Goal: Information Seeking & Learning: Learn about a topic

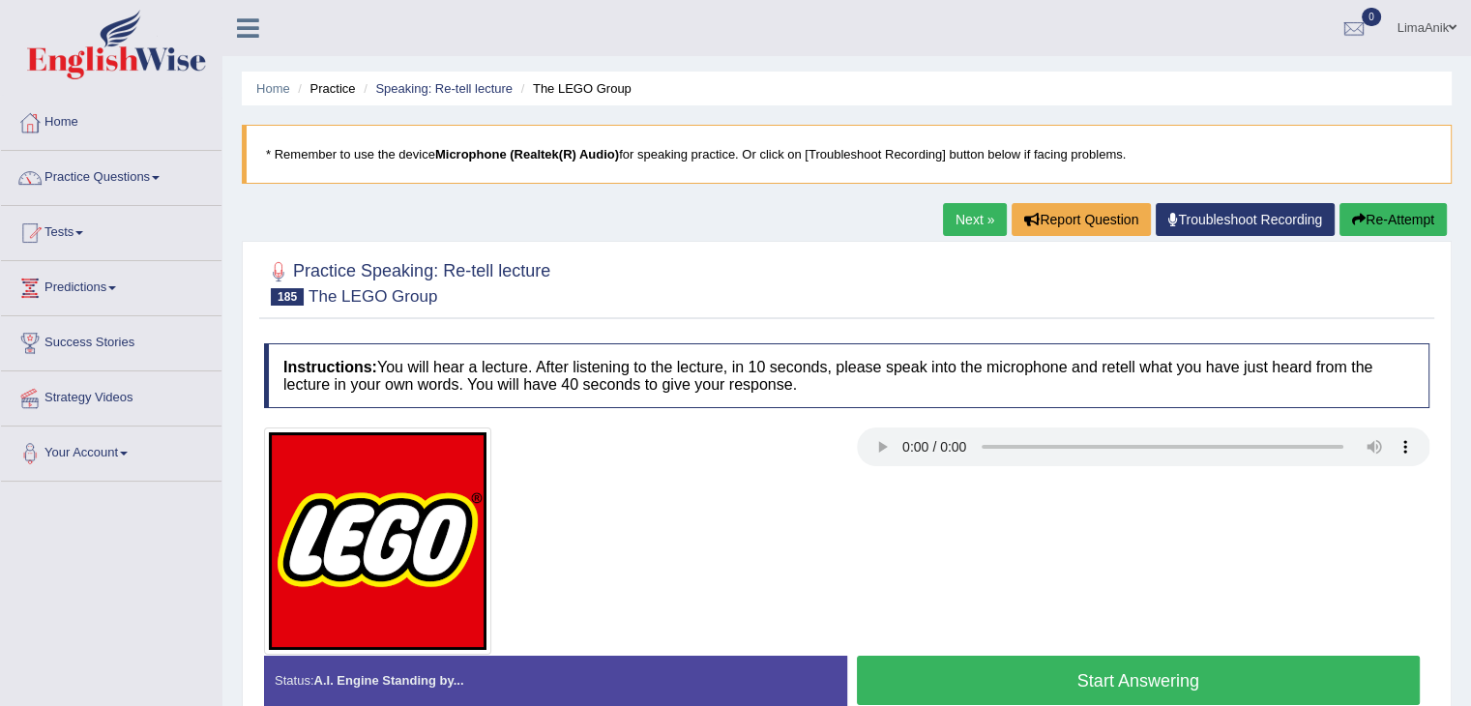
click at [1179, 658] on button "Start Answering" at bounding box center [1139, 680] width 564 height 49
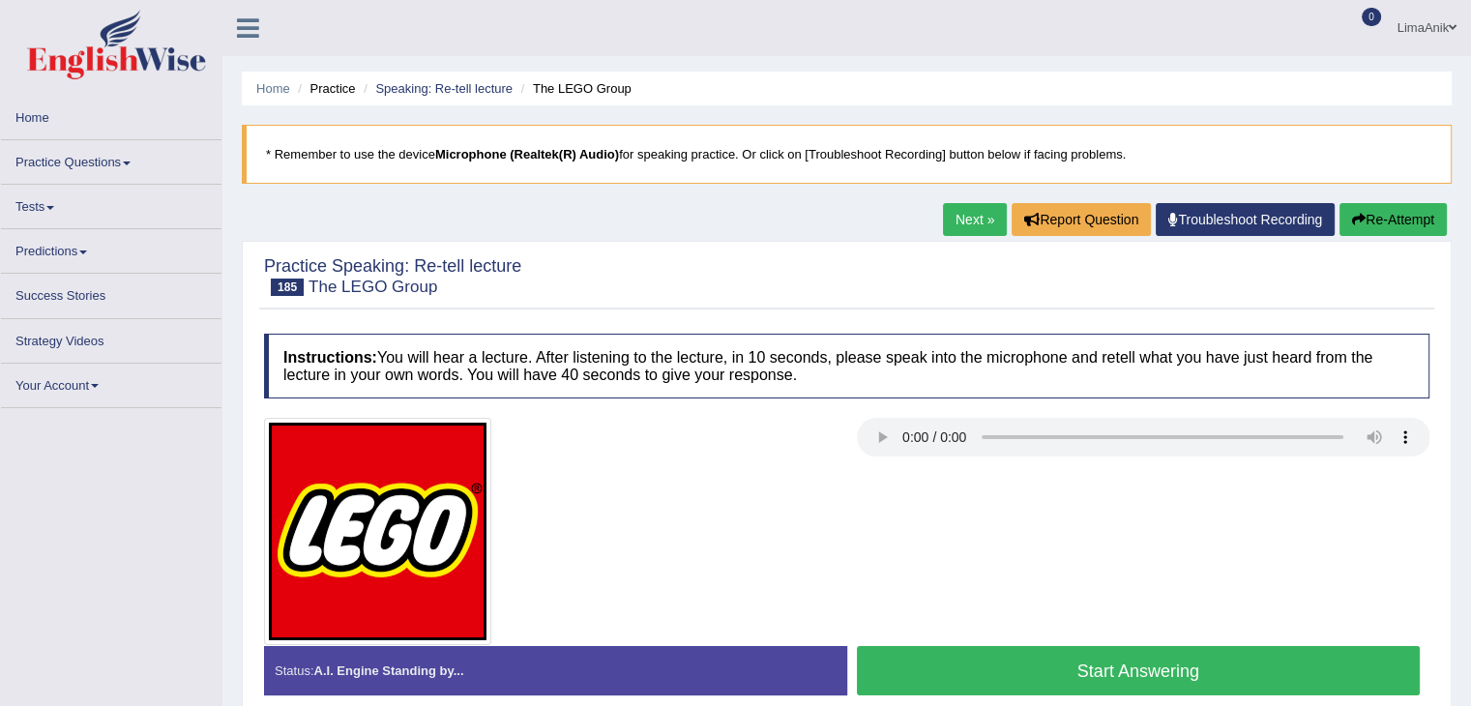
drag, startPoint x: 0, startPoint y: 0, endPoint x: 1114, endPoint y: 661, distance: 1295.3
click at [1114, 661] on button "Start Answering" at bounding box center [1139, 670] width 564 height 49
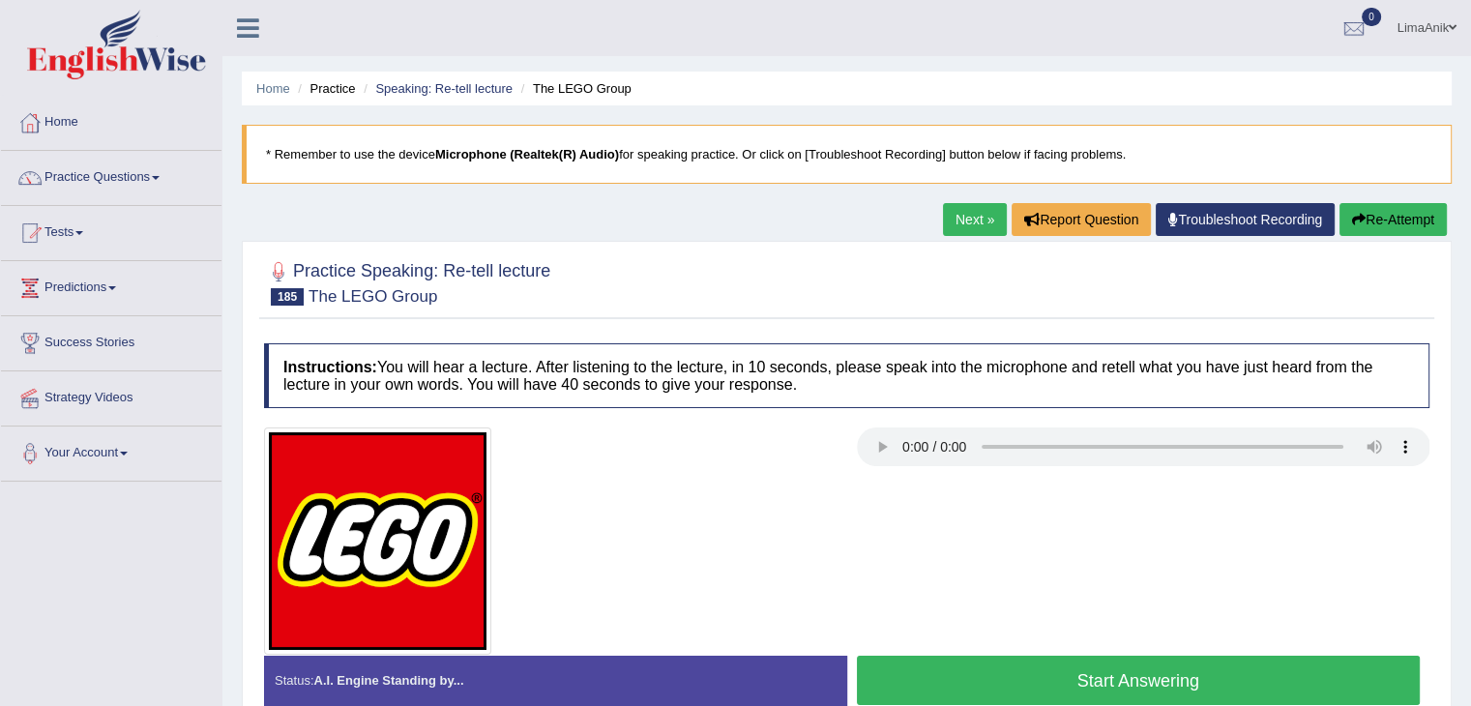
click at [1114, 661] on button "Start Answering" at bounding box center [1139, 680] width 564 height 49
click at [1166, 688] on button "Start Answering" at bounding box center [1139, 680] width 564 height 49
click at [1233, 685] on button "Start Answering" at bounding box center [1139, 680] width 564 height 49
click at [1110, 663] on button "Start Answering" at bounding box center [1139, 680] width 564 height 49
click at [1112, 661] on button "Start Answering" at bounding box center [1139, 680] width 564 height 49
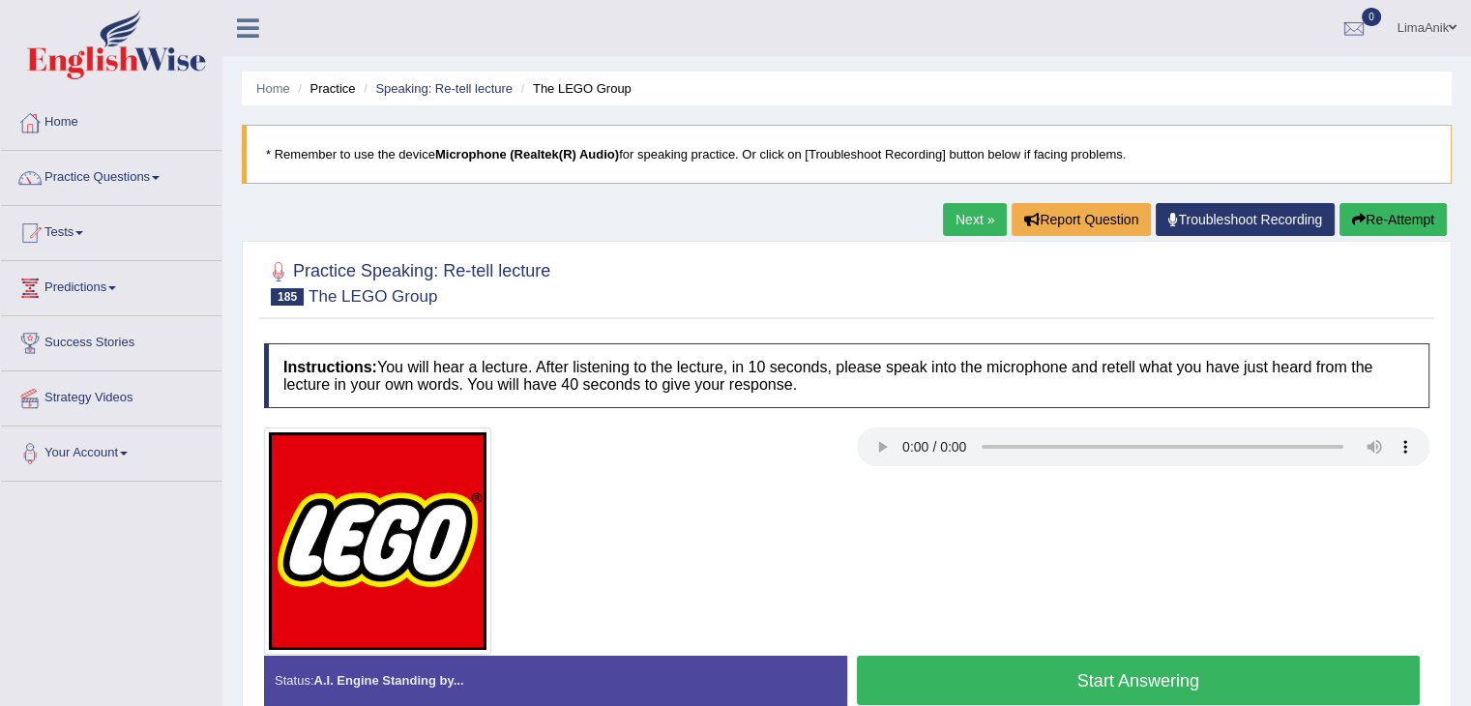
click at [1088, 678] on button "Start Answering" at bounding box center [1139, 680] width 564 height 49
click at [1192, 671] on button "Start Answering" at bounding box center [1139, 680] width 564 height 49
click at [1078, 683] on button "Start Answering" at bounding box center [1139, 680] width 564 height 49
drag, startPoint x: 0, startPoint y: 0, endPoint x: 1124, endPoint y: 659, distance: 1302.6
click at [1124, 659] on button "Start Answering" at bounding box center [1139, 680] width 564 height 49
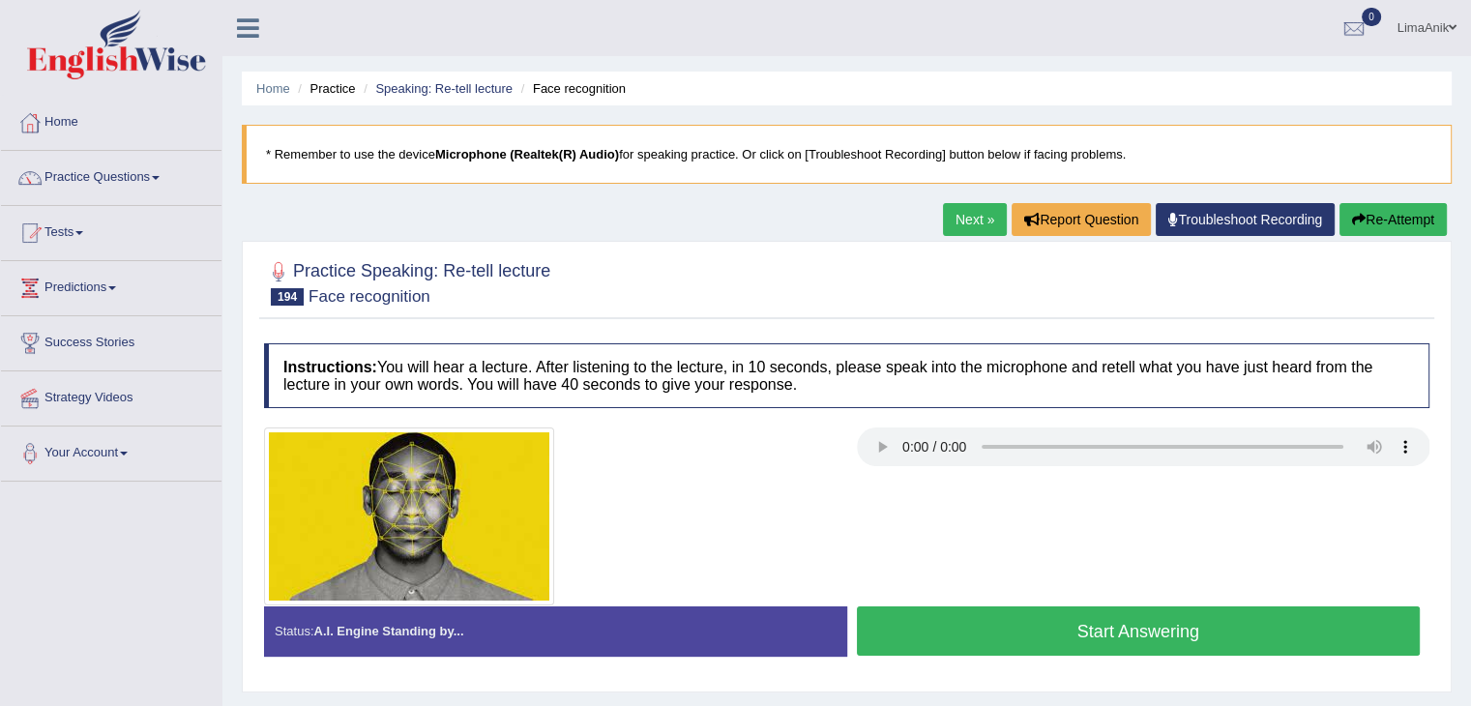
scroll to position [127, 0]
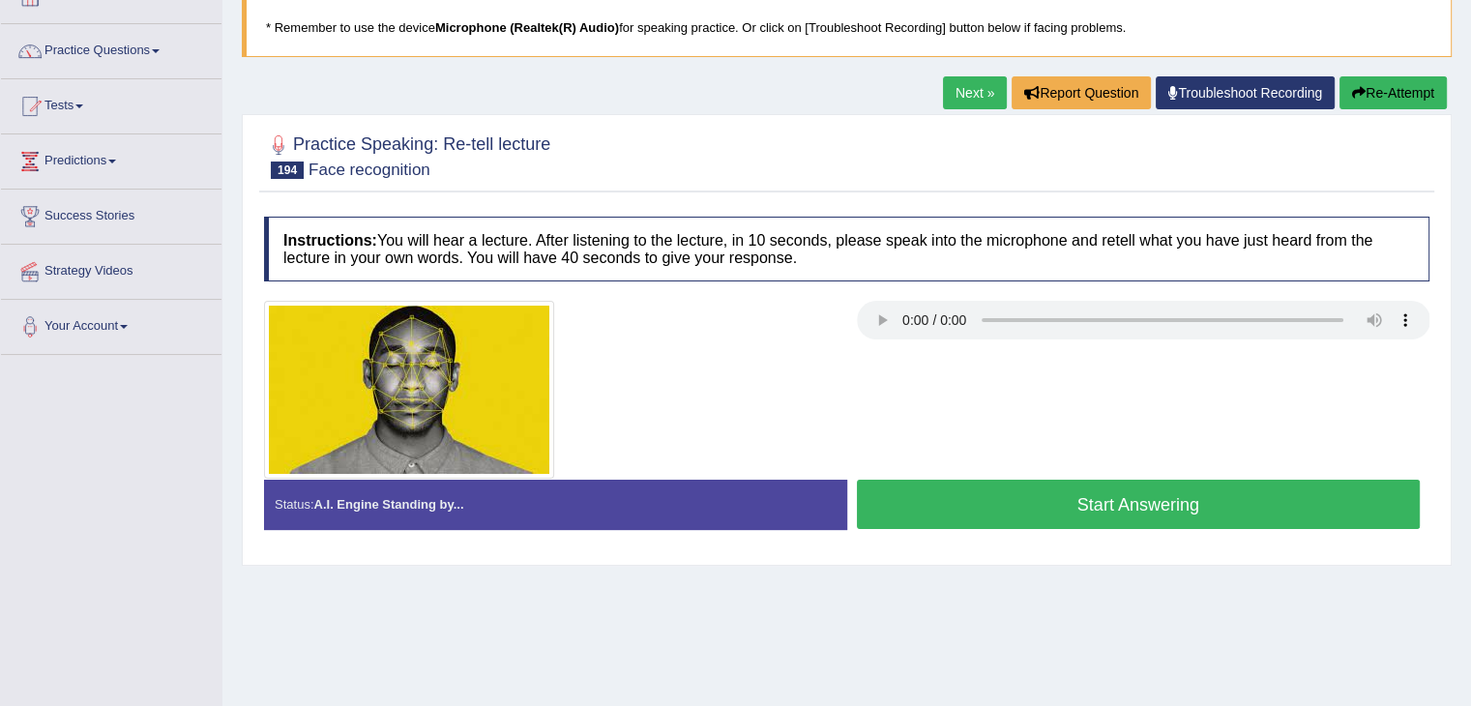
click at [1078, 500] on button "Start Answering" at bounding box center [1139, 504] width 564 height 49
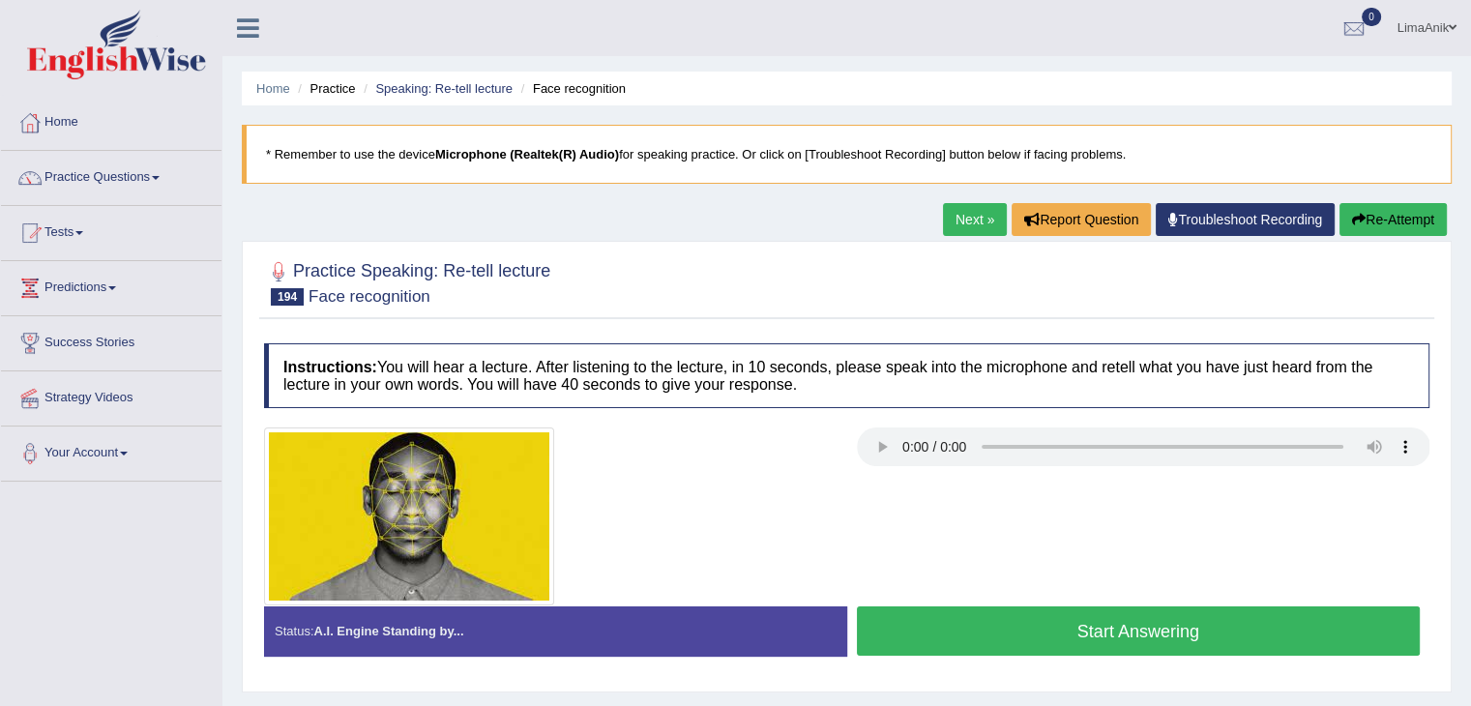
scroll to position [127, 0]
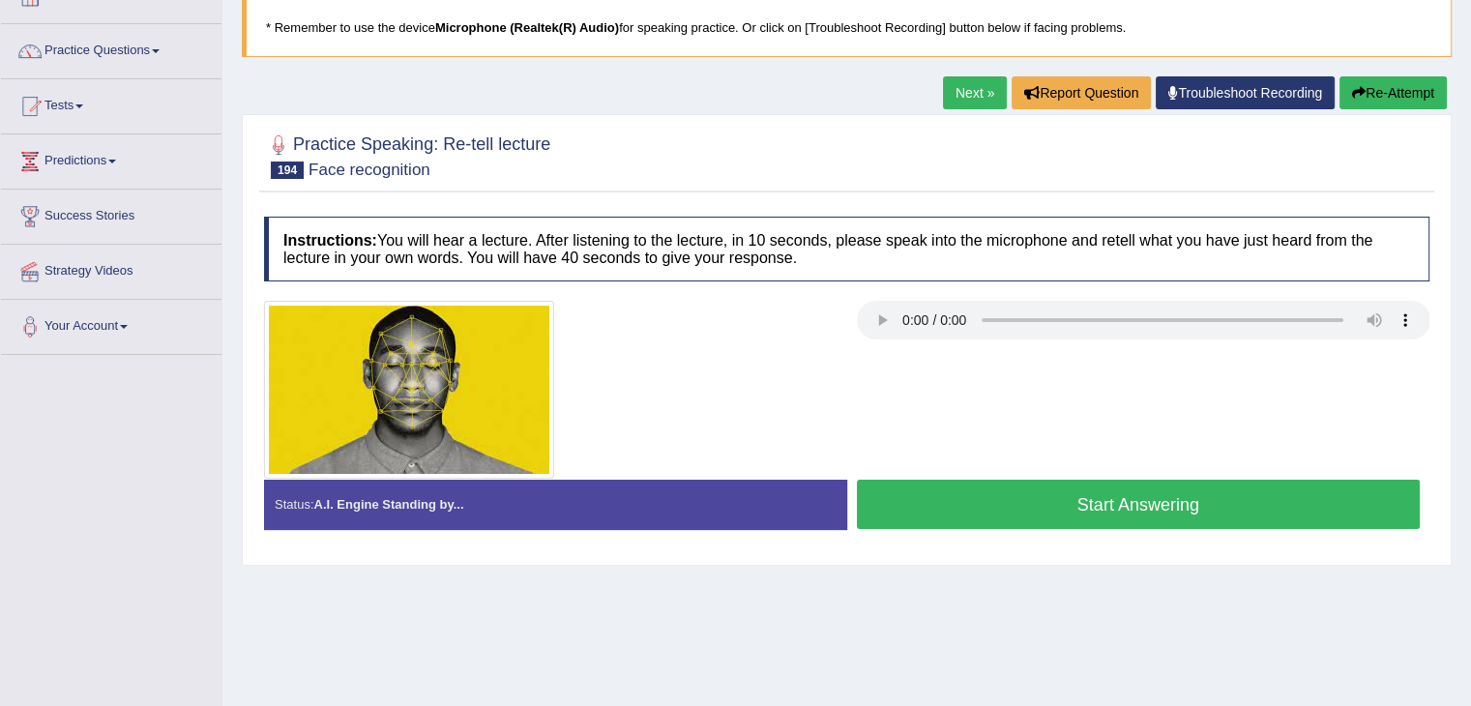
click at [1070, 625] on div "Home Practice Speaking: Re-tell lecture Face recognition * Remember to use the …" at bounding box center [846, 356] width 1249 height 967
click at [1086, 492] on button "Start Answering" at bounding box center [1139, 504] width 564 height 49
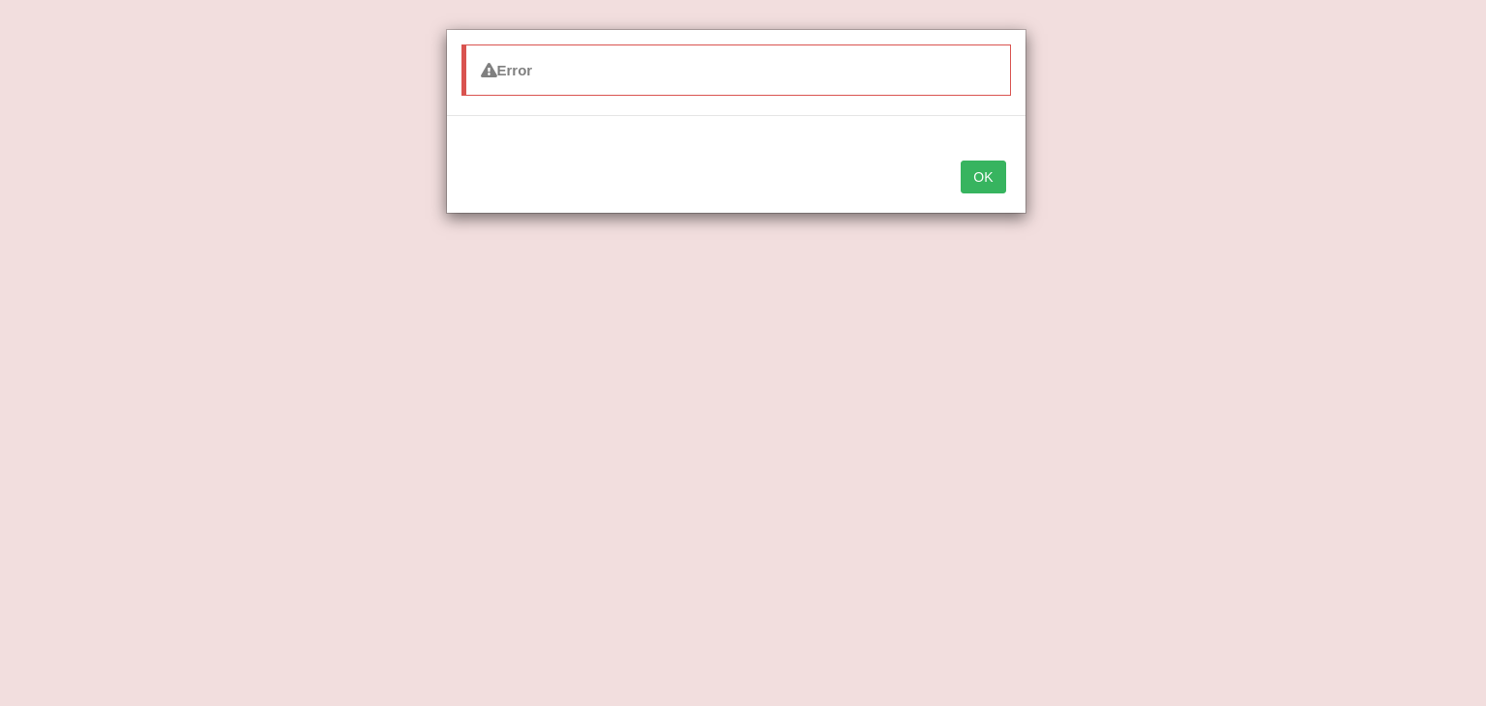
click at [977, 184] on button "OK" at bounding box center [982, 177] width 44 height 33
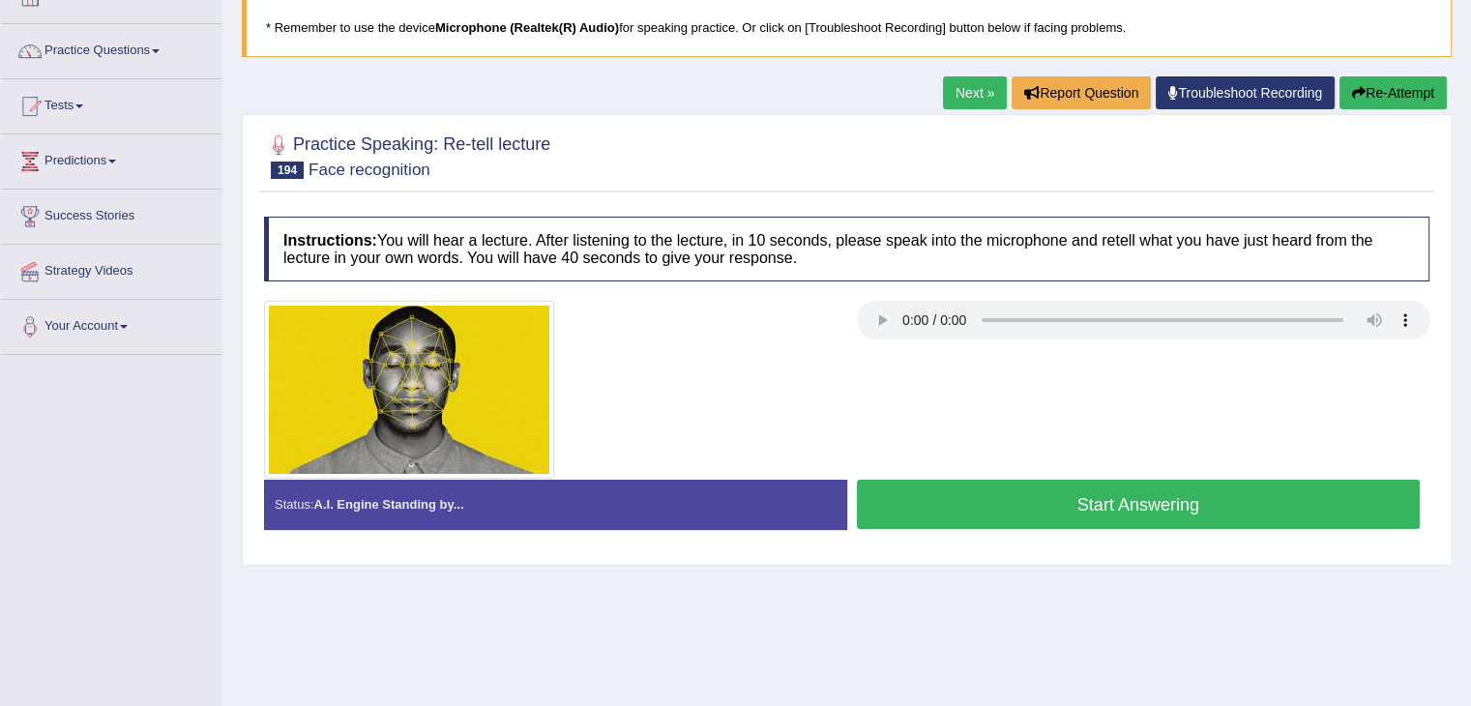
click at [1015, 490] on button "Start Answering" at bounding box center [1139, 504] width 564 height 49
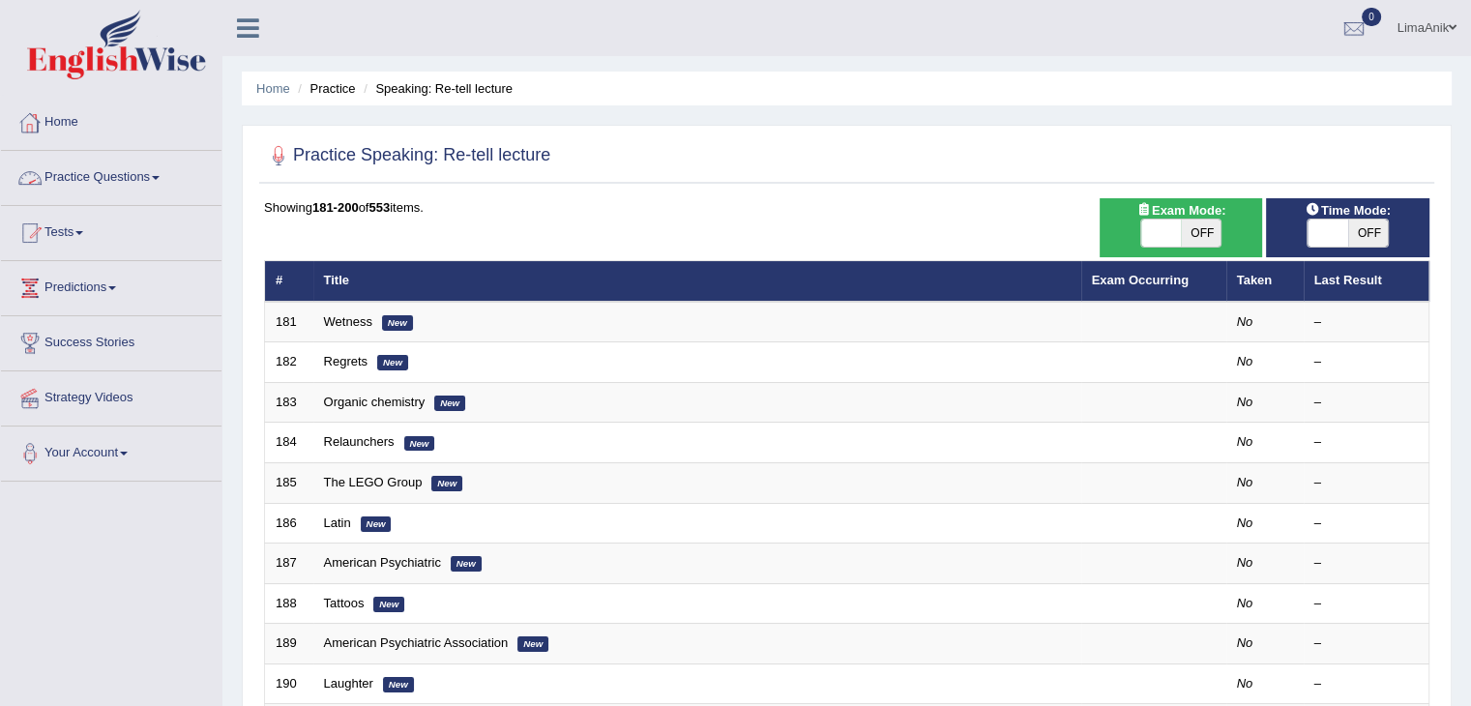
click at [125, 163] on link "Practice Questions" at bounding box center [111, 175] width 221 height 48
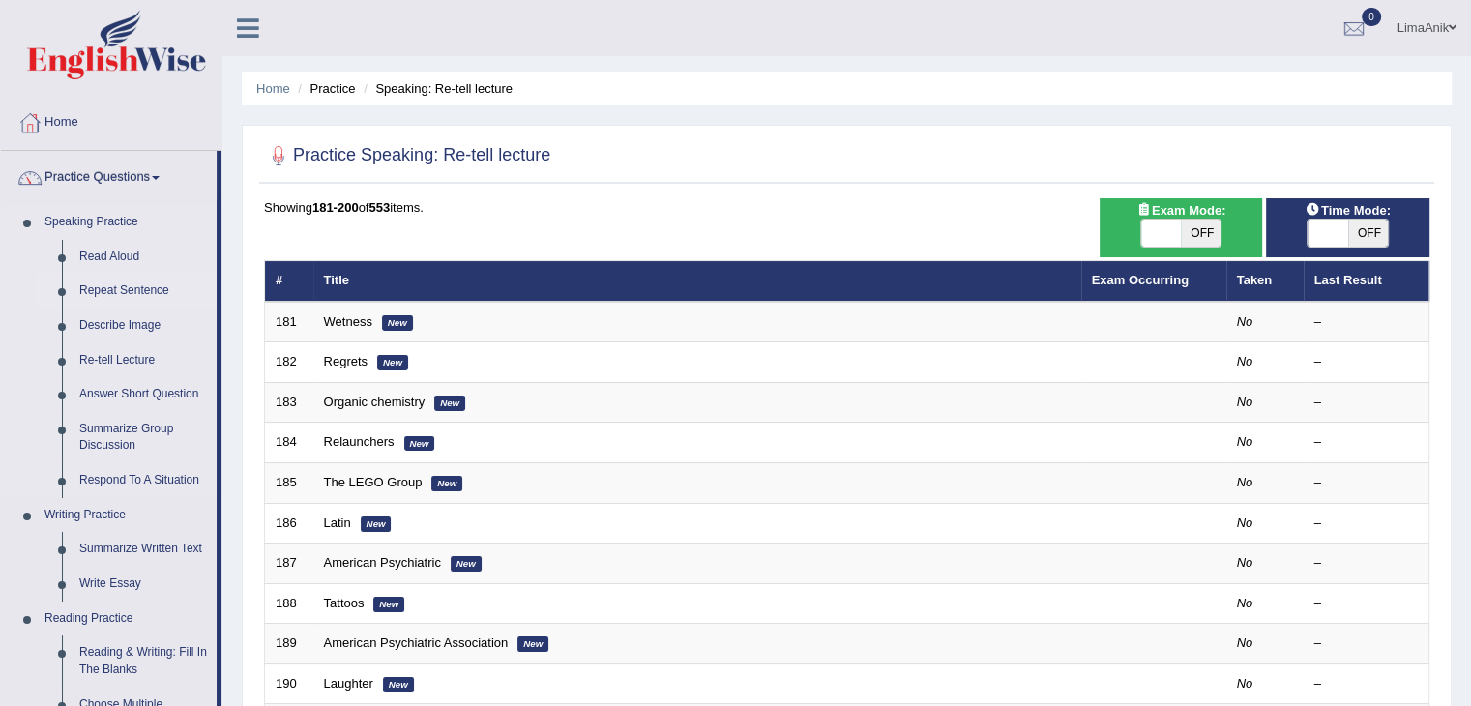
click at [114, 285] on link "Repeat Sentence" at bounding box center [144, 291] width 146 height 35
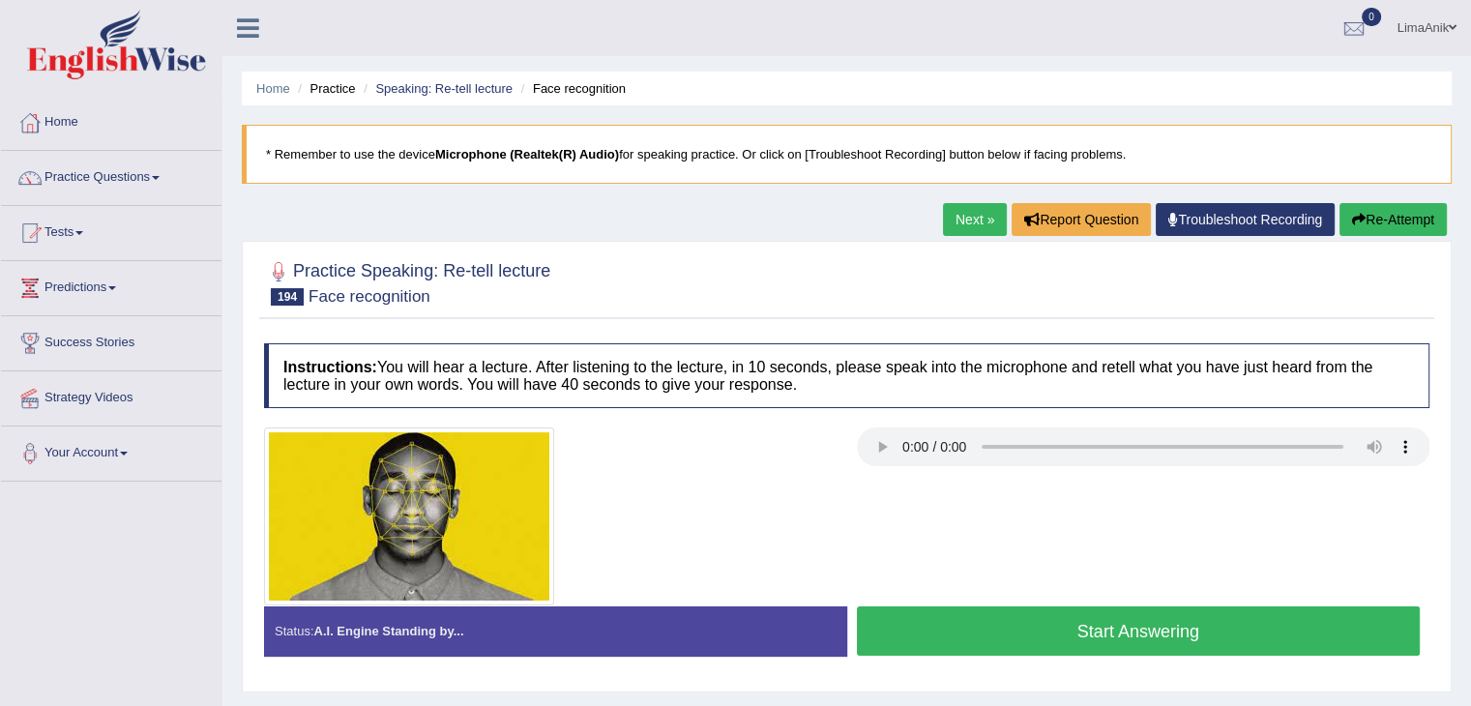
click at [1077, 620] on button "Start Answering" at bounding box center [1139, 630] width 564 height 49
click at [959, 606] on button "Start Answering" at bounding box center [1139, 630] width 564 height 49
click at [1016, 623] on button "Start Answering" at bounding box center [1139, 630] width 564 height 49
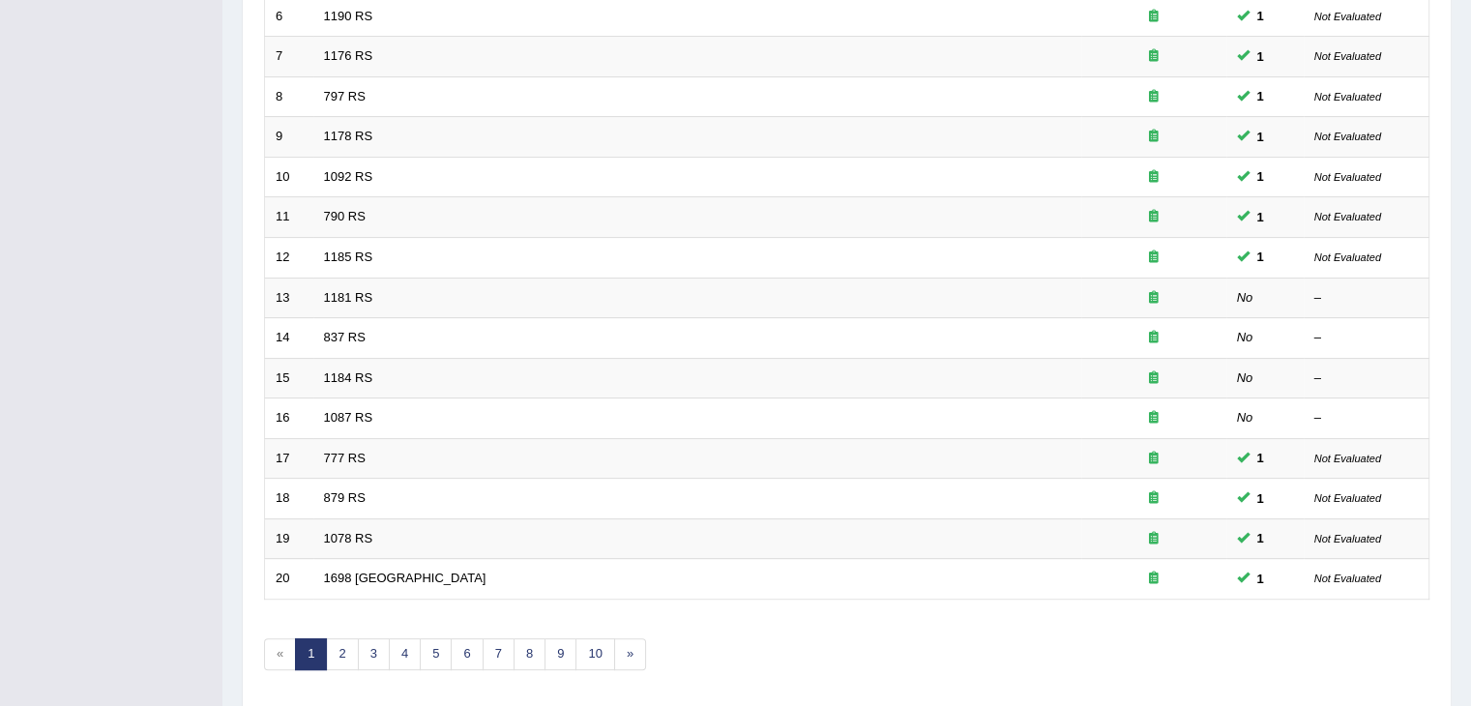
scroll to position [557, 0]
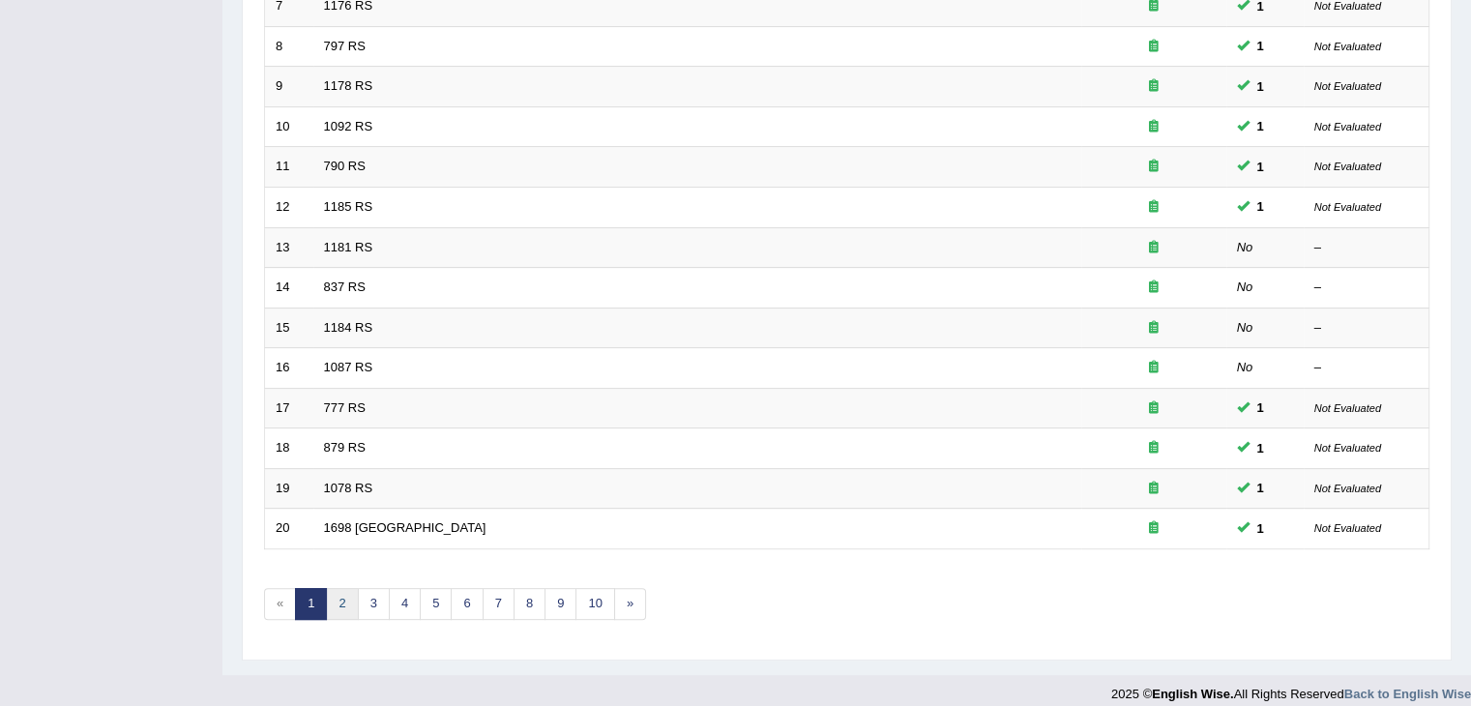
click at [338, 600] on link "2" at bounding box center [342, 604] width 32 height 32
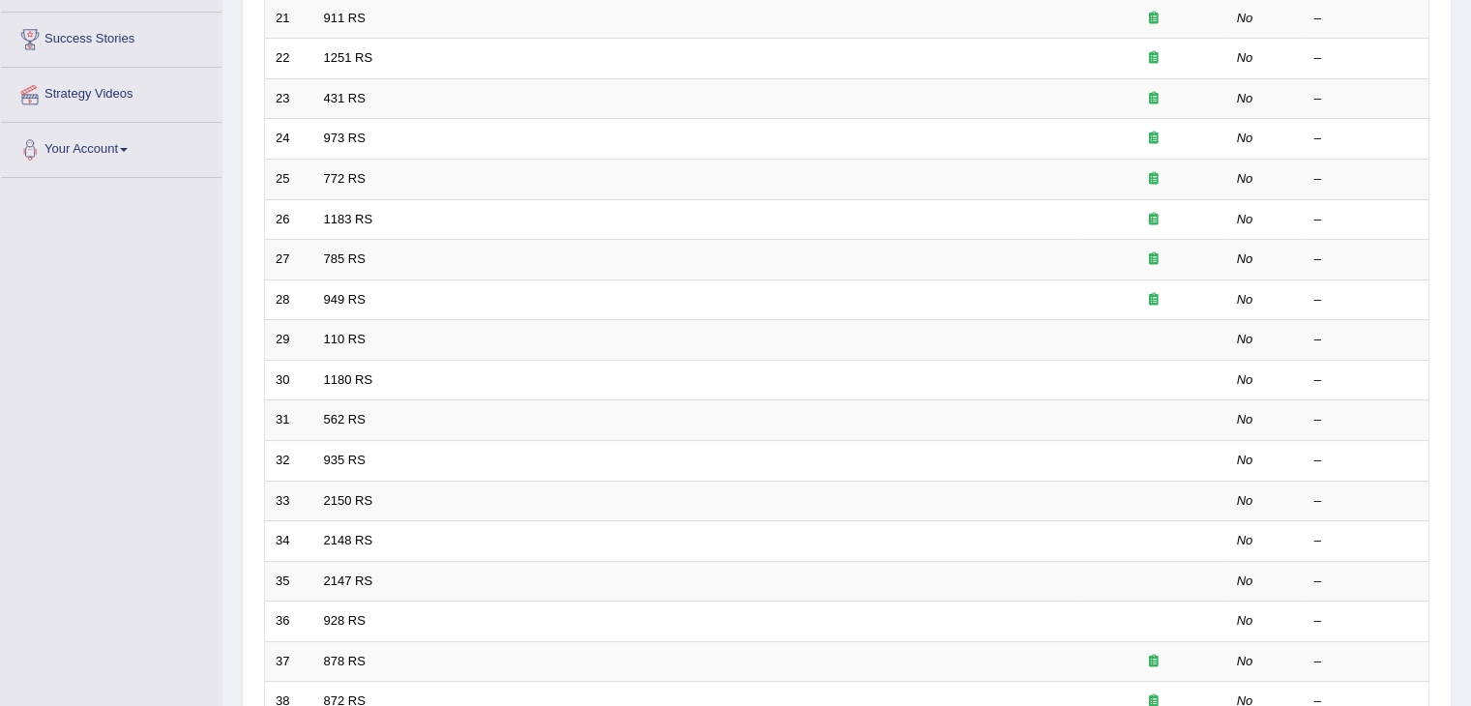
scroll to position [458, 0]
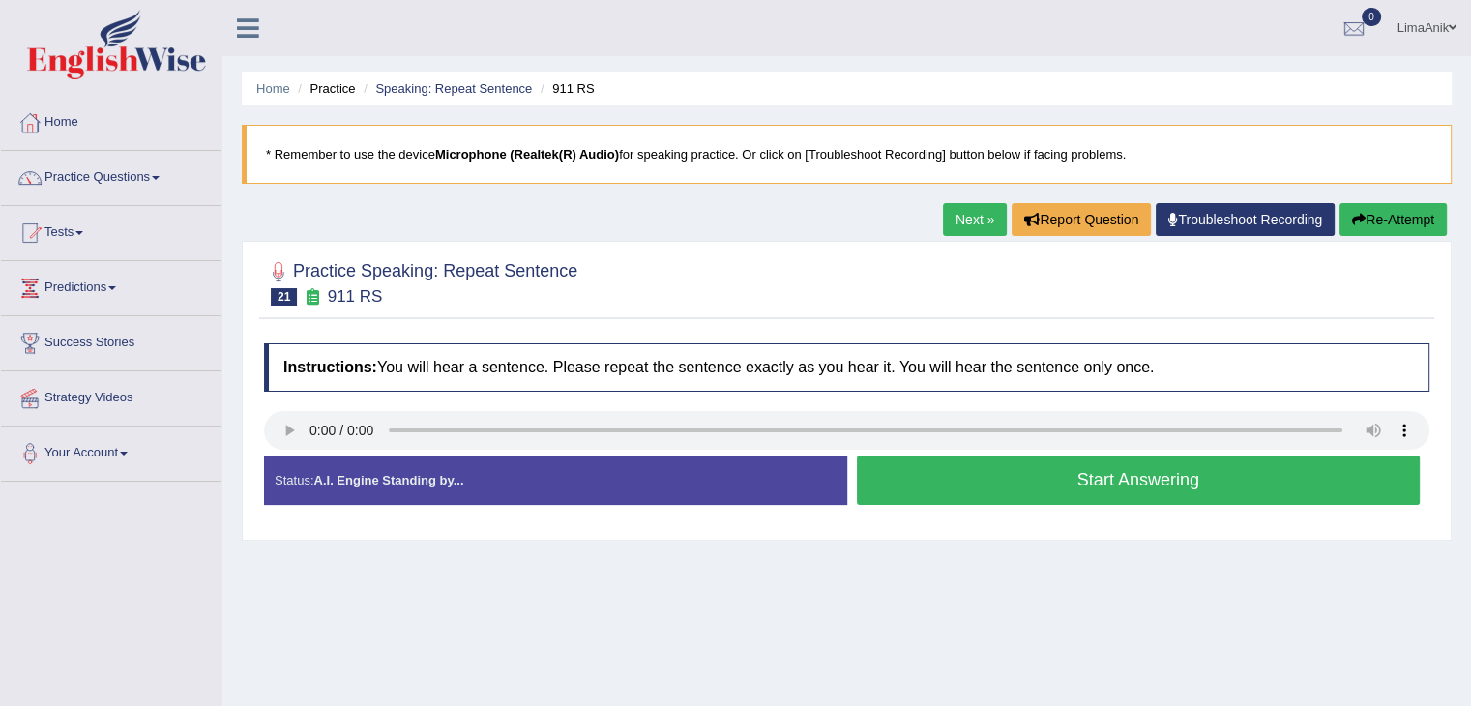
click at [988, 499] on button "Start Answering" at bounding box center [1139, 480] width 564 height 49
click at [1054, 499] on button "Start Answering" at bounding box center [1139, 480] width 564 height 49
click at [1164, 469] on button "Start Answering" at bounding box center [1139, 480] width 564 height 49
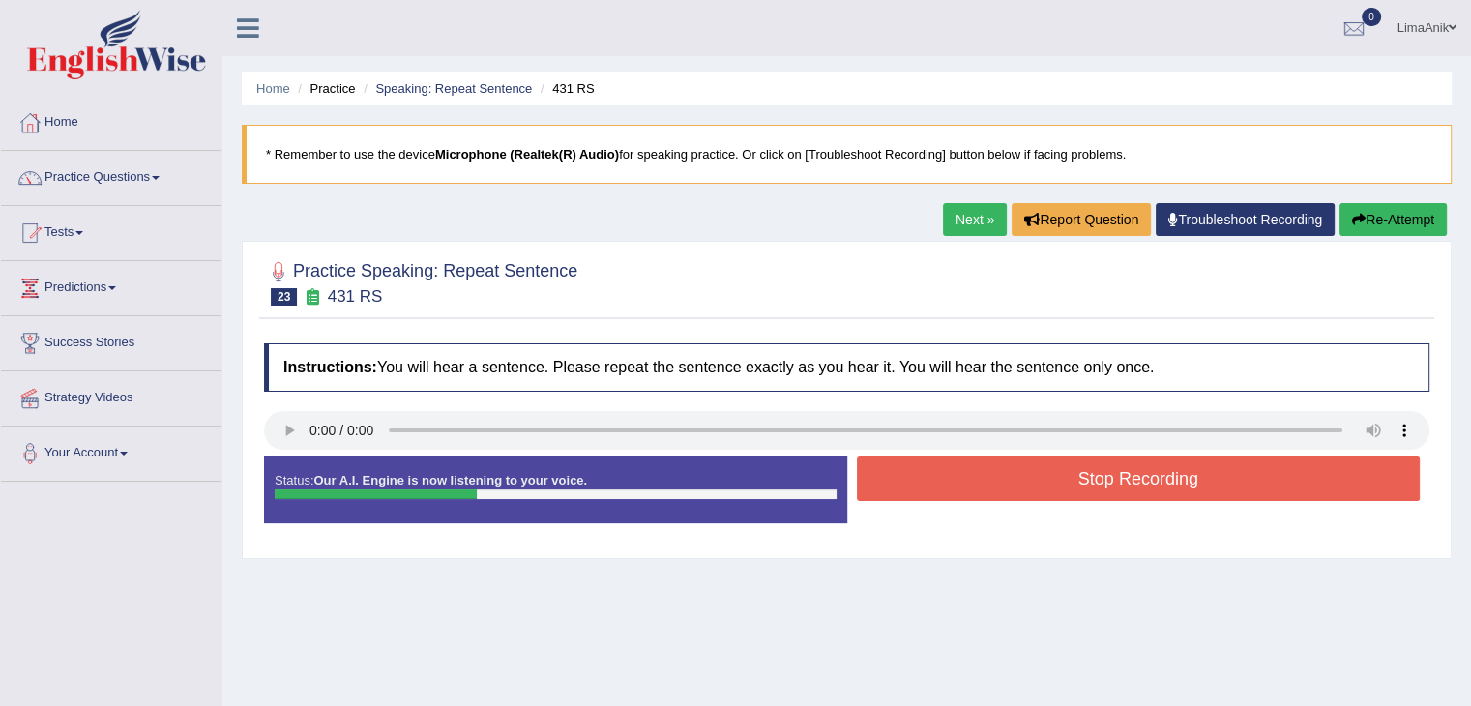
click at [1056, 501] on div "Stop Recording" at bounding box center [1138, 480] width 583 height 49
click at [1074, 482] on button "Stop Recording" at bounding box center [1139, 478] width 564 height 44
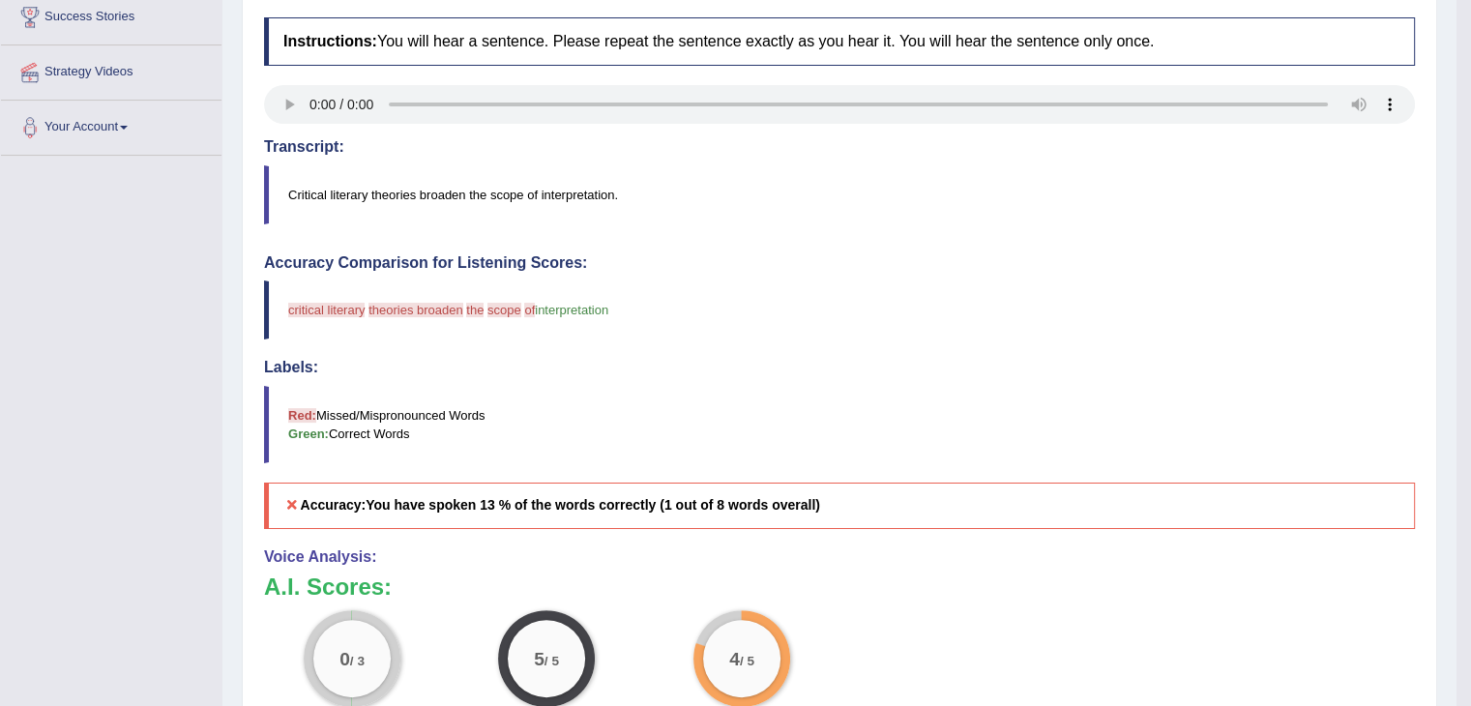
scroll to position [337, 0]
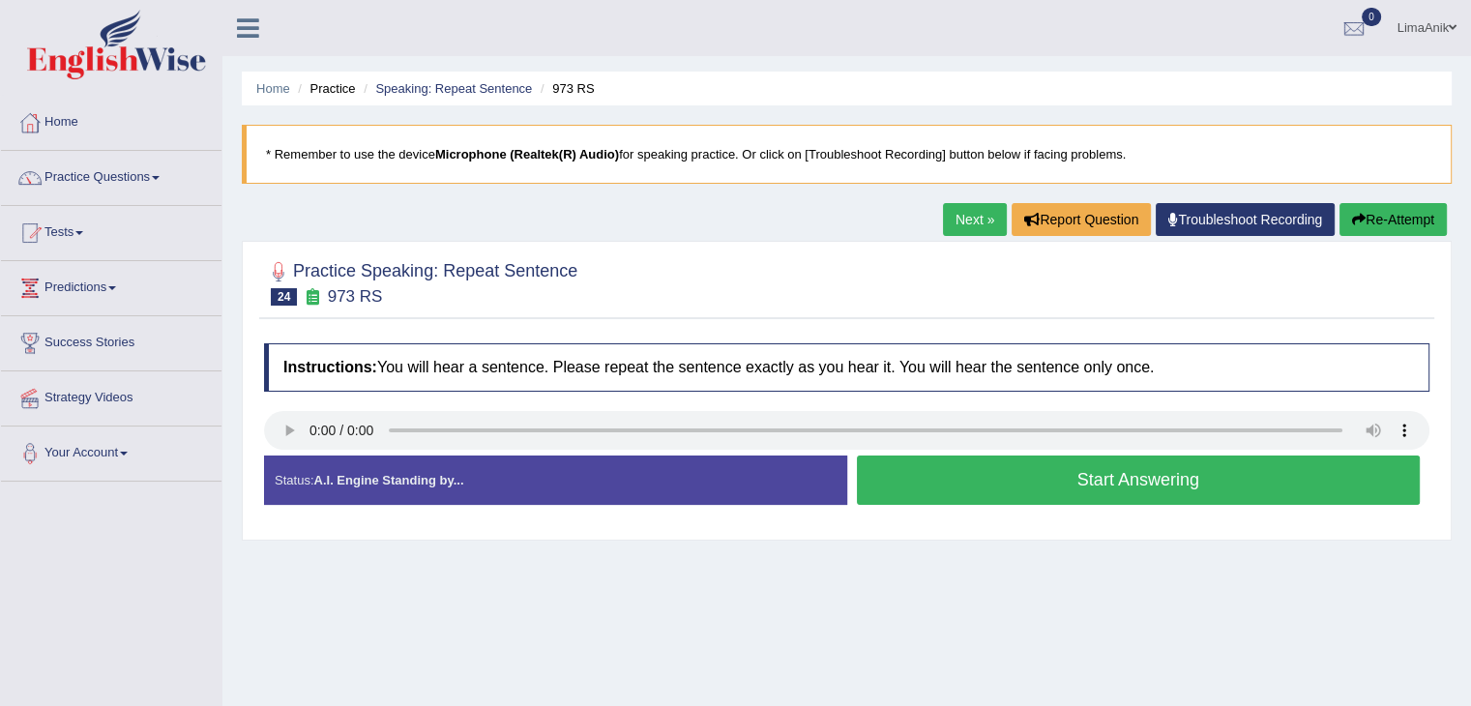
click at [1027, 481] on button "Start Answering" at bounding box center [1139, 480] width 564 height 49
click at [1065, 459] on button "Start Answering" at bounding box center [1139, 480] width 564 height 49
click at [1045, 486] on button "Start Answering" at bounding box center [1139, 480] width 564 height 49
click at [1033, 490] on button "Start Answering" at bounding box center [1139, 480] width 564 height 49
click at [973, 488] on button "Start Answering" at bounding box center [1139, 480] width 564 height 49
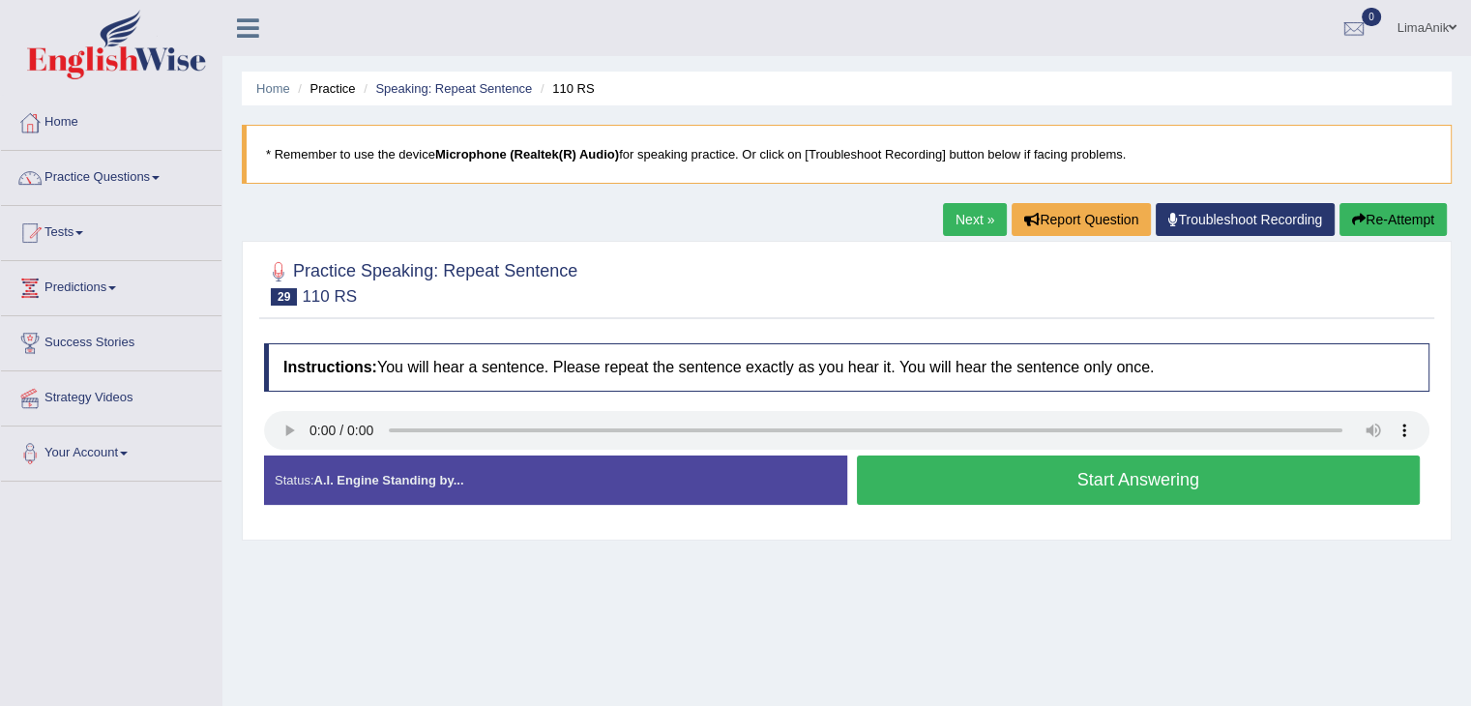
click at [626, 287] on div at bounding box center [846, 281] width 1165 height 59
click at [1026, 473] on button "Start Answering" at bounding box center [1139, 480] width 564 height 49
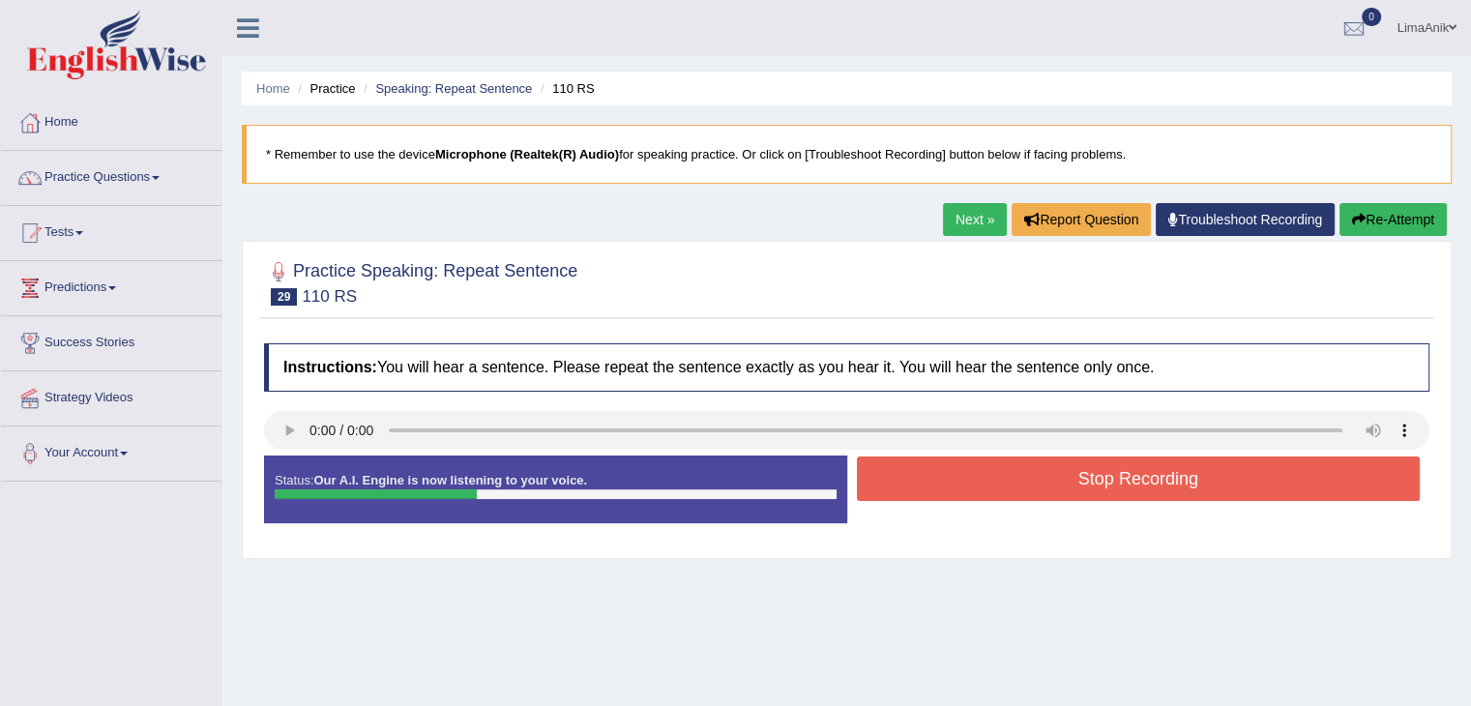
click at [1026, 473] on button "Stop Recording" at bounding box center [1139, 478] width 564 height 44
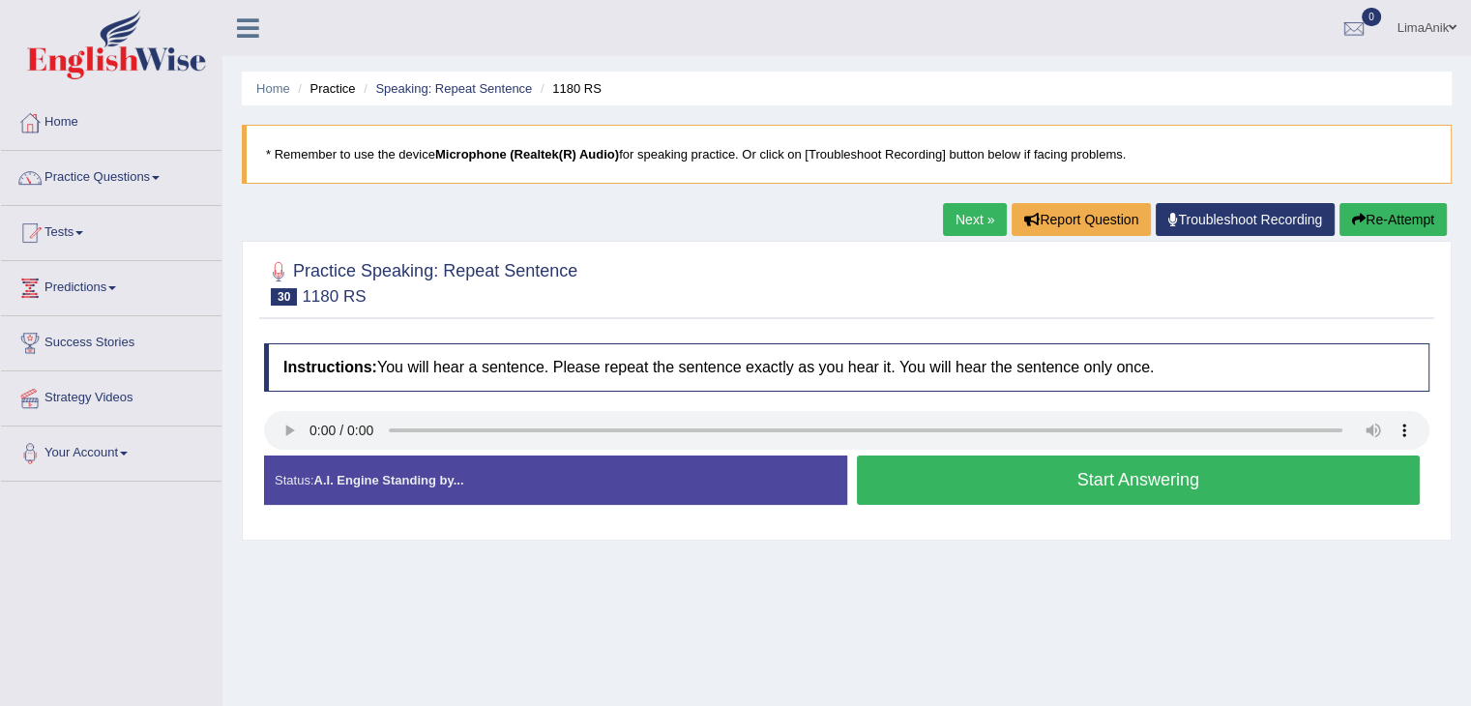
click at [1111, 479] on button "Start Answering" at bounding box center [1139, 480] width 564 height 49
click at [971, 491] on button "Start Answering" at bounding box center [1139, 480] width 564 height 49
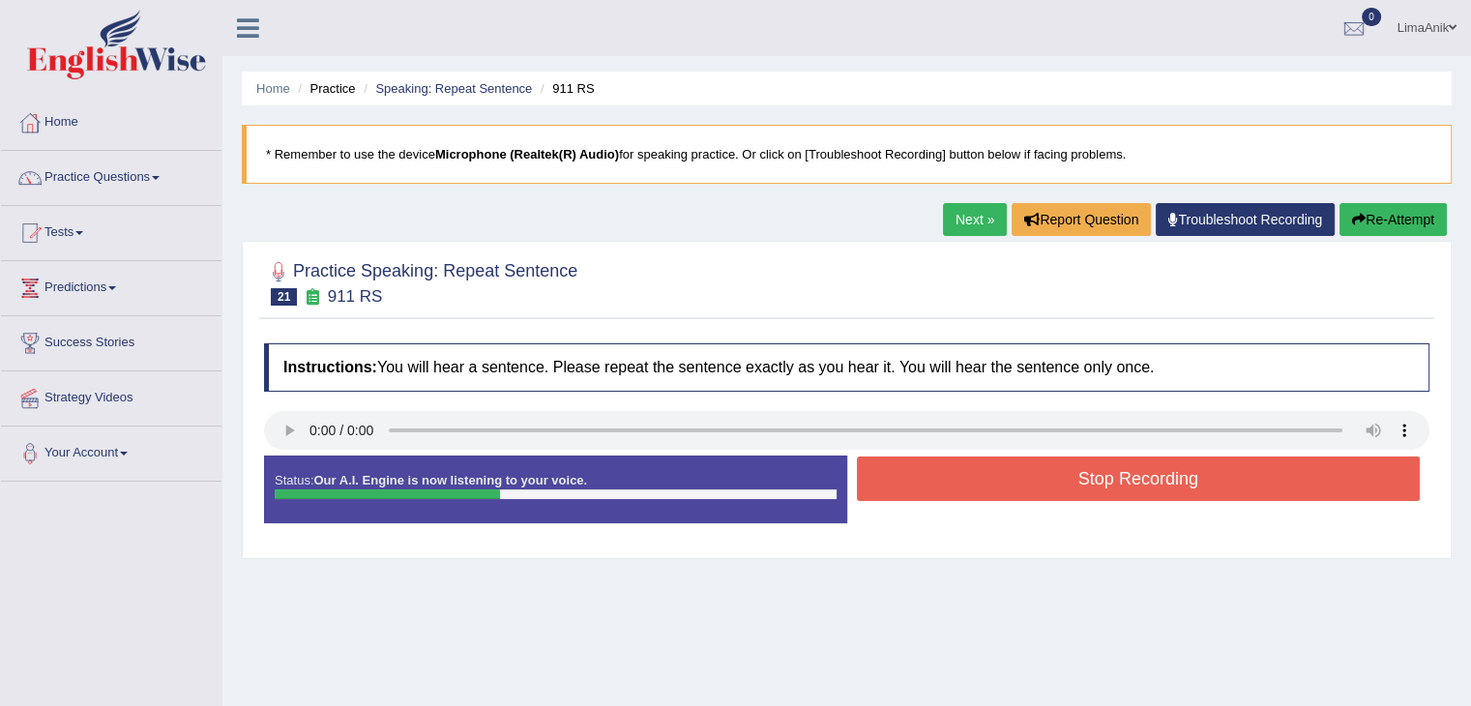
click at [971, 491] on button "Stop Recording" at bounding box center [1139, 478] width 564 height 44
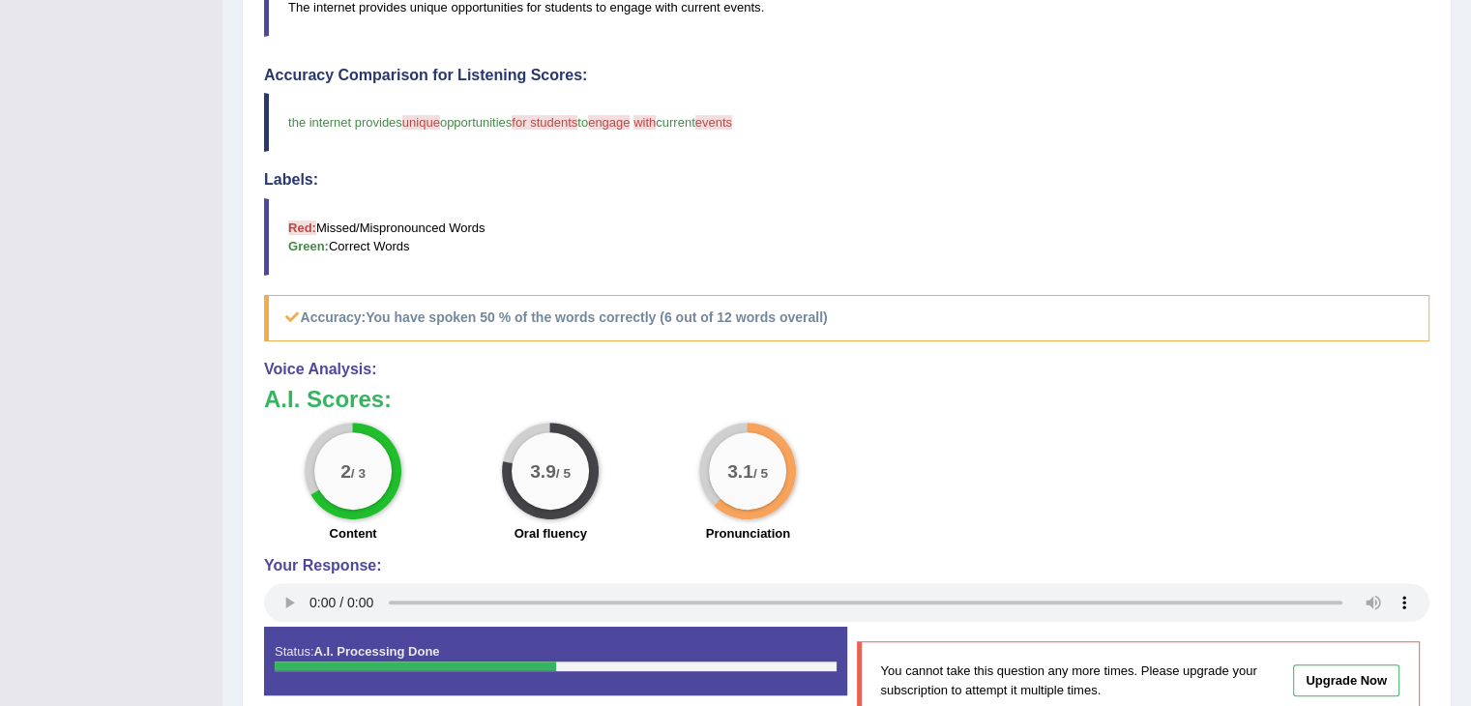
scroll to position [518, 0]
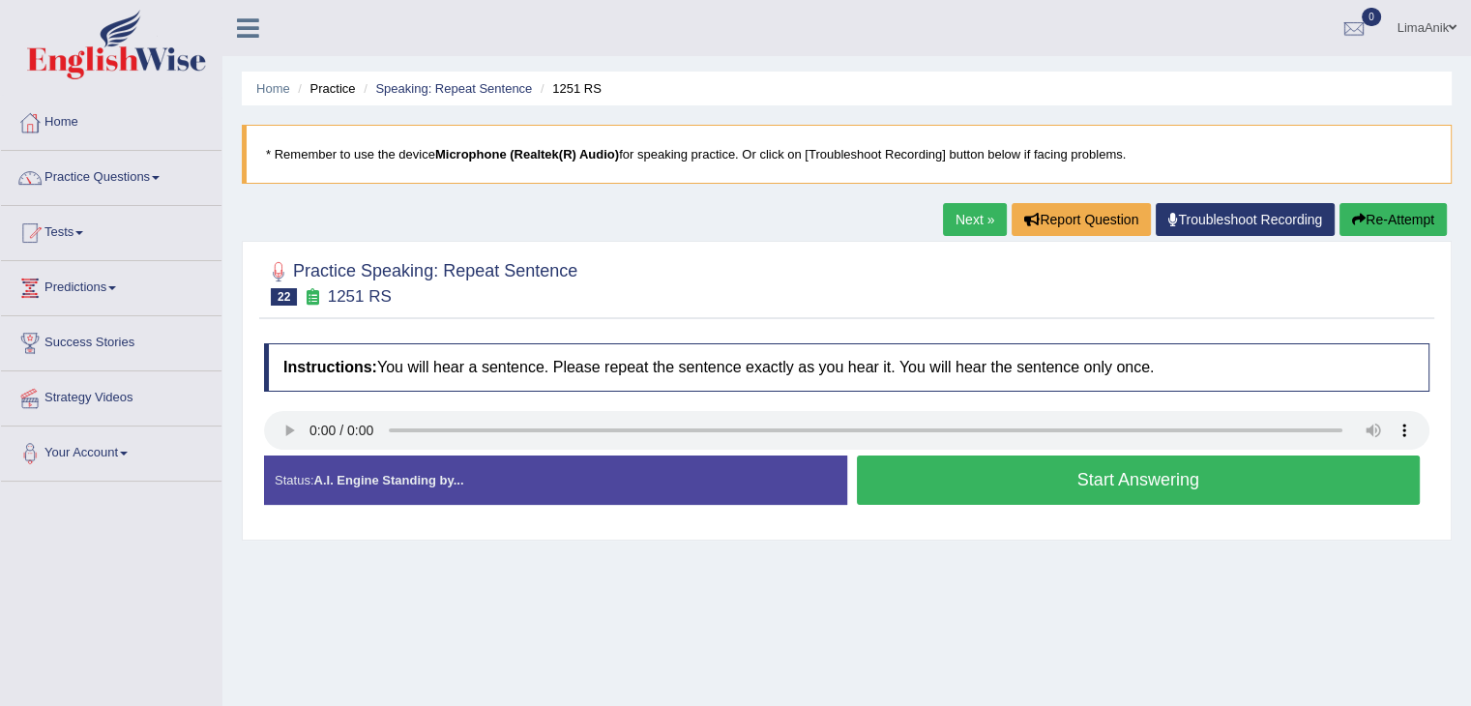
click at [993, 482] on button "Start Answering" at bounding box center [1139, 480] width 564 height 49
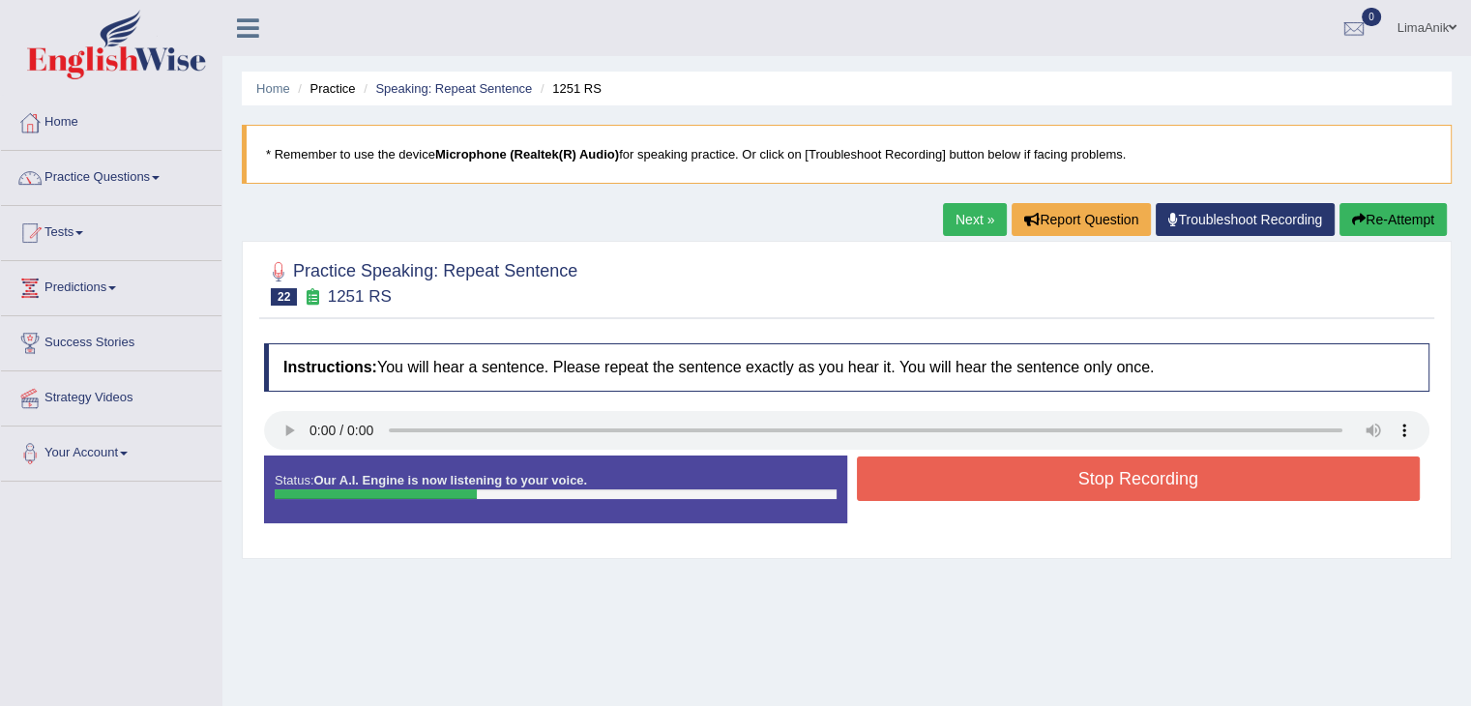
click at [993, 482] on button "Stop Recording" at bounding box center [1139, 478] width 564 height 44
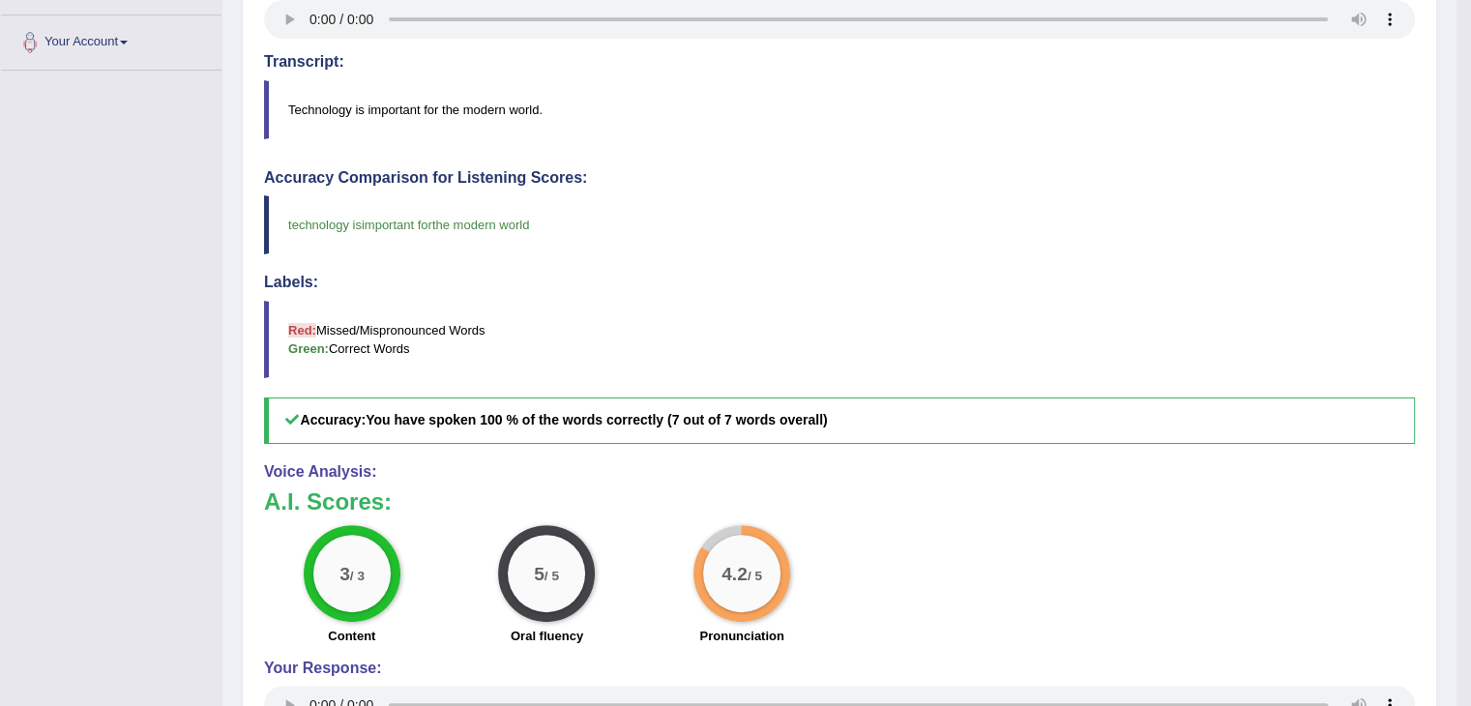
scroll to position [426, 0]
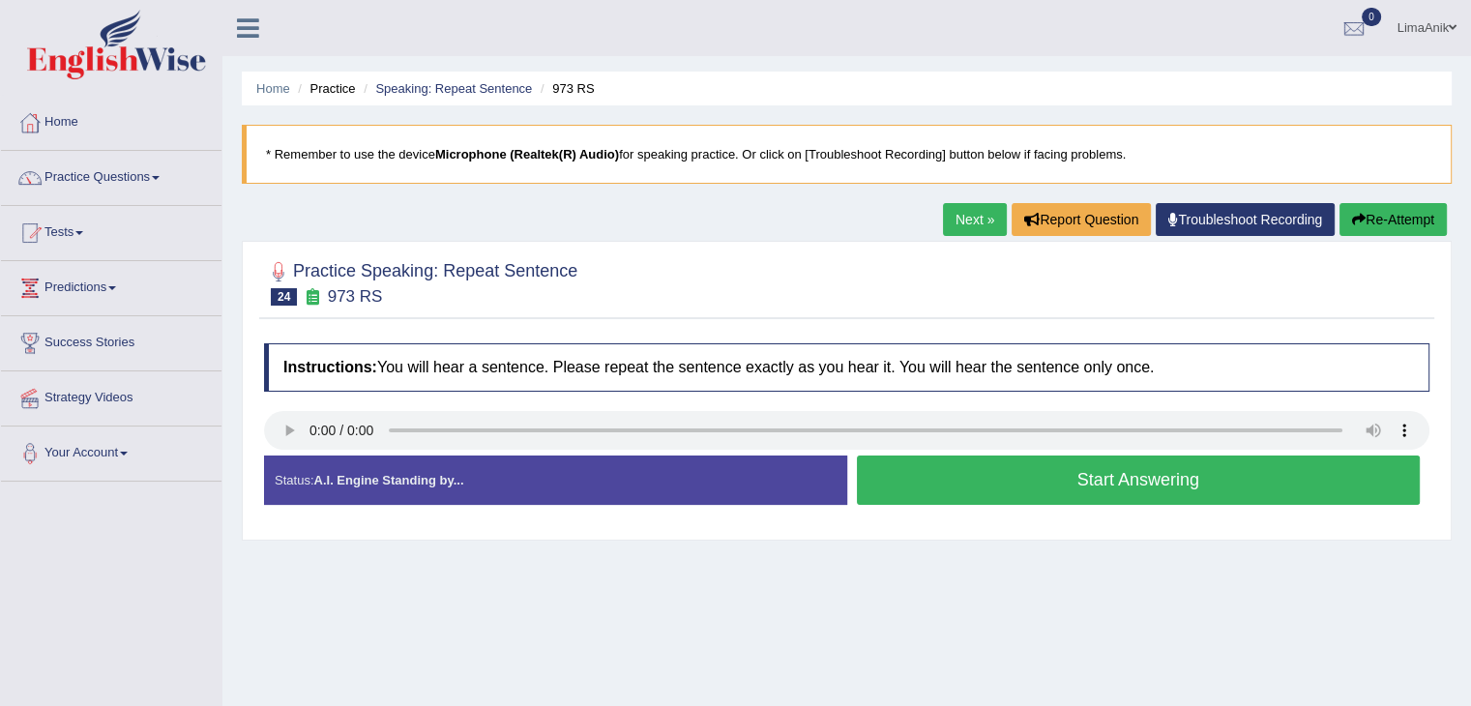
click at [1009, 487] on button "Start Answering" at bounding box center [1139, 480] width 564 height 49
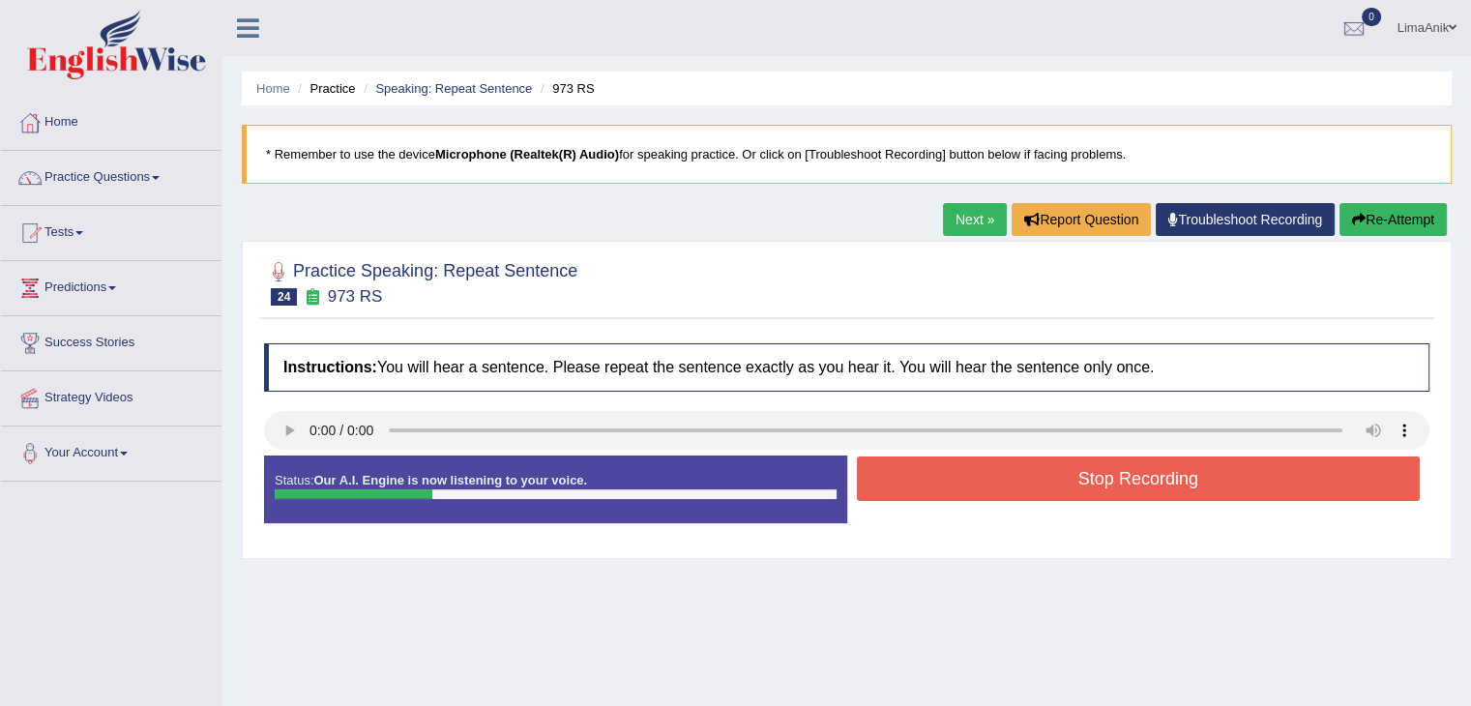
click at [1009, 487] on button "Stop Recording" at bounding box center [1139, 478] width 564 height 44
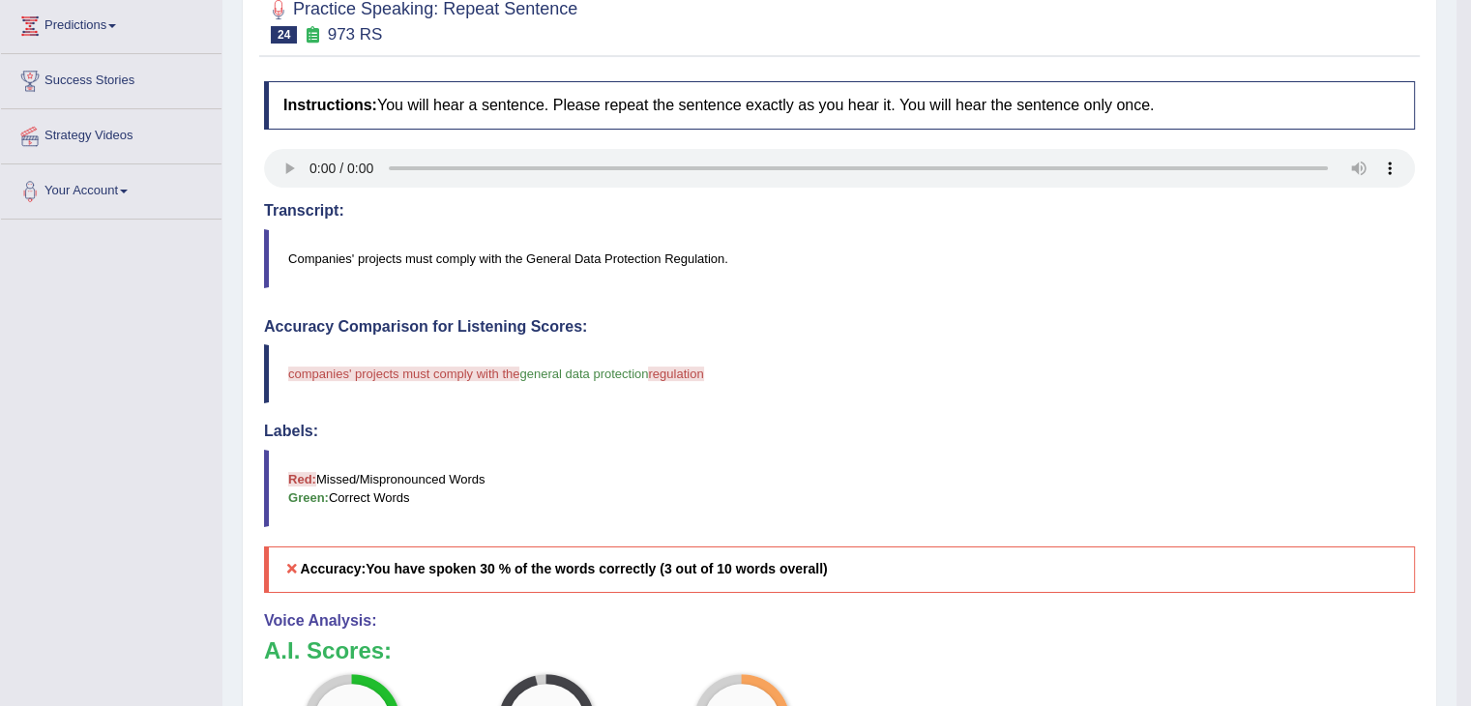
scroll to position [362, 0]
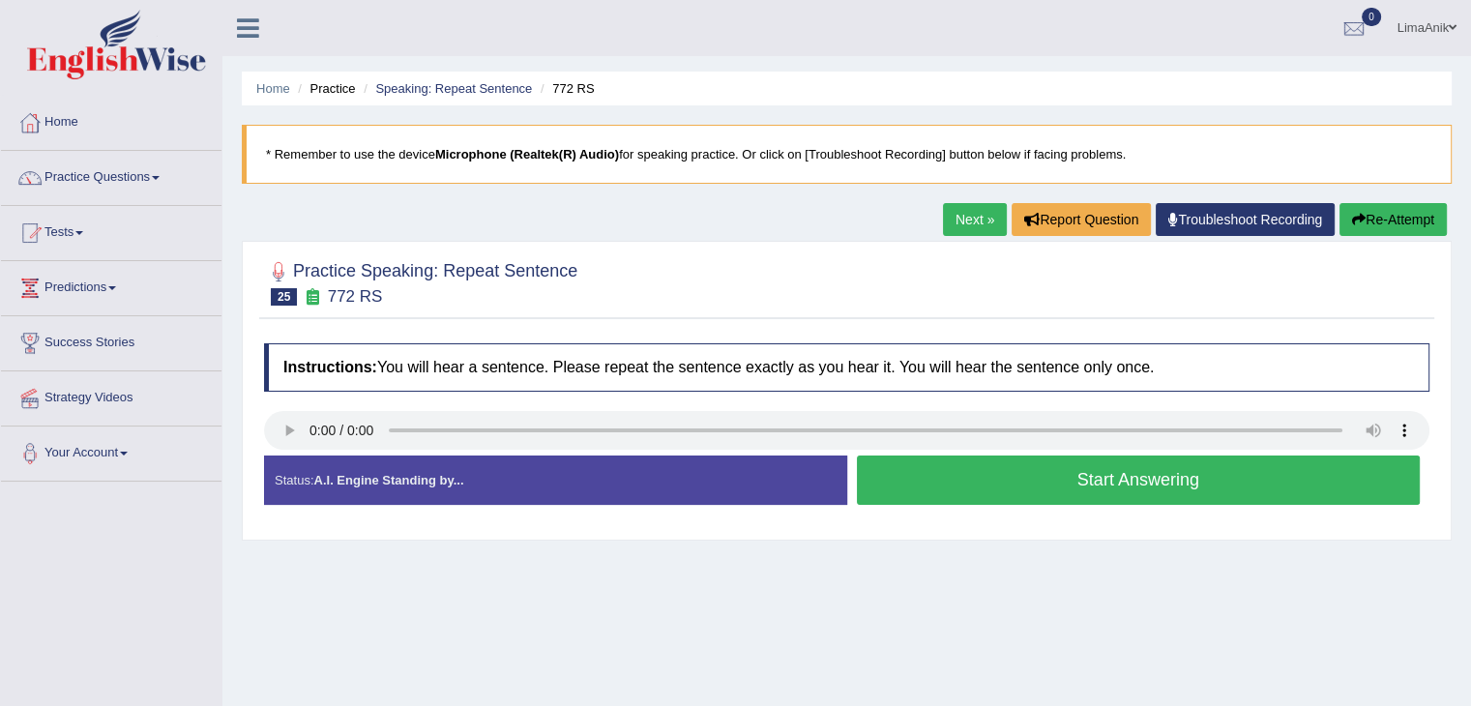
click at [980, 501] on button "Start Answering" at bounding box center [1139, 480] width 564 height 49
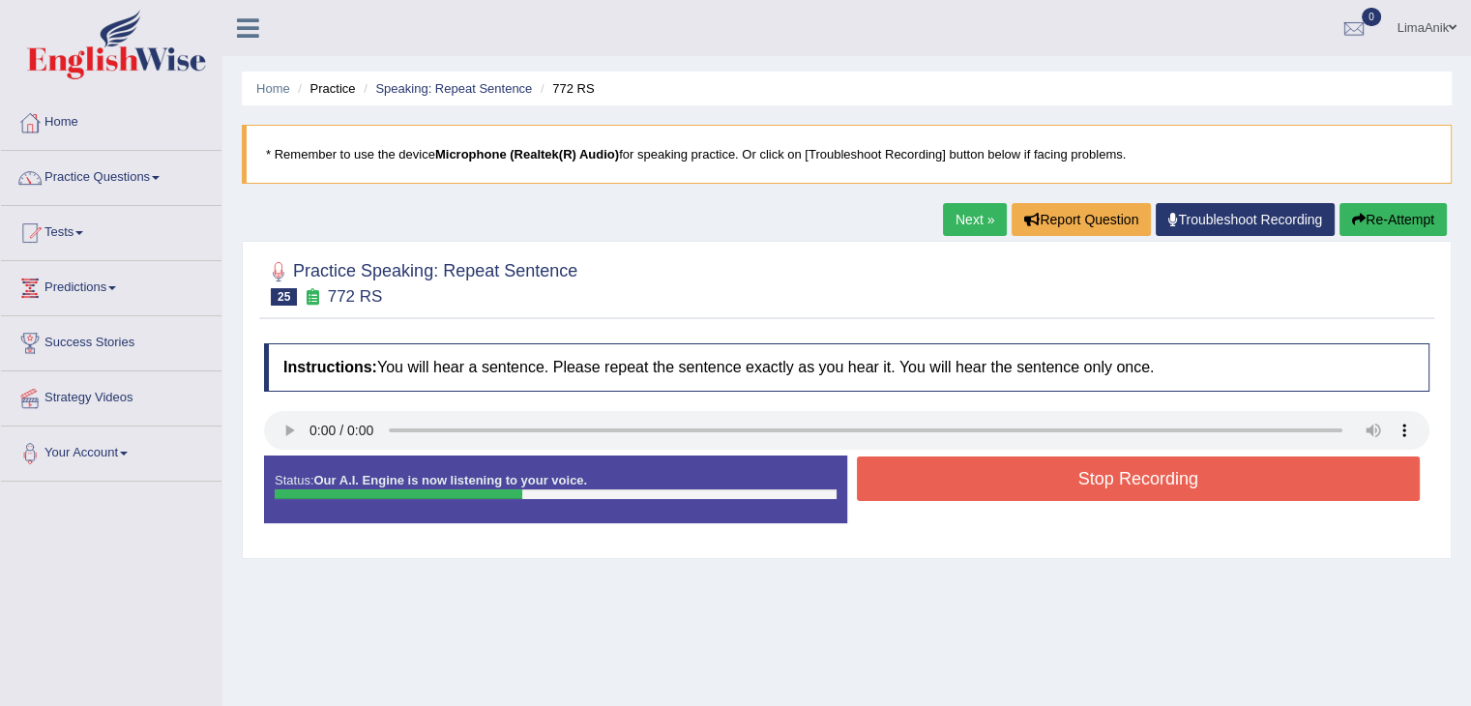
click at [1025, 465] on button "Stop Recording" at bounding box center [1139, 478] width 564 height 44
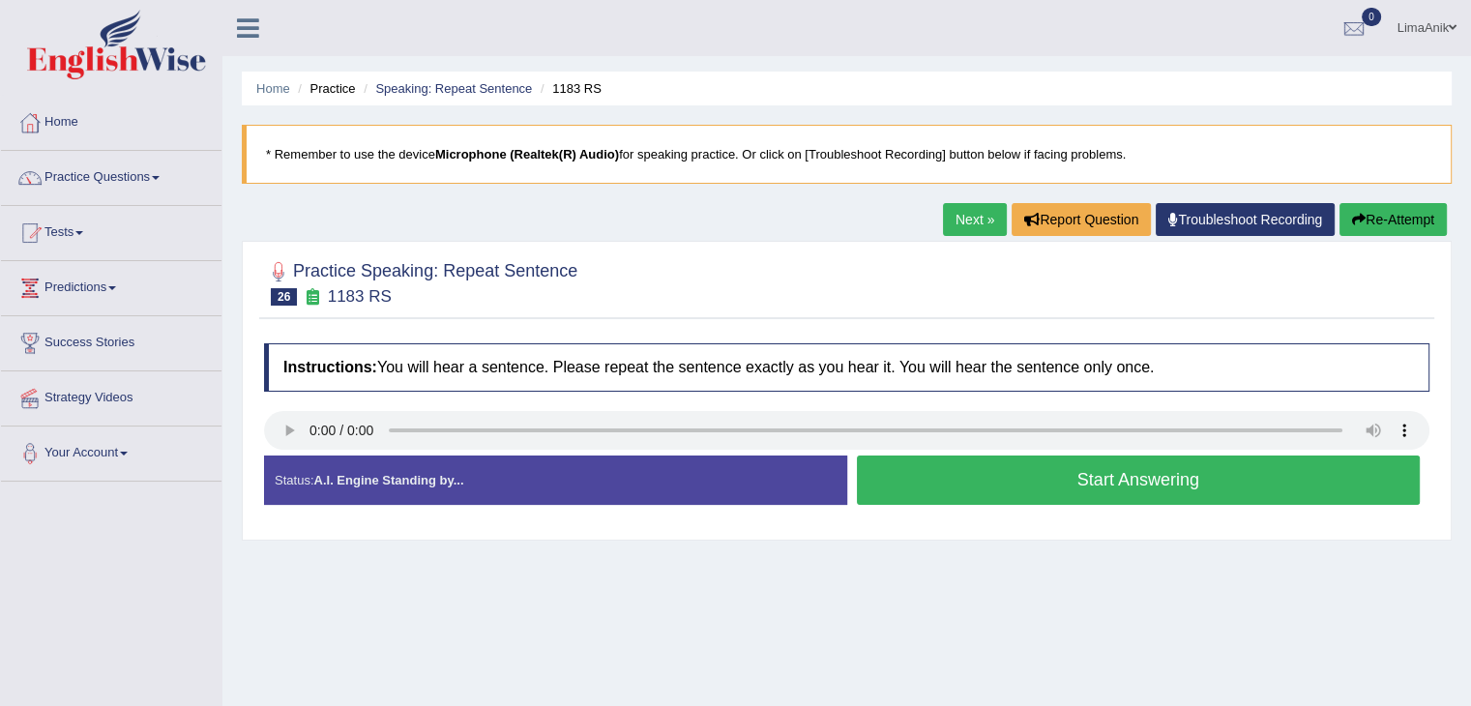
click at [985, 472] on button "Start Answering" at bounding box center [1139, 480] width 564 height 49
click at [965, 457] on button "Start Answering" at bounding box center [1139, 480] width 564 height 49
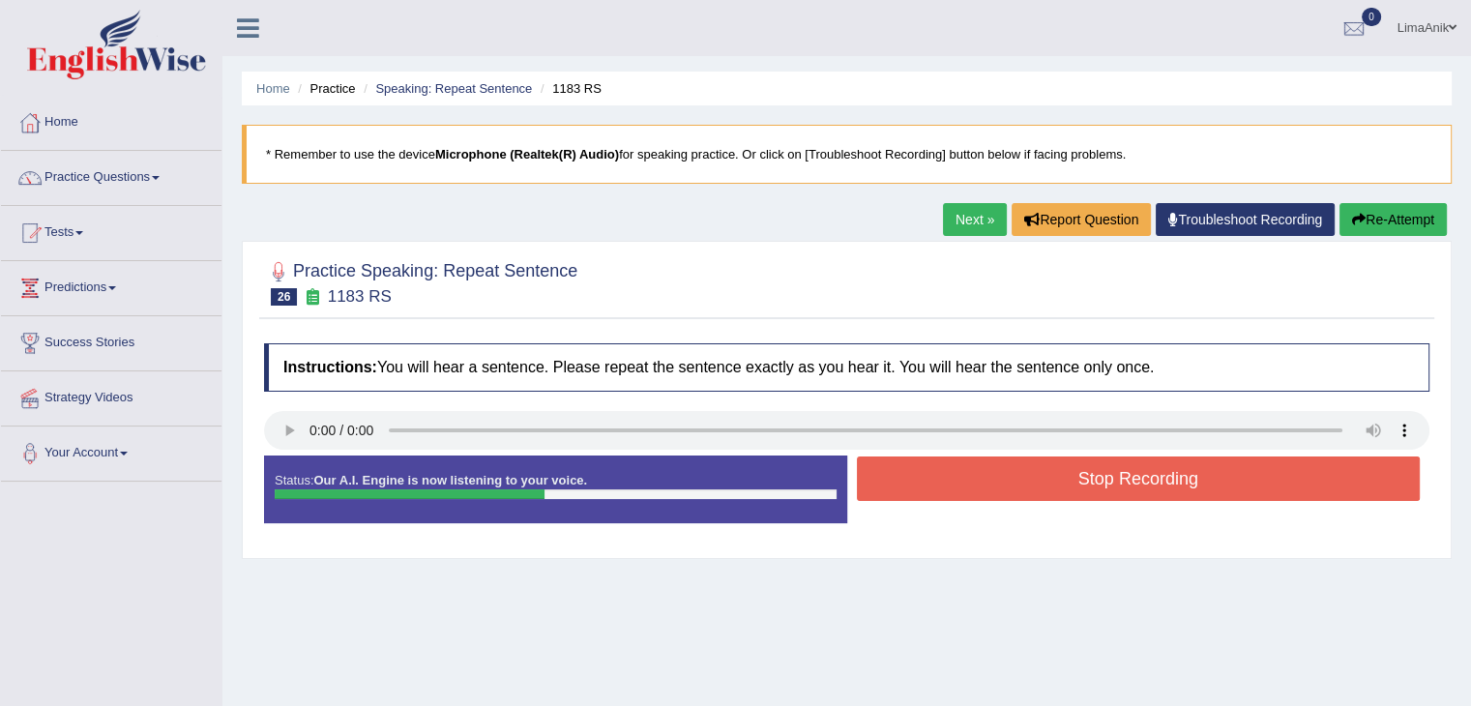
click at [965, 457] on button "Stop Recording" at bounding box center [1139, 478] width 564 height 44
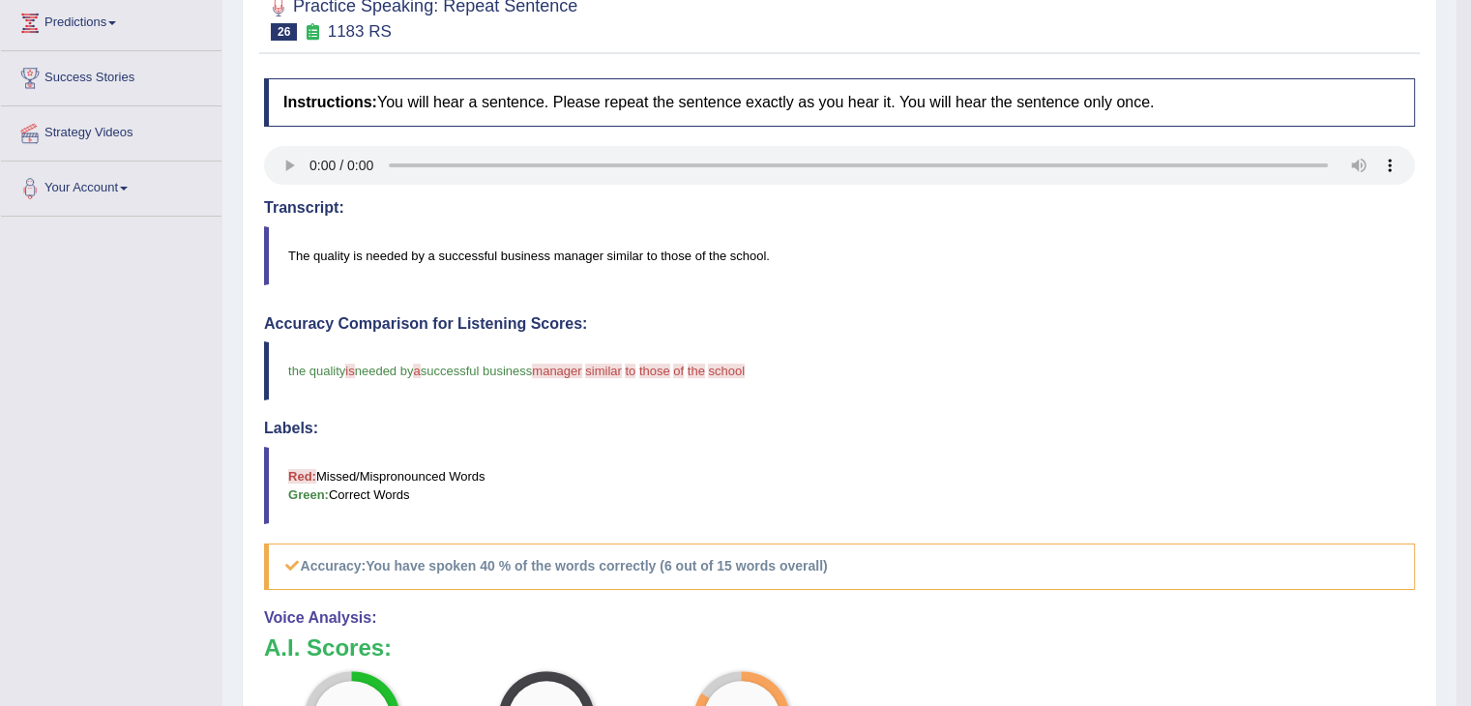
scroll to position [323, 0]
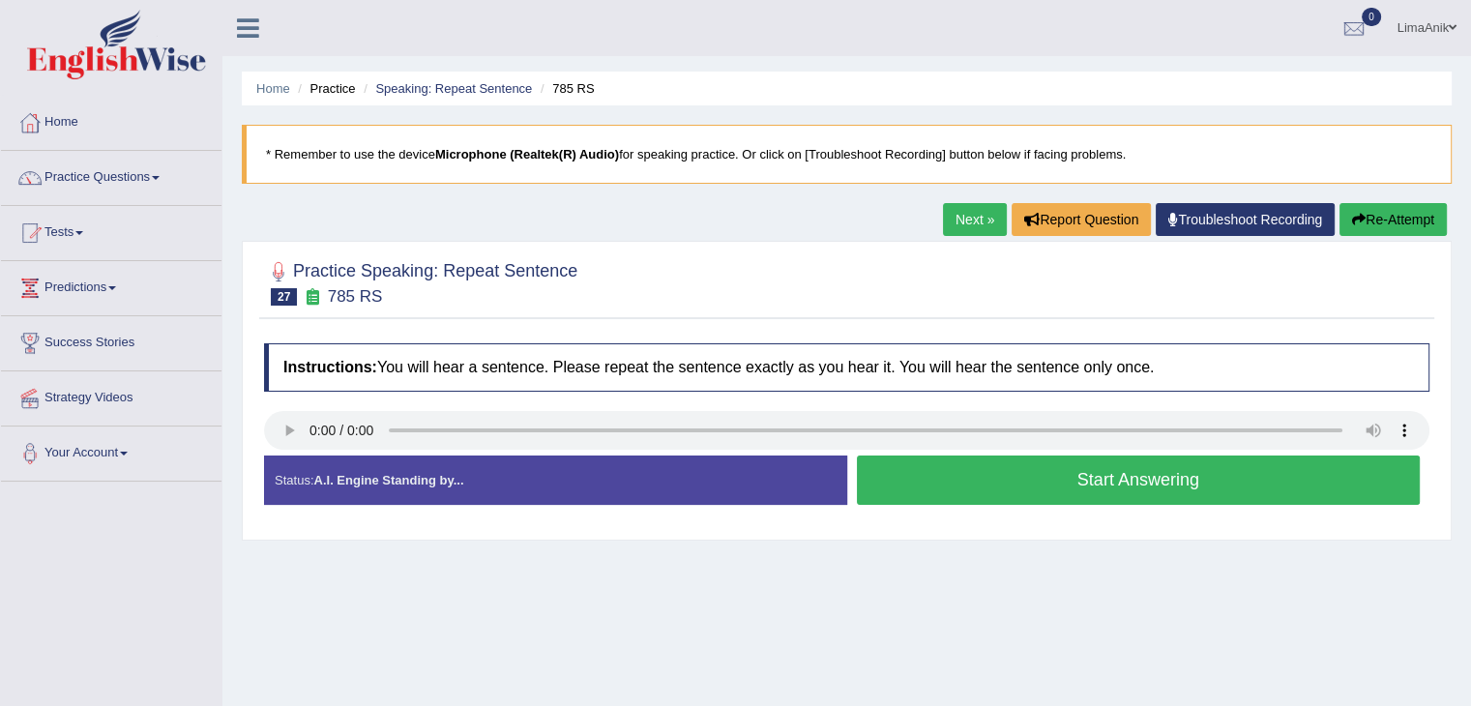
click at [1037, 472] on button "Start Answering" at bounding box center [1139, 480] width 564 height 49
click at [997, 465] on button "Start Answering" at bounding box center [1139, 480] width 564 height 49
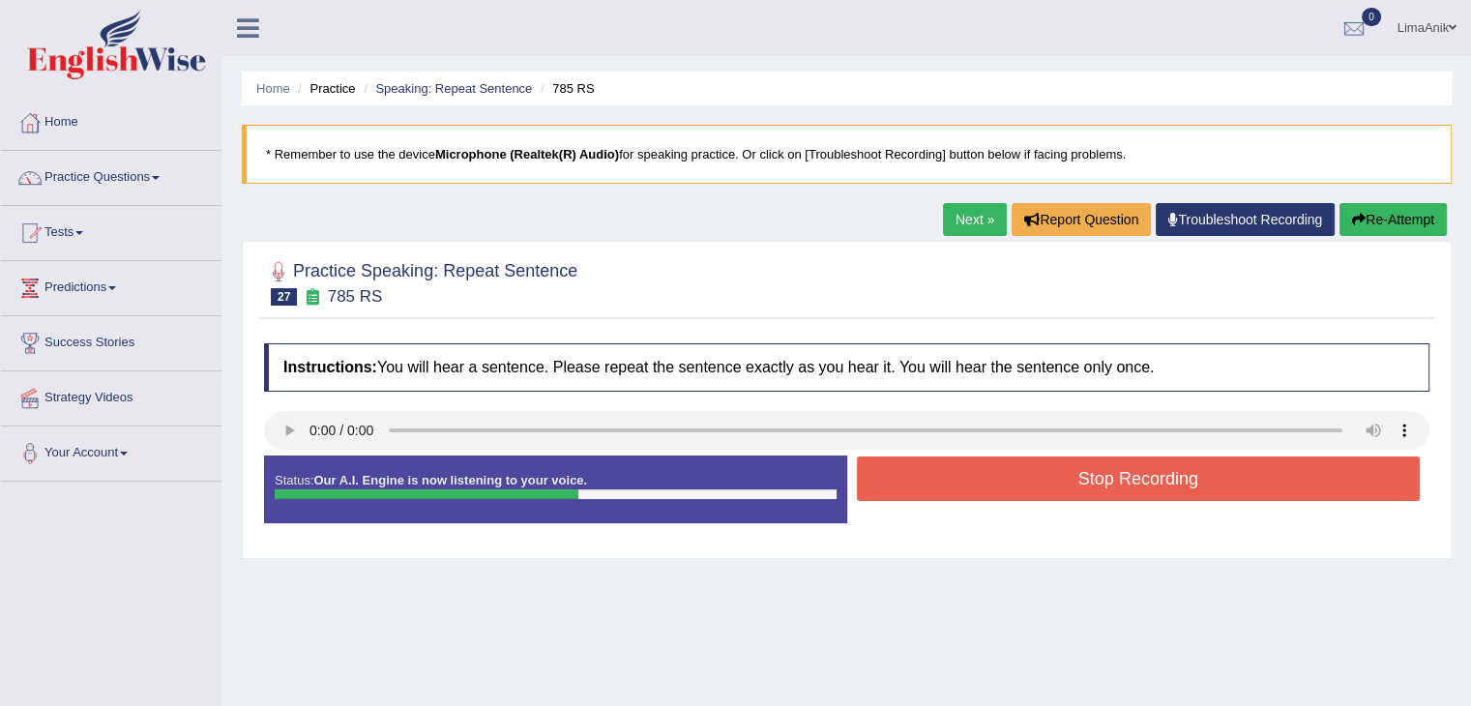
click at [997, 465] on button "Stop Recording" at bounding box center [1139, 478] width 564 height 44
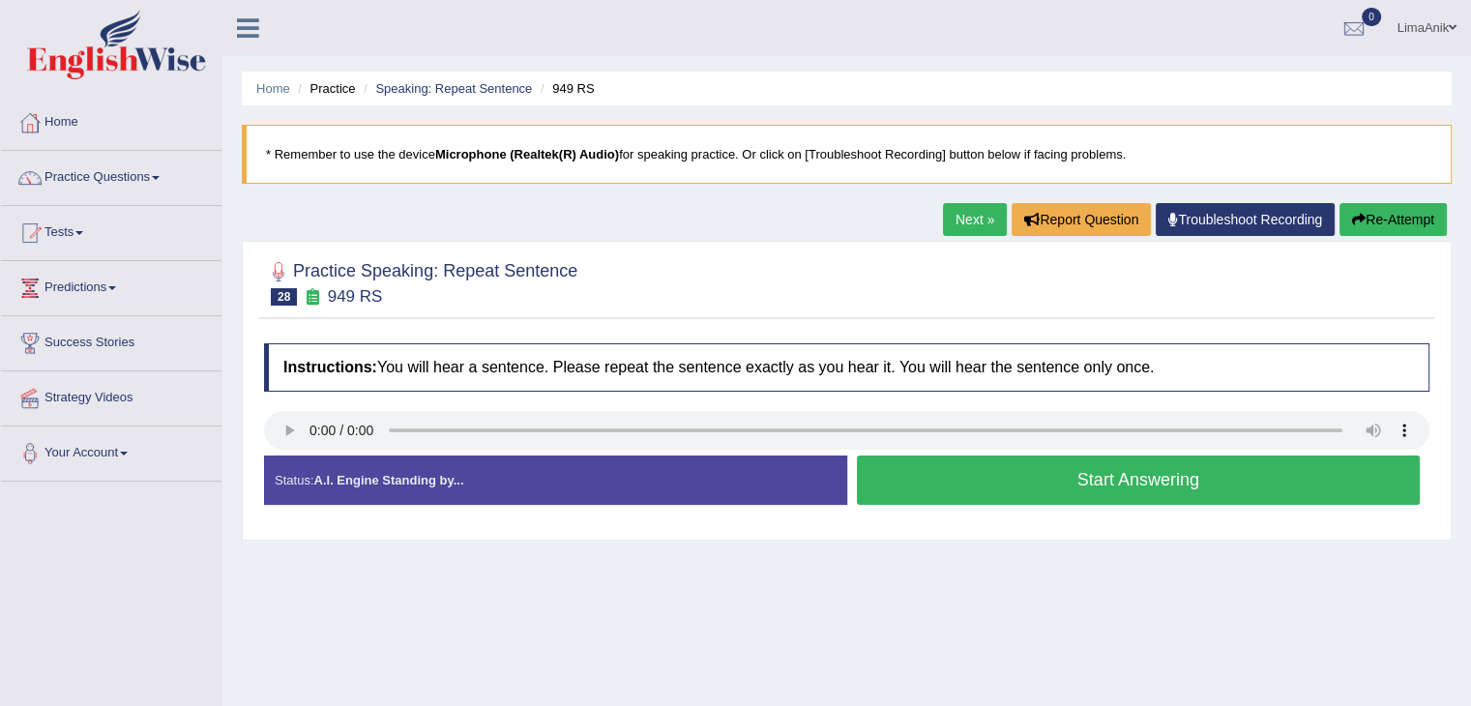
click at [958, 474] on button "Start Answering" at bounding box center [1139, 480] width 564 height 49
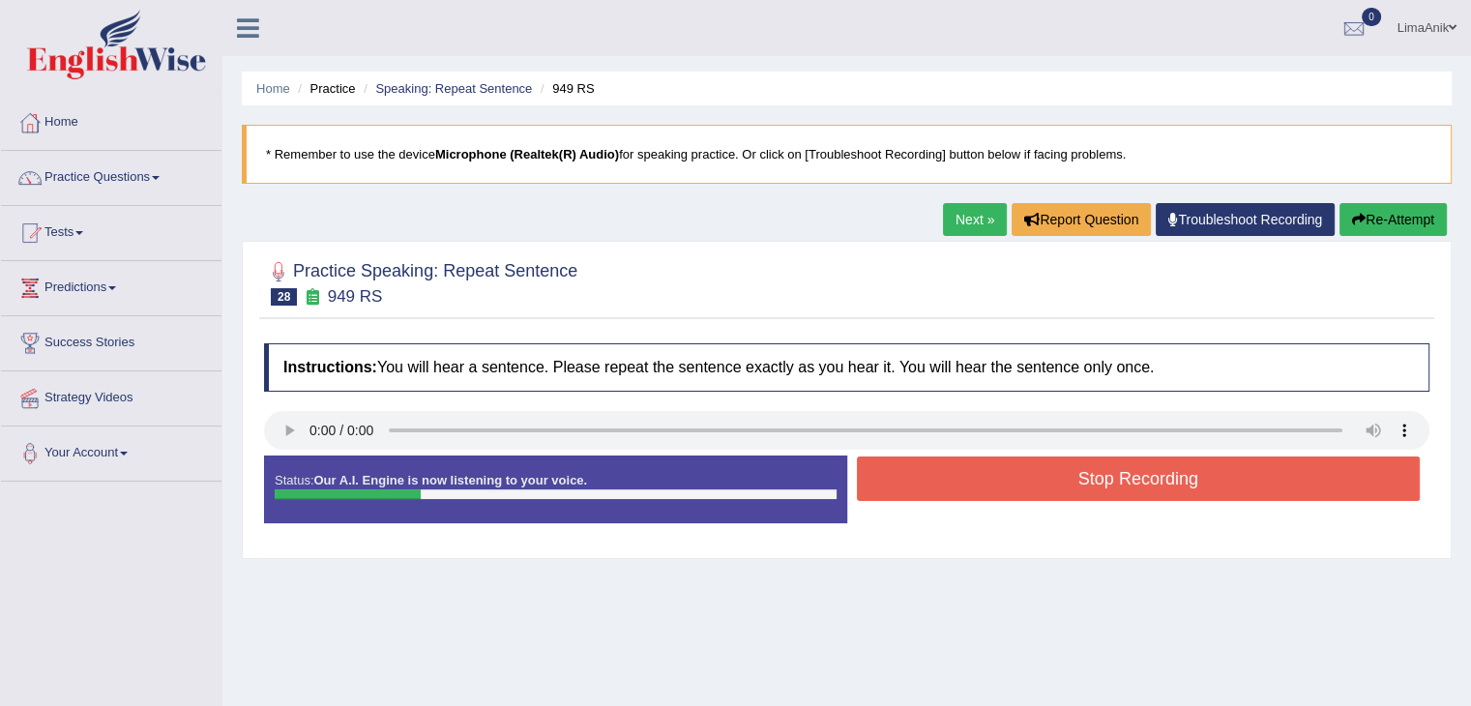
click at [958, 474] on button "Stop Recording" at bounding box center [1139, 478] width 564 height 44
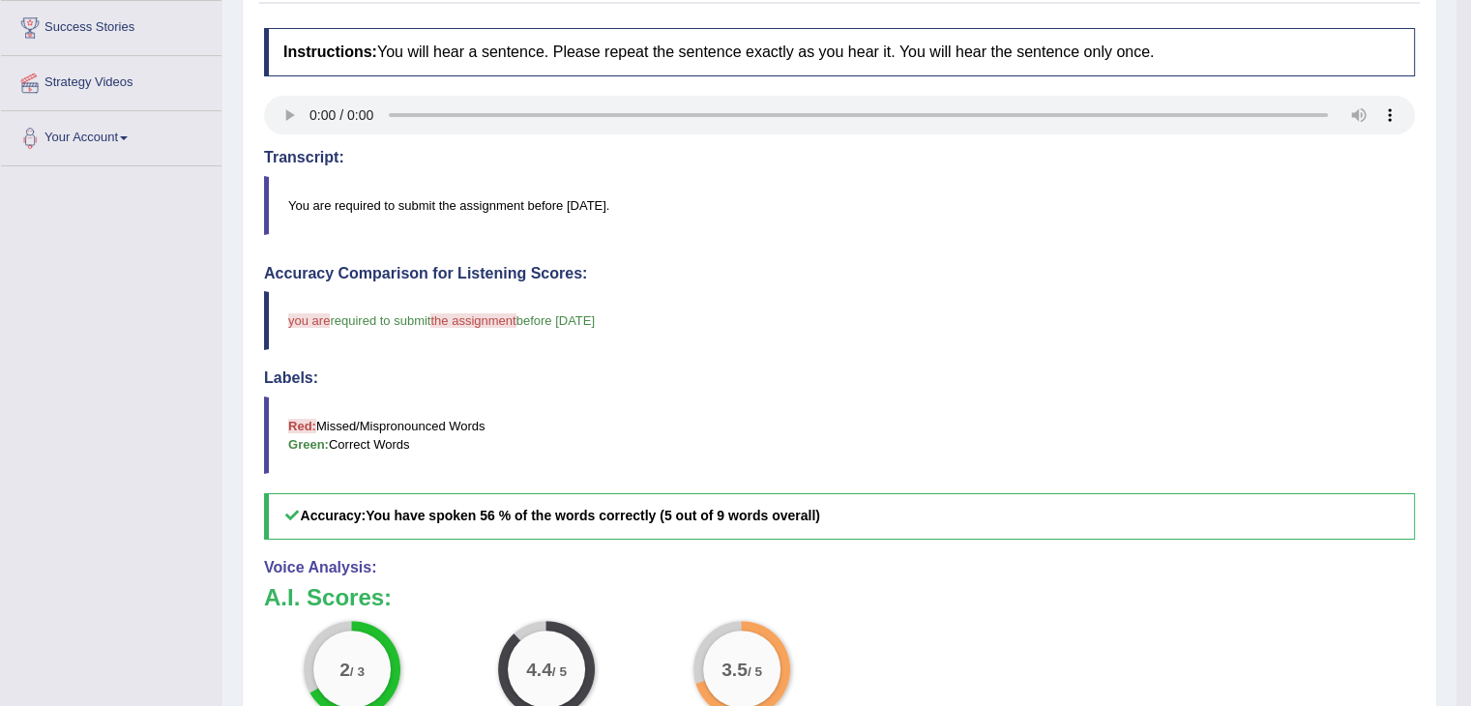
scroll to position [333, 0]
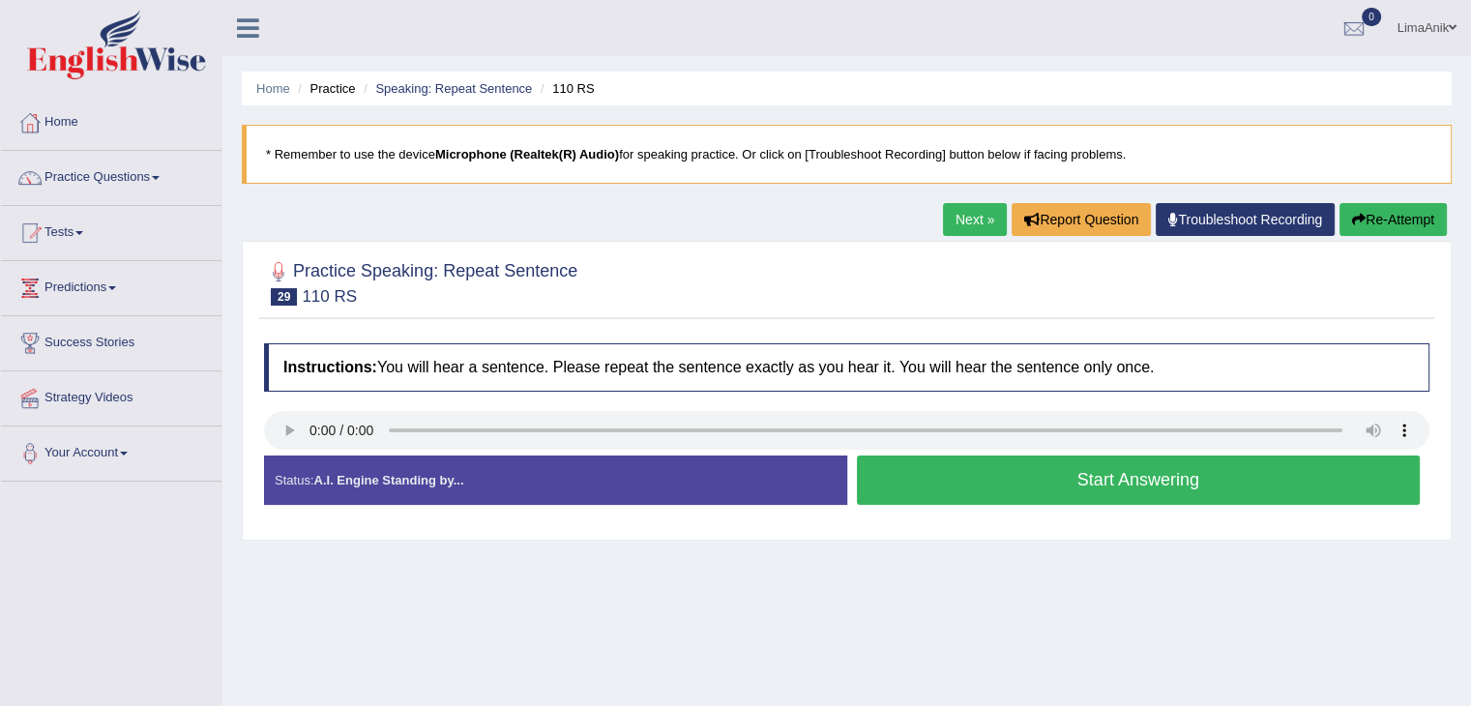
click at [1048, 501] on button "Start Answering" at bounding box center [1139, 480] width 564 height 49
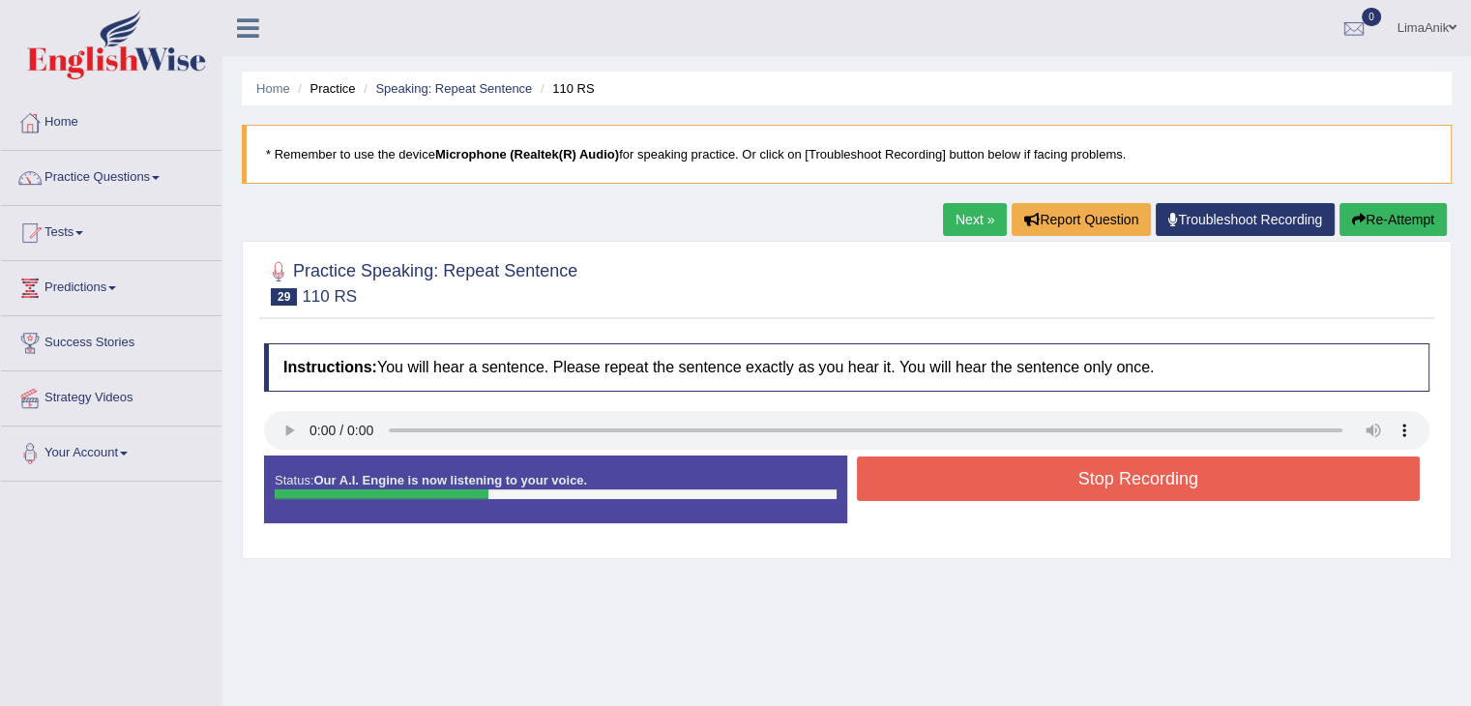
click at [1048, 501] on div "Stop Recording" at bounding box center [1138, 480] width 583 height 49
click at [1064, 465] on button "Stop Recording" at bounding box center [1139, 478] width 564 height 44
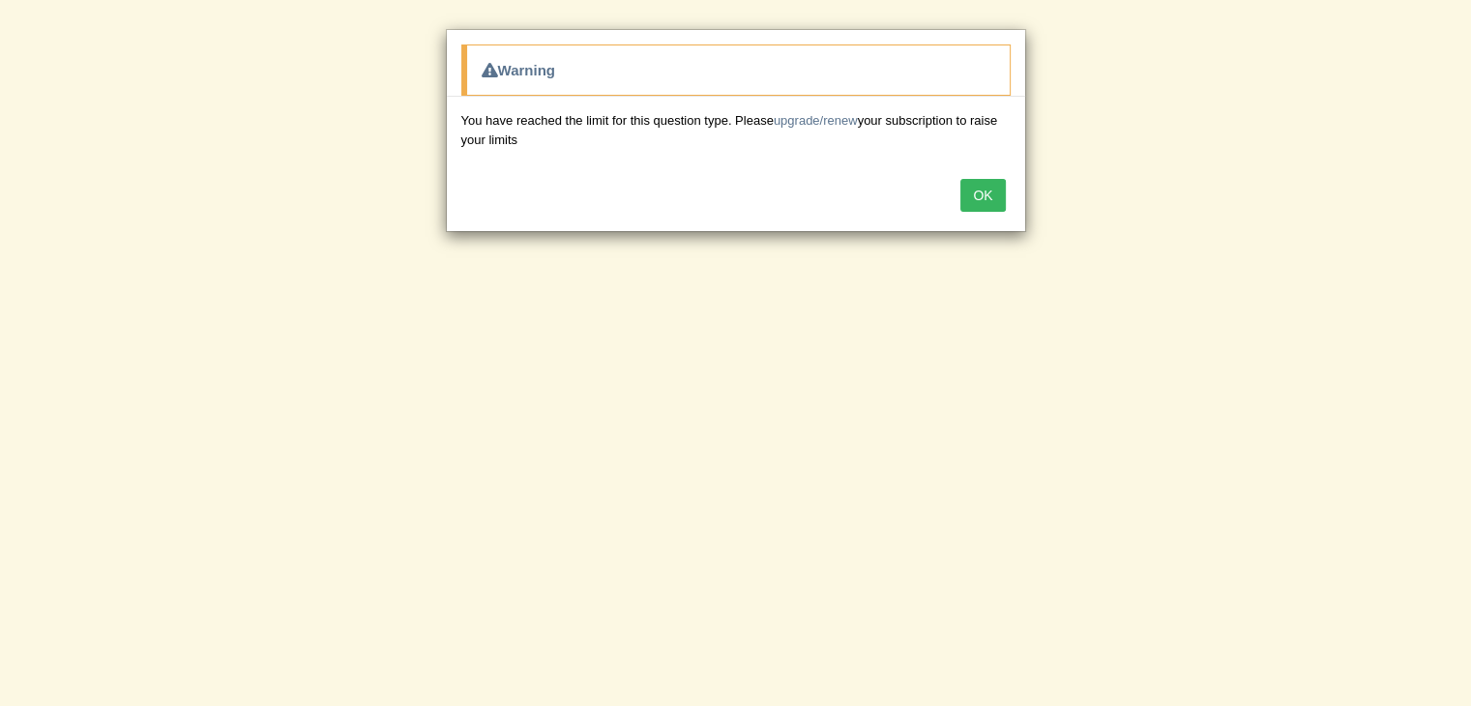
click at [997, 192] on button "OK" at bounding box center [982, 195] width 44 height 33
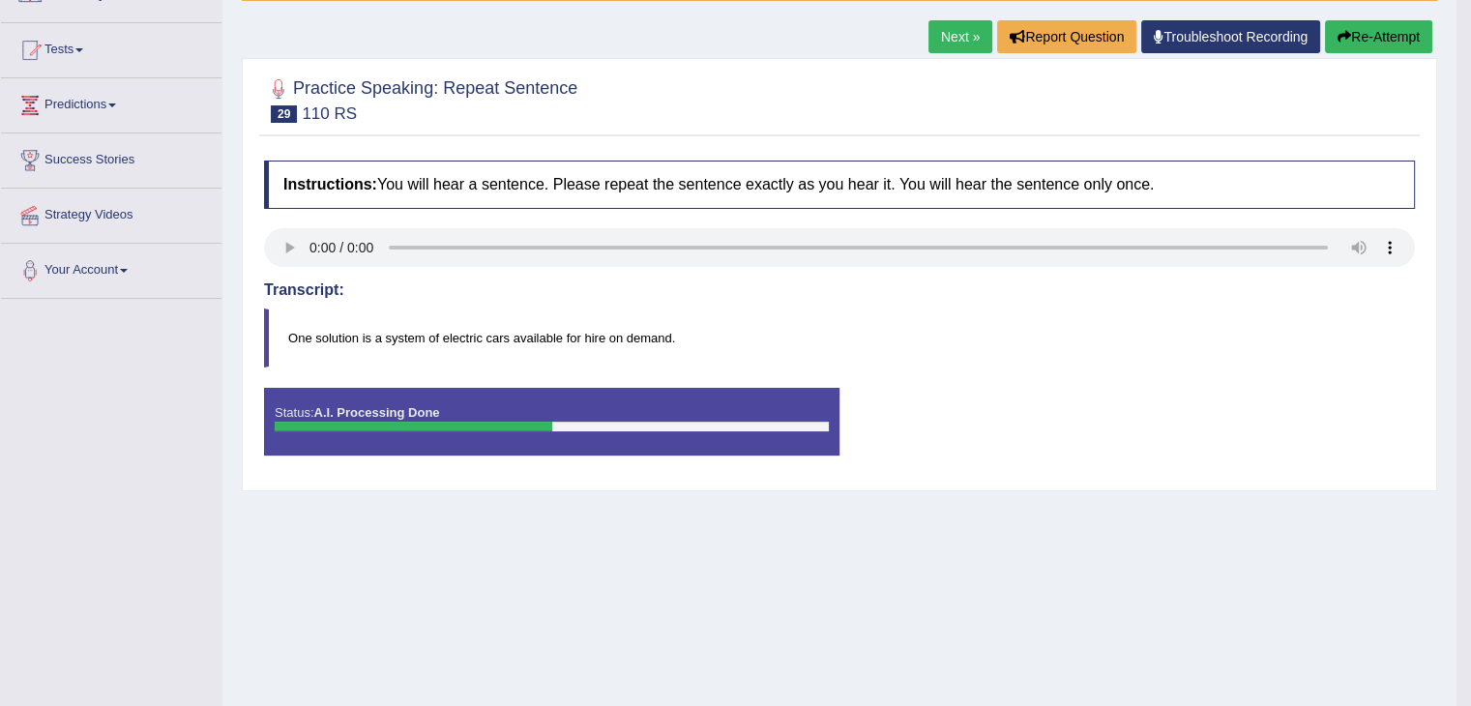
scroll to position [220, 0]
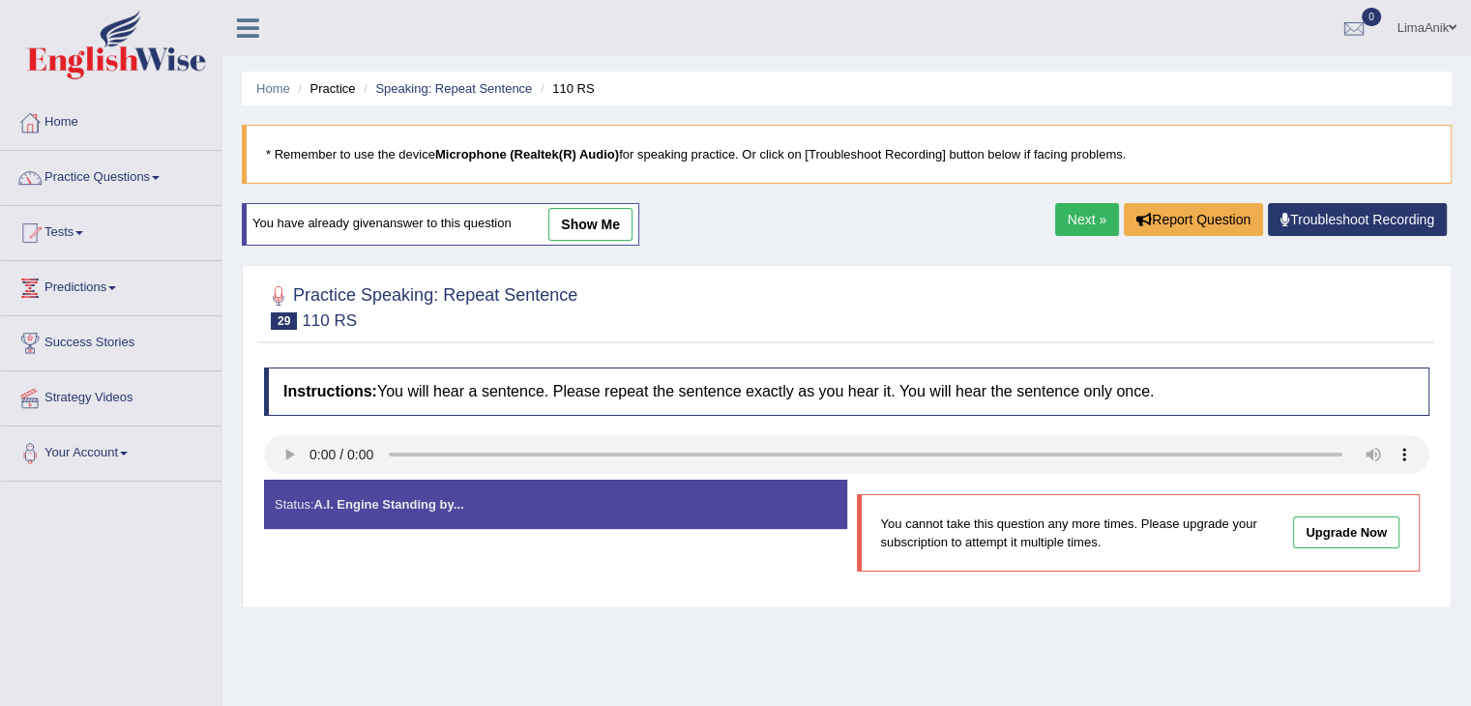
click at [585, 209] on link "show me" at bounding box center [590, 224] width 84 height 33
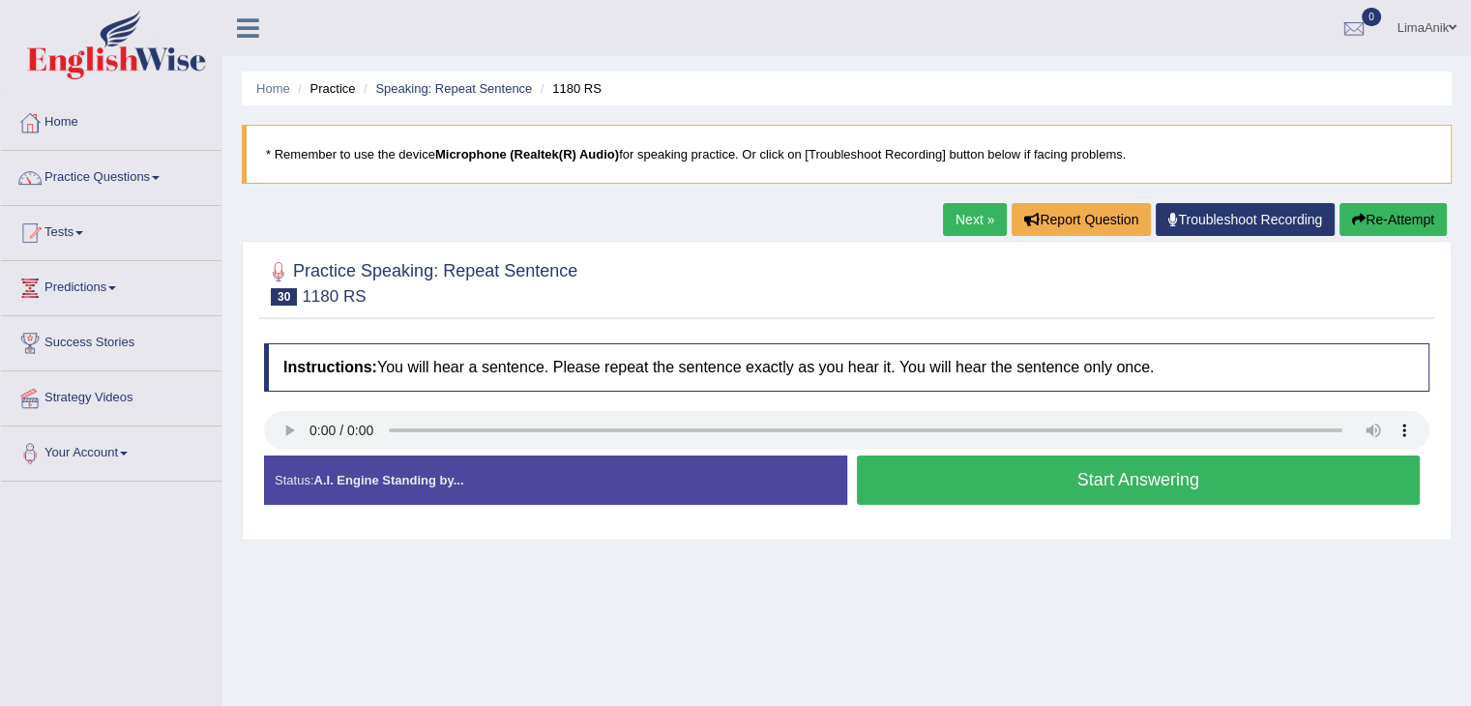
click at [1035, 481] on button "Start Answering" at bounding box center [1139, 480] width 564 height 49
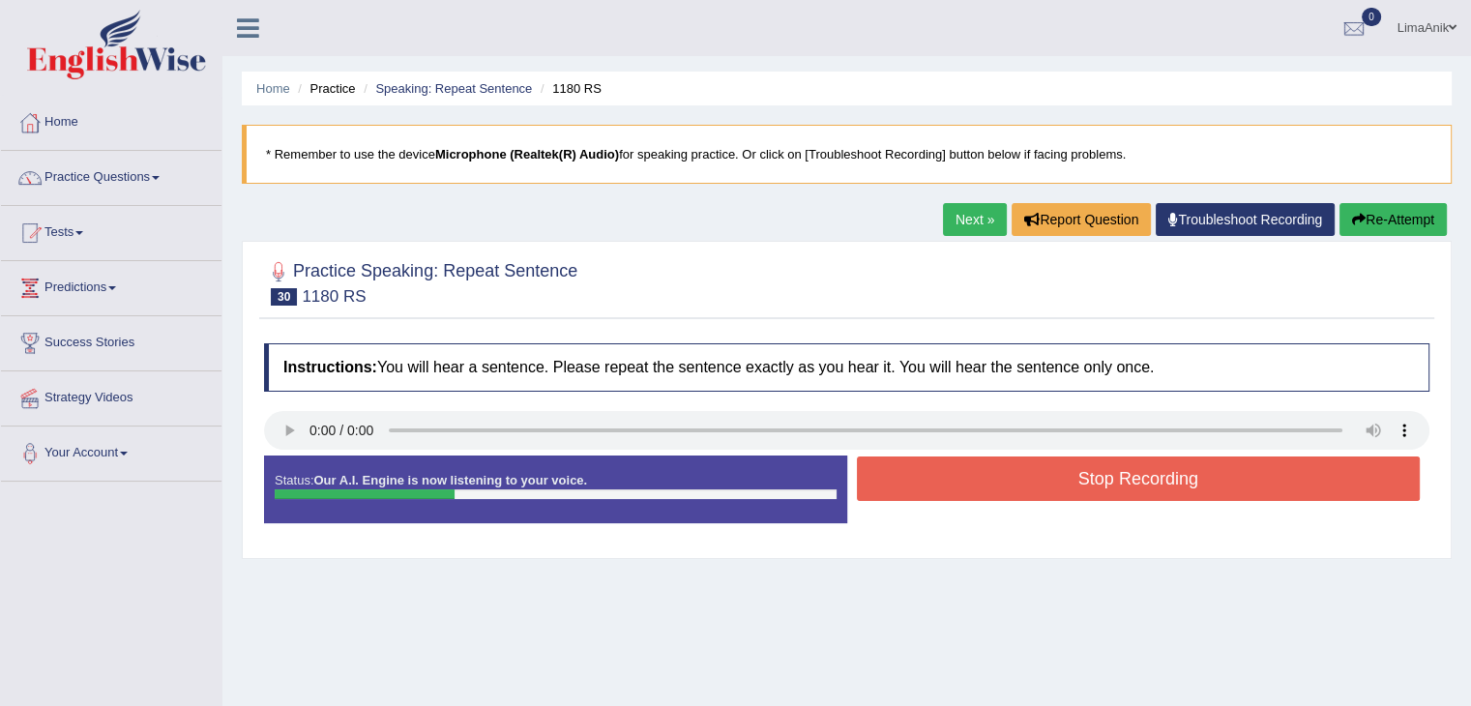
click at [1035, 481] on button "Stop Recording" at bounding box center [1139, 478] width 564 height 44
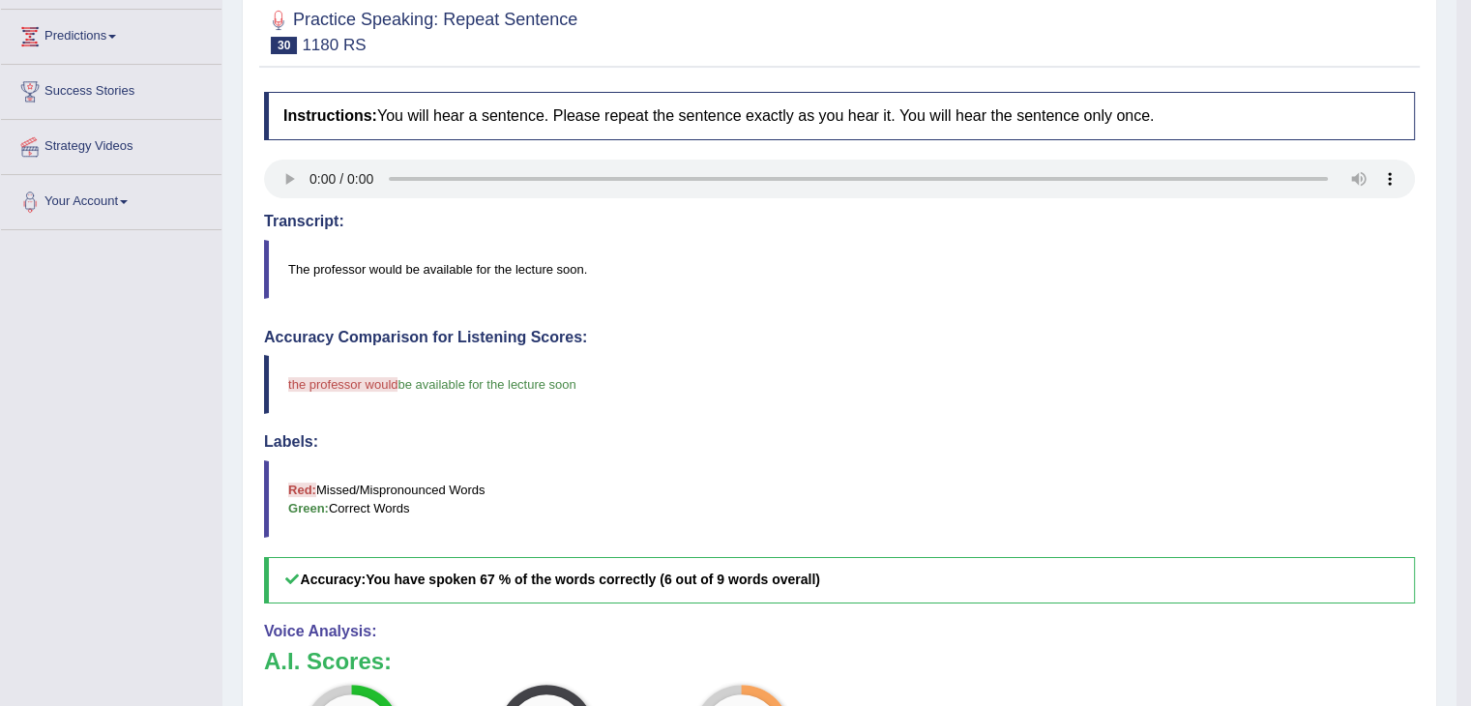
scroll to position [309, 0]
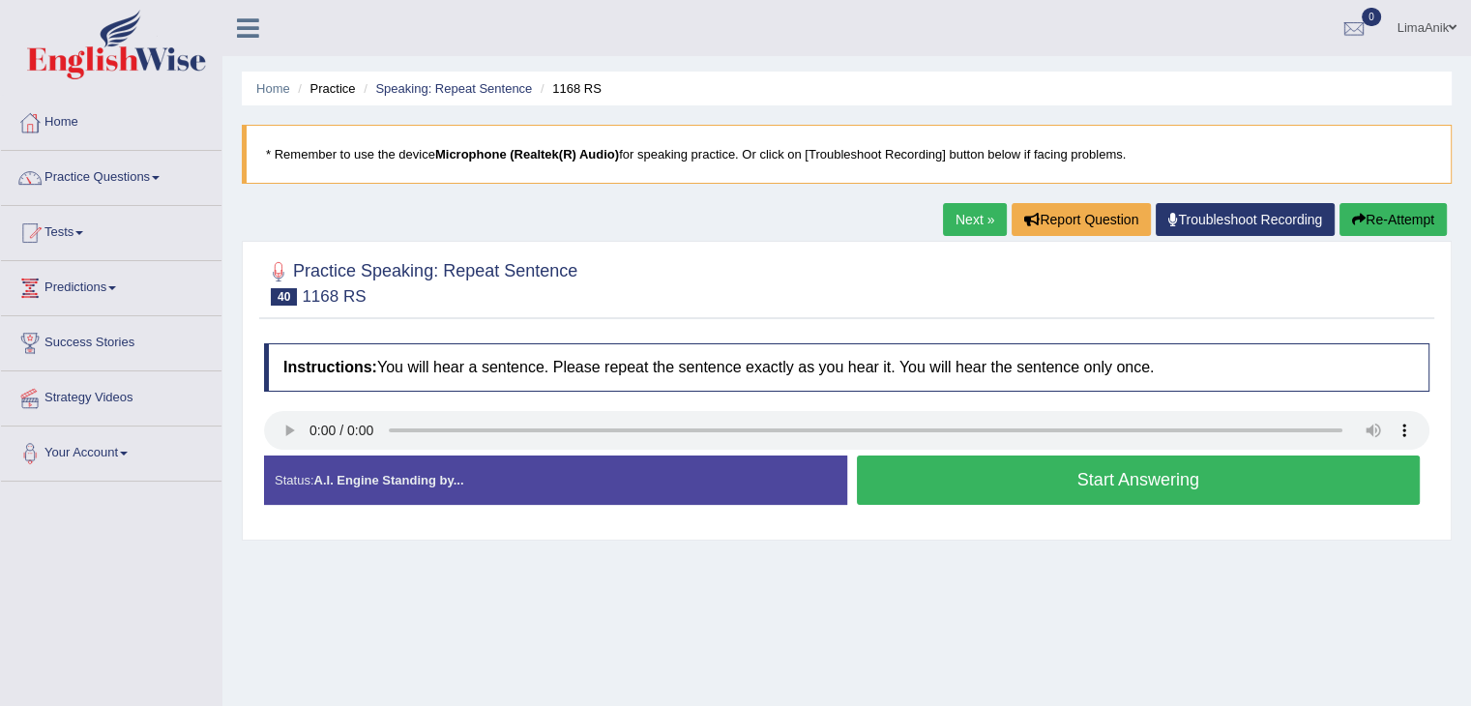
click at [1009, 496] on button "Start Answering" at bounding box center [1139, 480] width 564 height 49
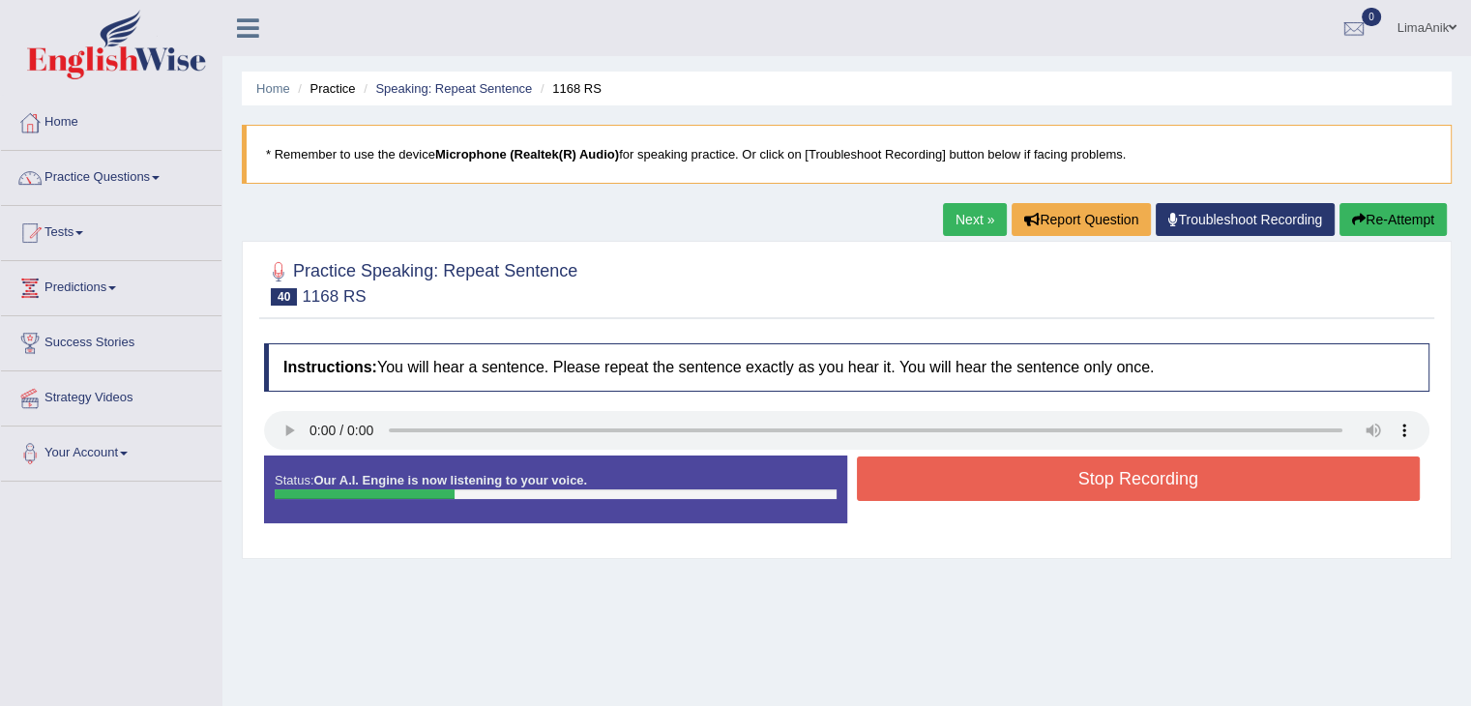
click at [1009, 496] on button "Stop Recording" at bounding box center [1139, 478] width 564 height 44
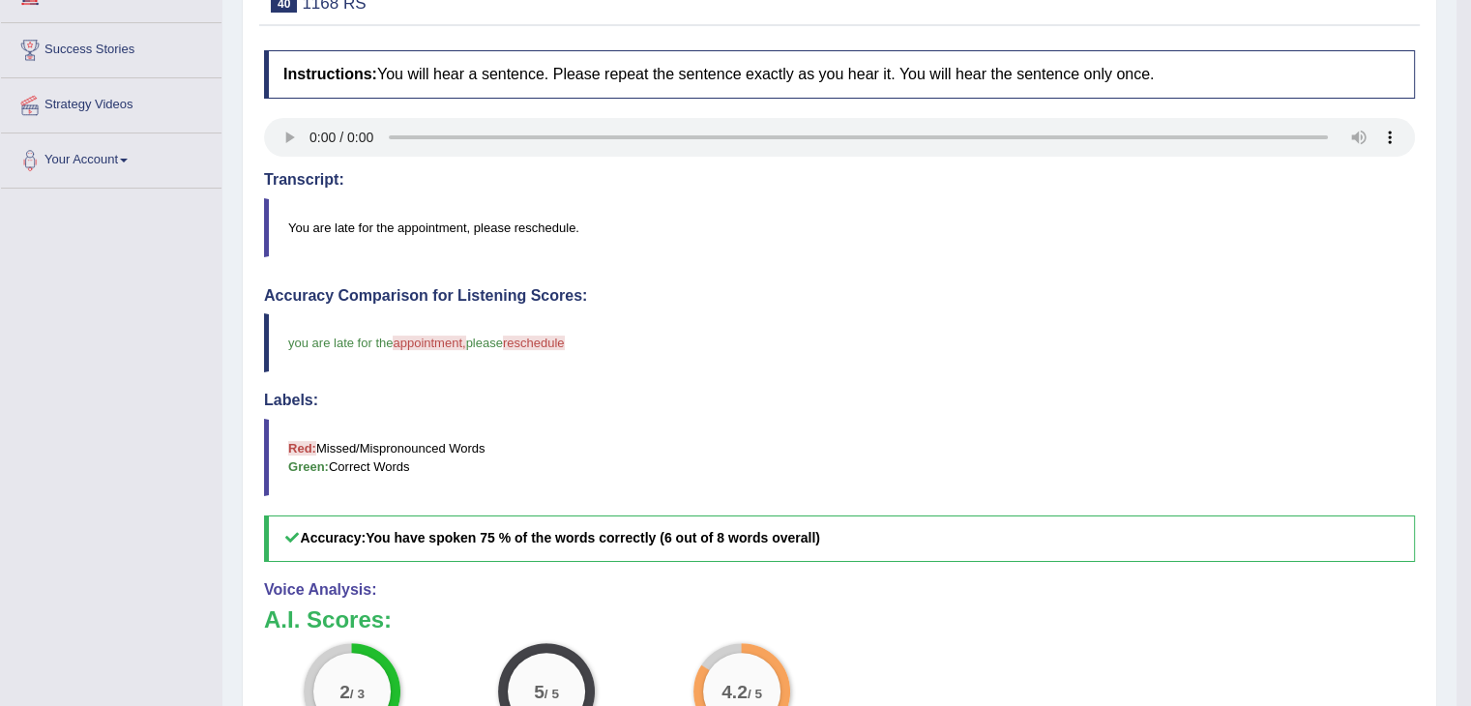
scroll to position [304, 0]
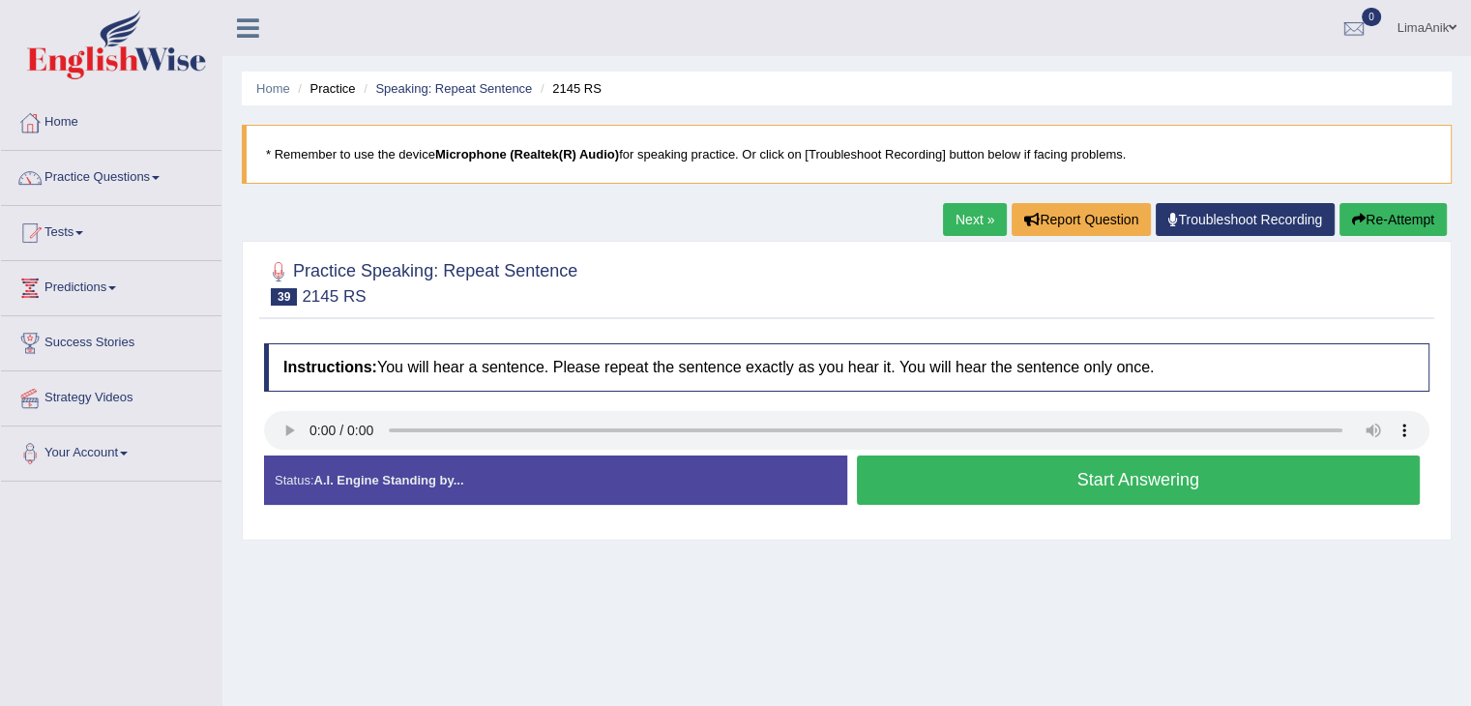
click at [1024, 480] on button "Start Answering" at bounding box center [1139, 480] width 564 height 49
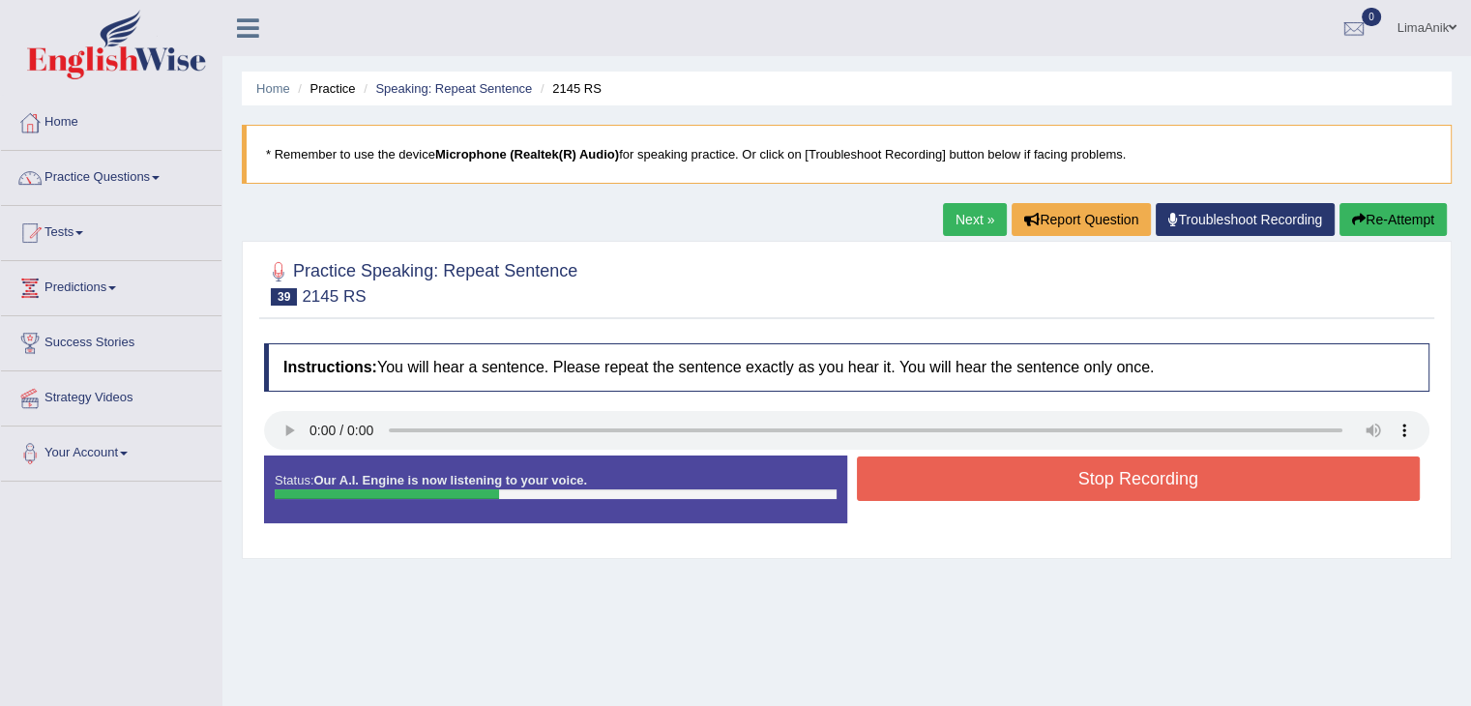
click at [1024, 480] on button "Stop Recording" at bounding box center [1139, 478] width 564 height 44
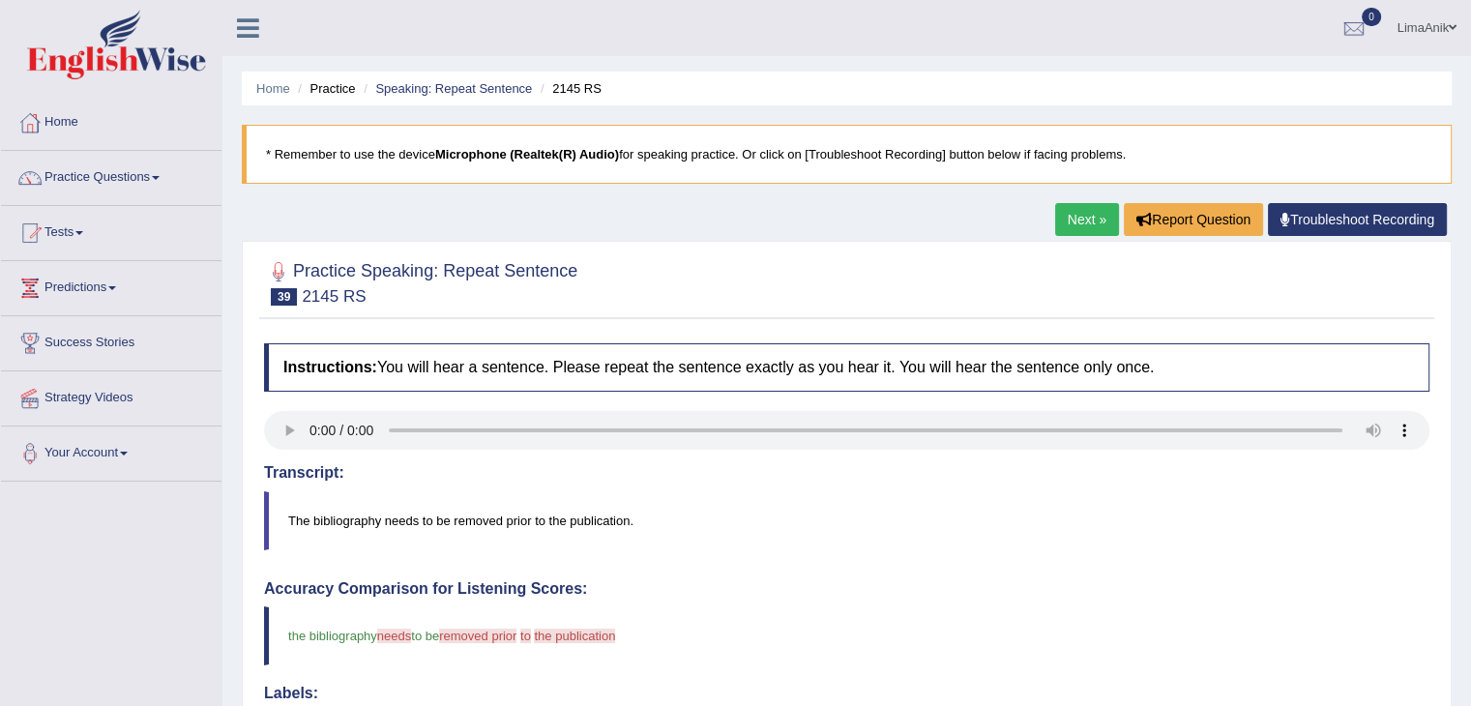
drag, startPoint x: 912, startPoint y: 505, endPoint x: 915, endPoint y: 608, distance: 103.5
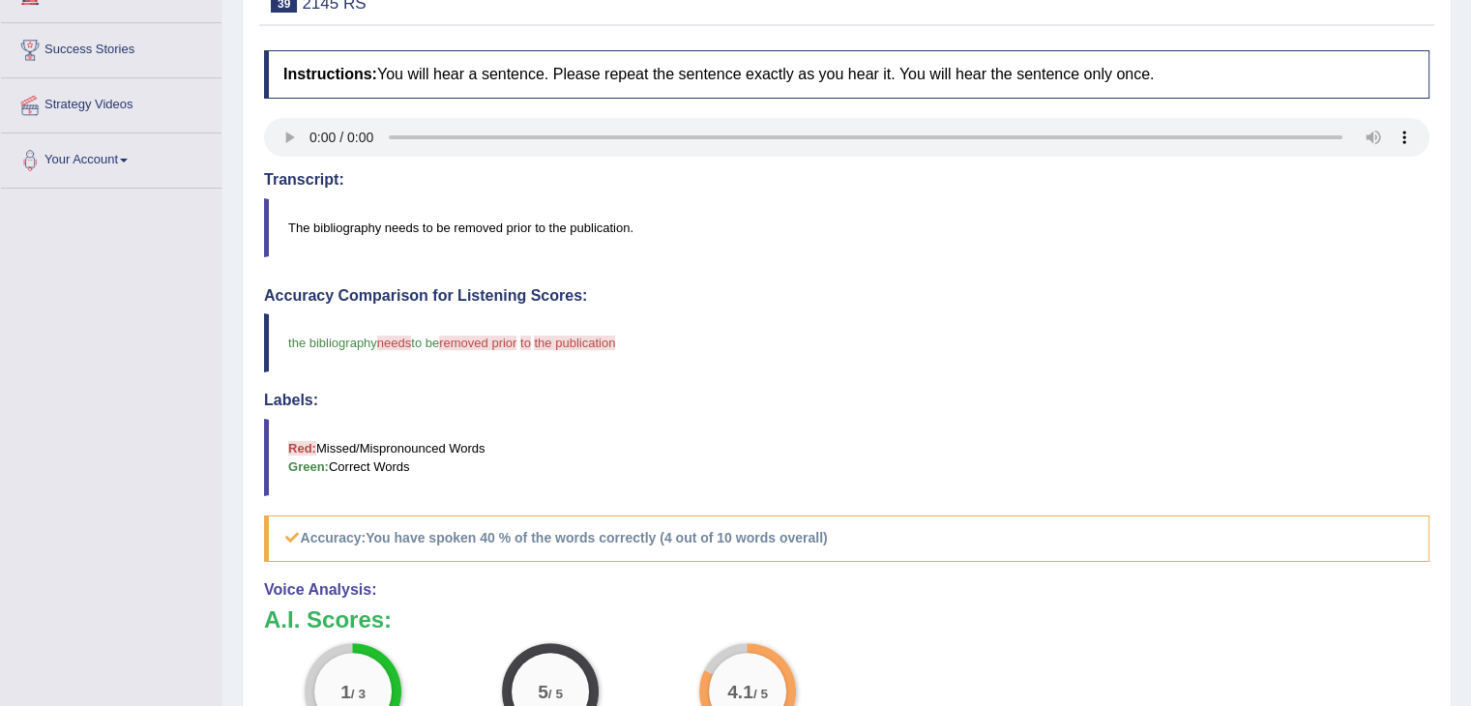
scroll to position [309, 0]
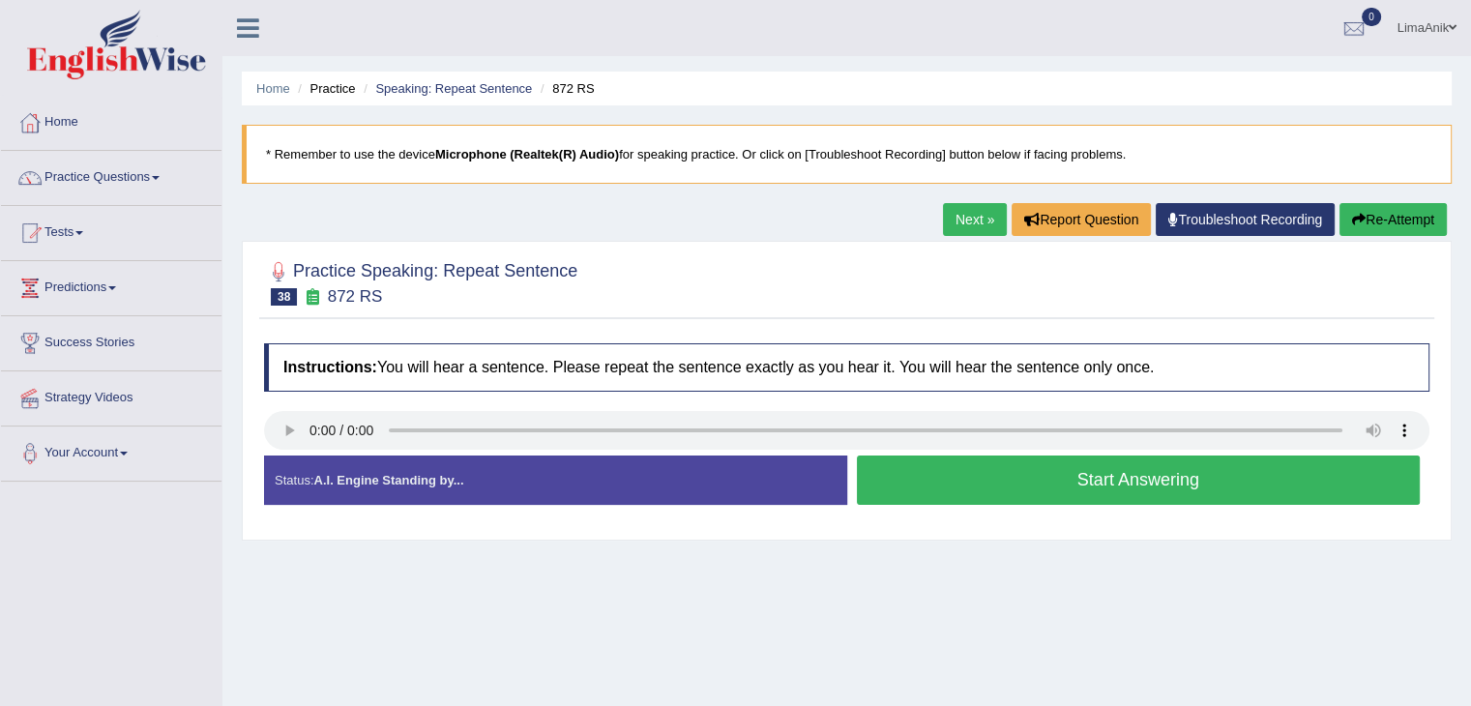
click at [911, 481] on button "Start Answering" at bounding box center [1139, 480] width 564 height 49
click at [1133, 485] on button "Start Answering" at bounding box center [1139, 480] width 564 height 49
click at [1023, 499] on button "Start Answering" at bounding box center [1139, 480] width 564 height 49
click at [1073, 470] on button "Start Answering" at bounding box center [1139, 480] width 564 height 49
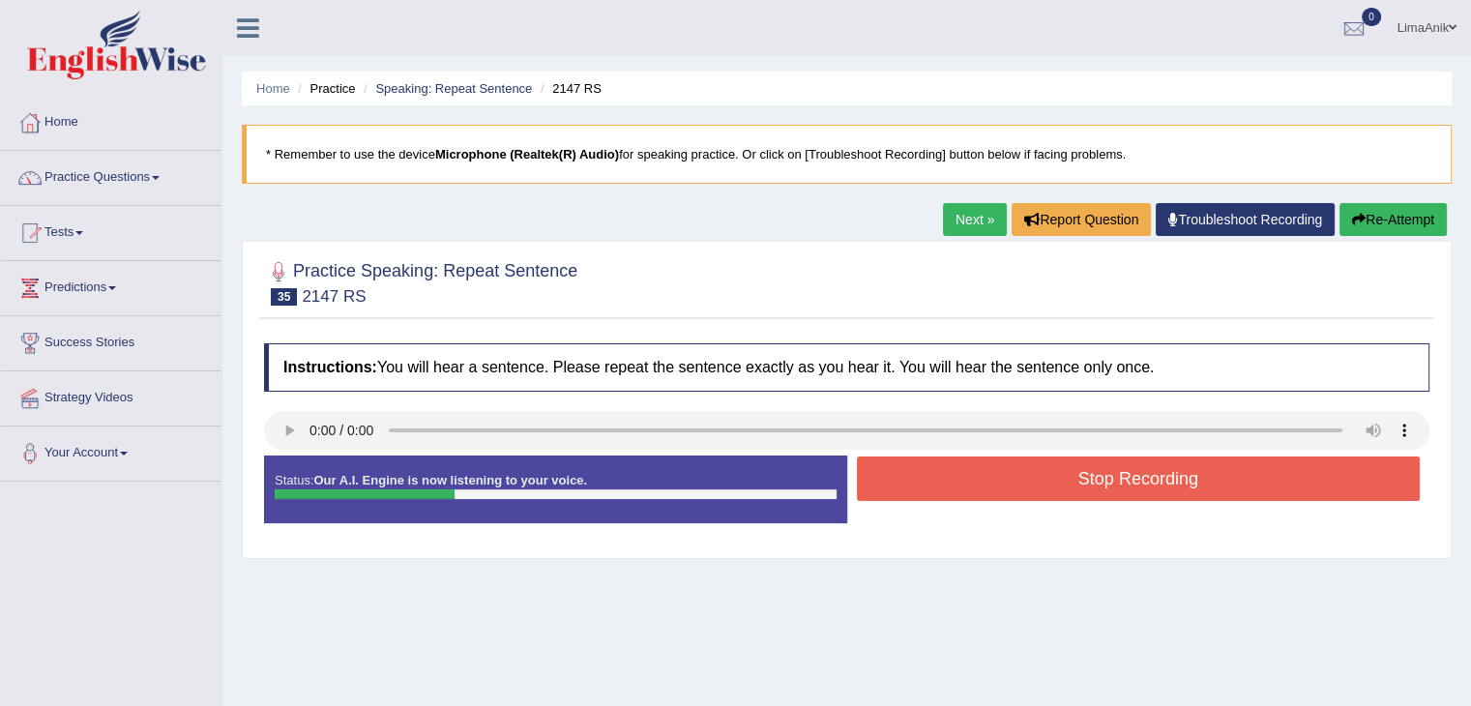
click at [1073, 470] on button "Stop Recording" at bounding box center [1139, 478] width 564 height 44
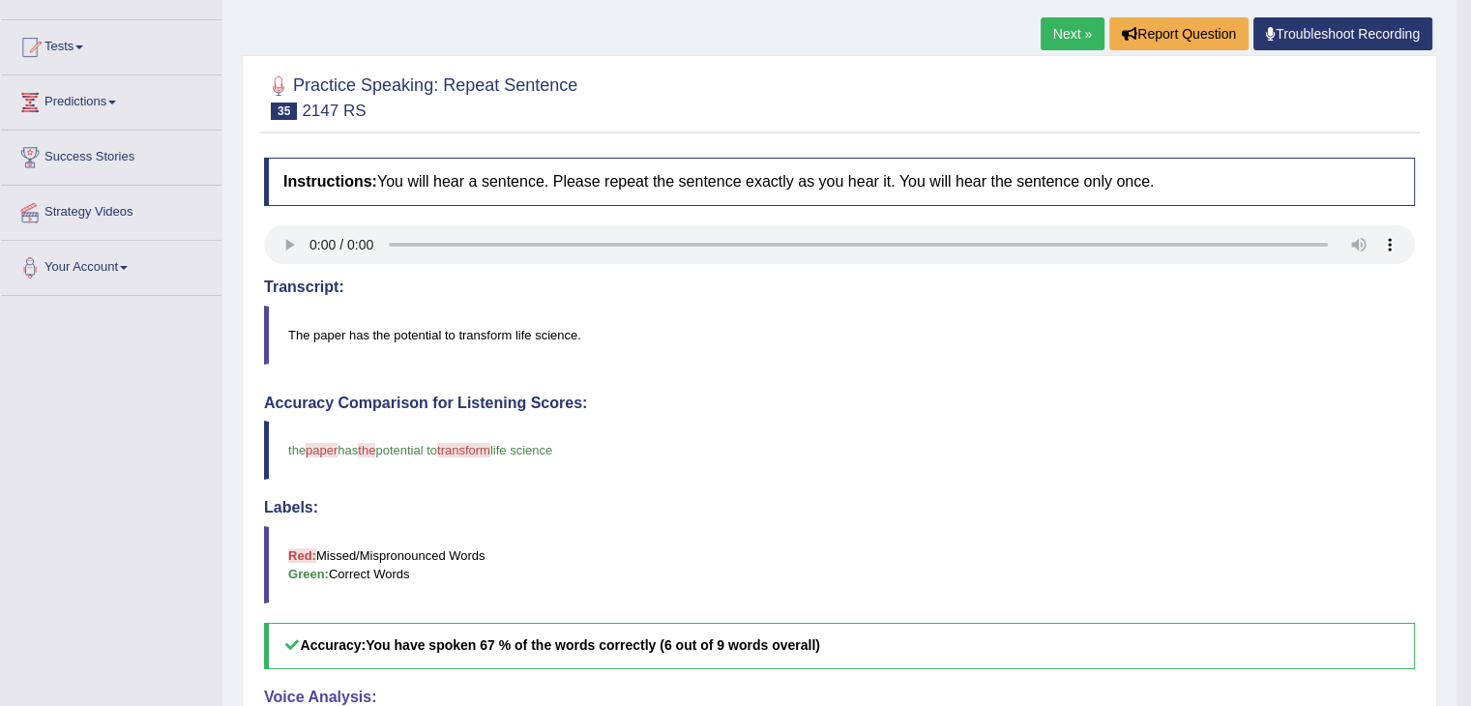
scroll to position [92, 0]
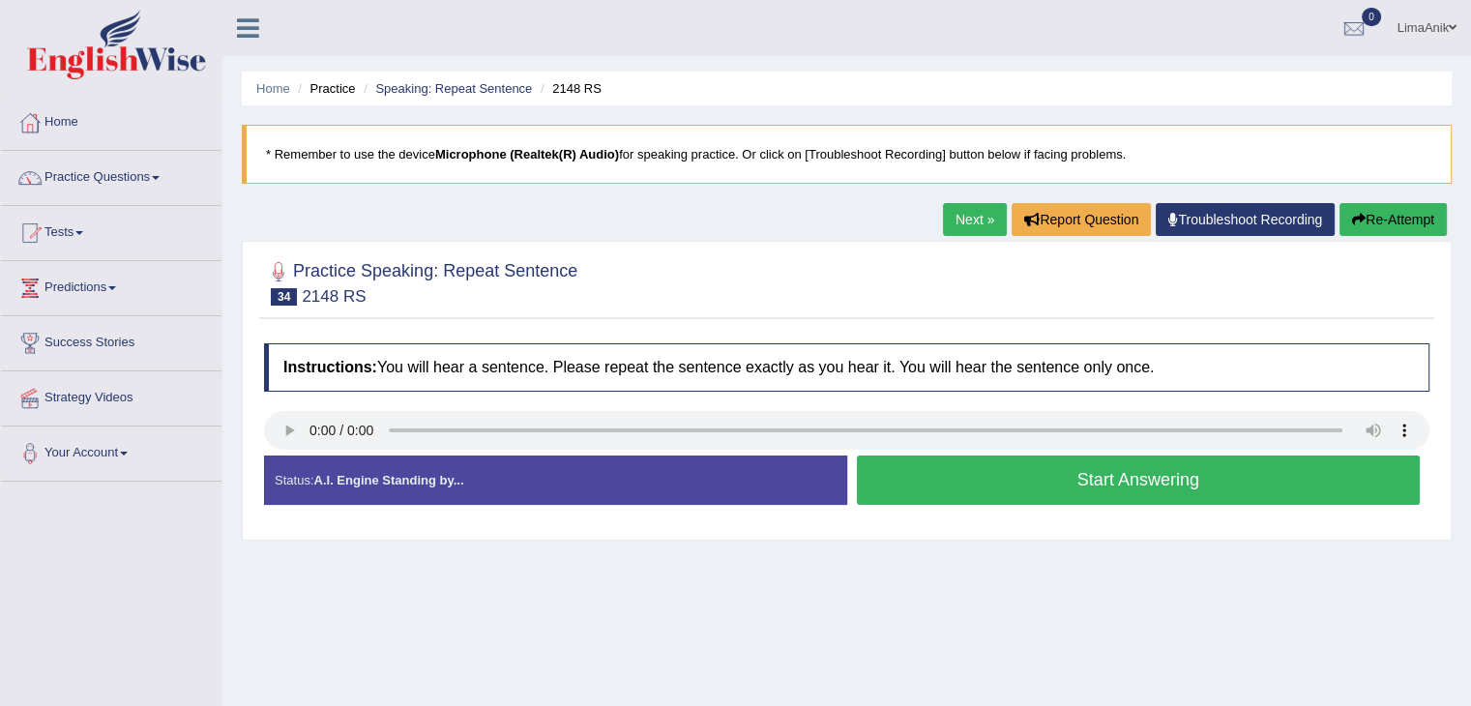
click at [984, 476] on button "Start Answering" at bounding box center [1139, 480] width 564 height 49
click at [996, 462] on button "Start Answering" at bounding box center [1139, 480] width 564 height 49
click at [1071, 464] on button "Start Answering" at bounding box center [1139, 480] width 564 height 49
click at [1092, 476] on button "Start Answering" at bounding box center [1139, 480] width 564 height 49
click at [1001, 470] on button "Start Answering" at bounding box center [1139, 480] width 564 height 49
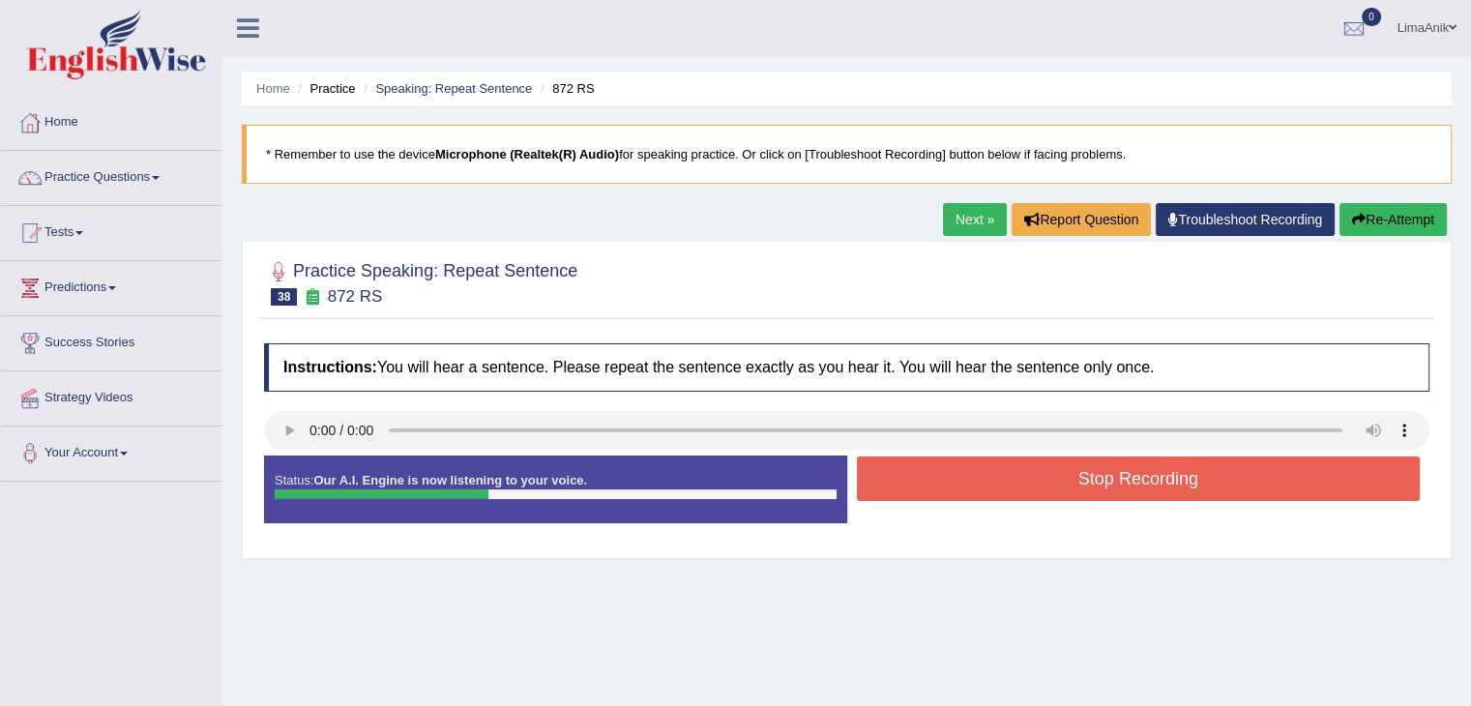
click at [1001, 470] on button "Stop Recording" at bounding box center [1139, 478] width 564 height 44
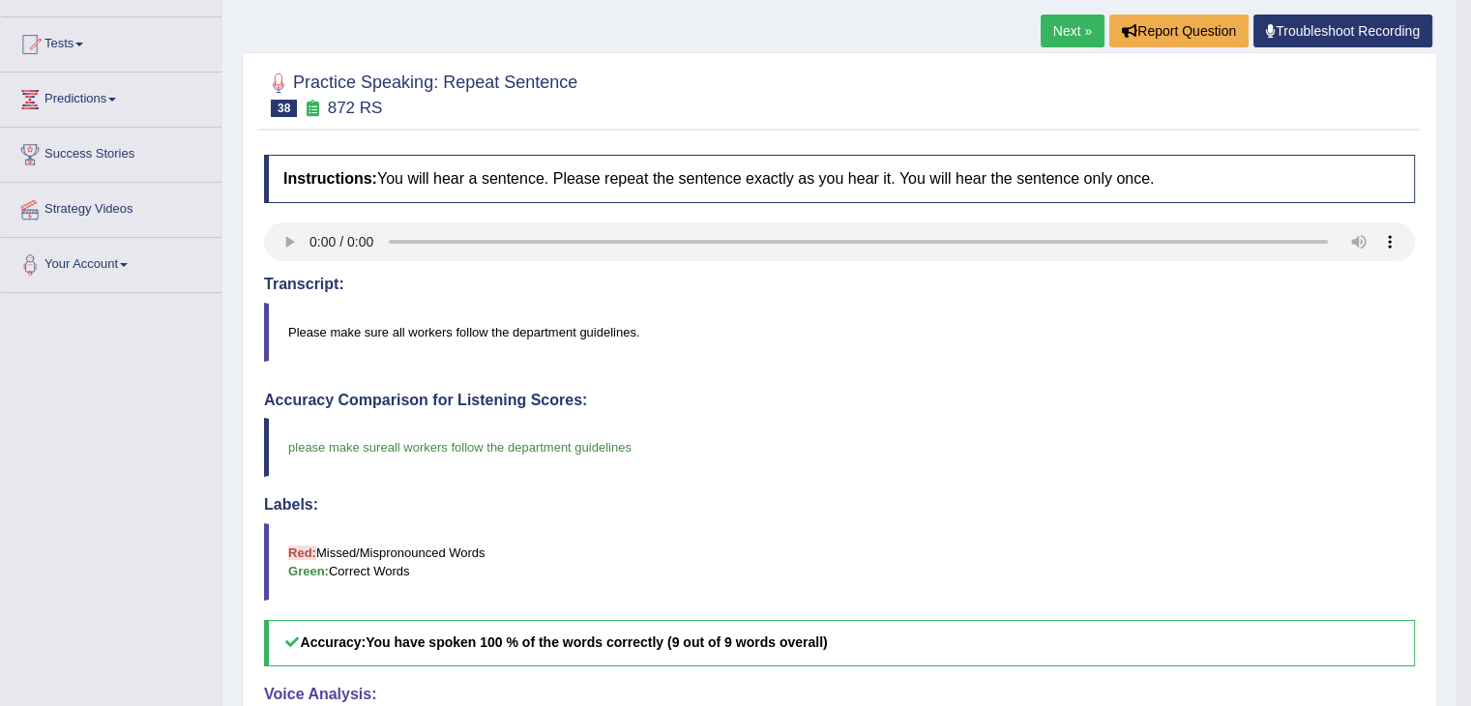
scroll to position [379, 0]
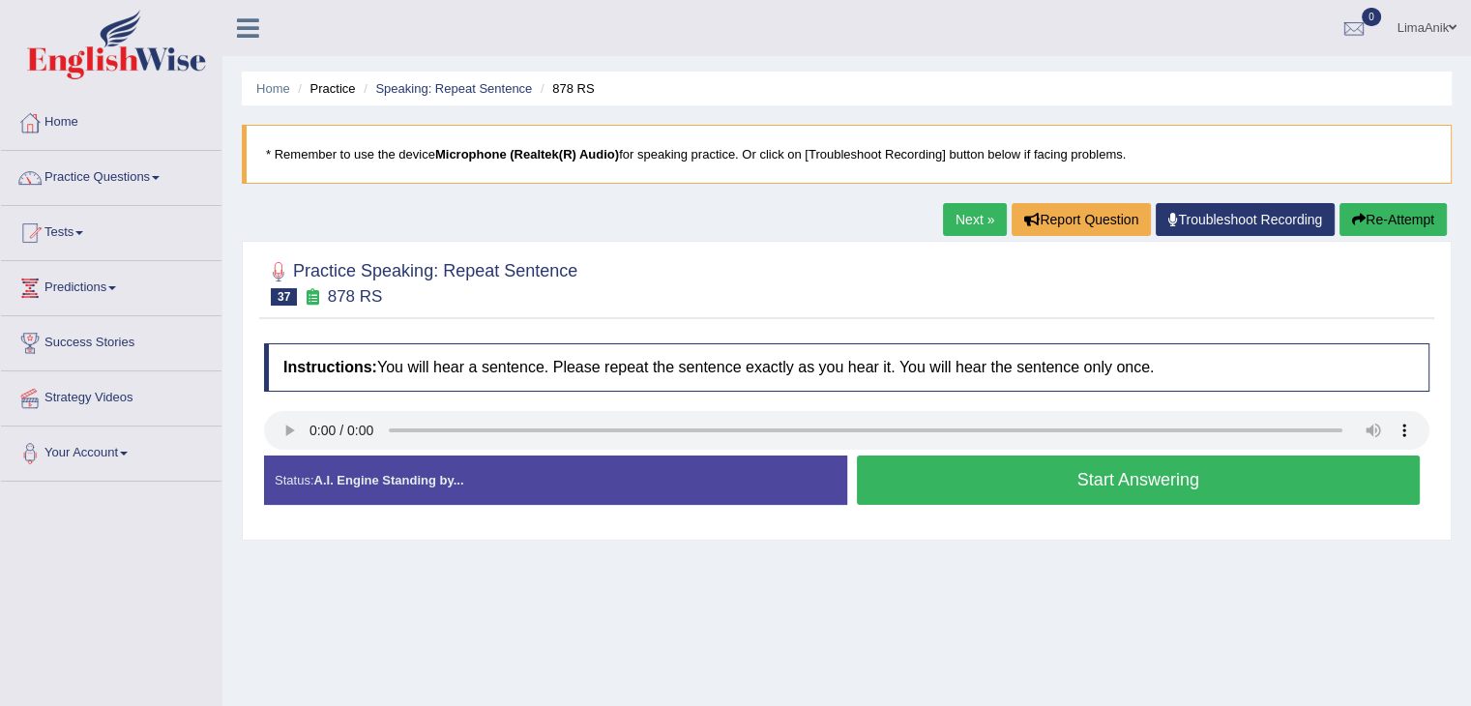
click at [1070, 473] on button "Start Answering" at bounding box center [1139, 480] width 564 height 49
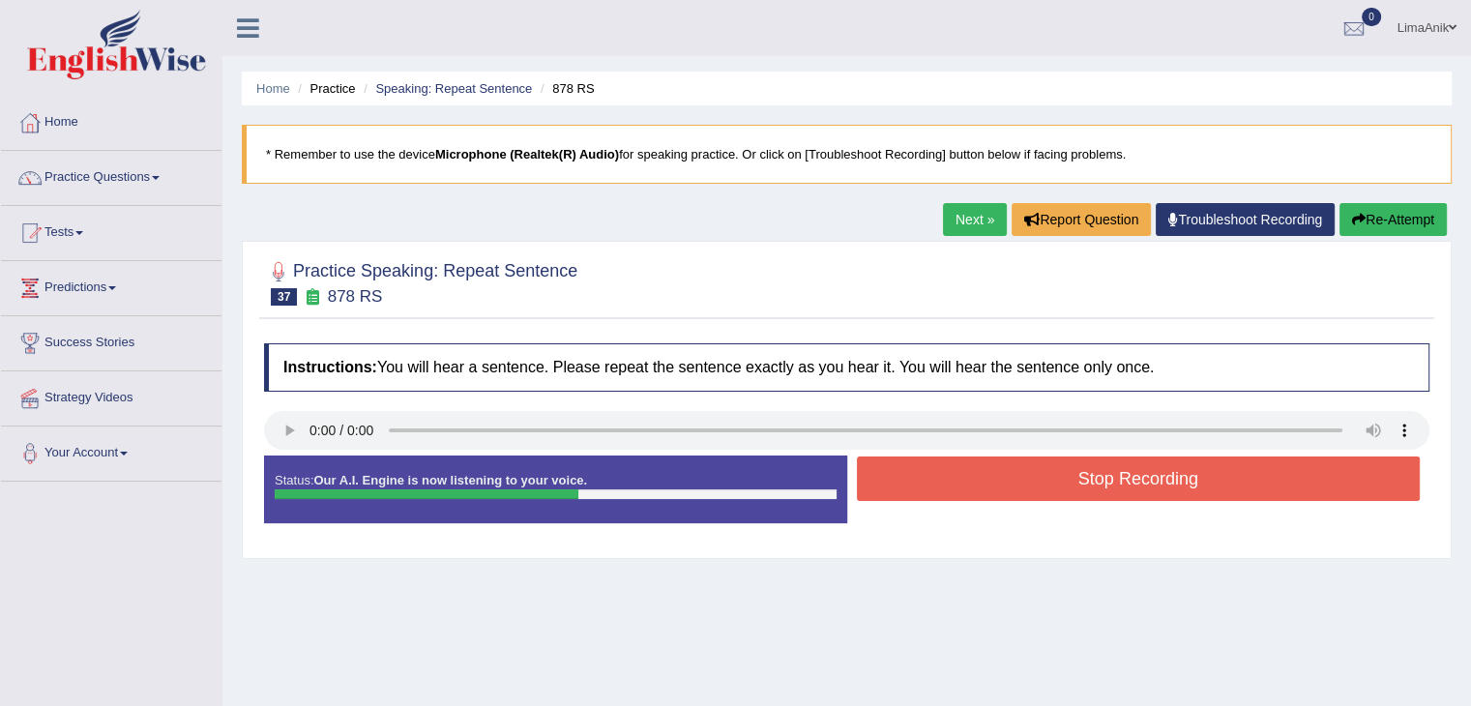
click at [1070, 473] on button "Stop Recording" at bounding box center [1139, 478] width 564 height 44
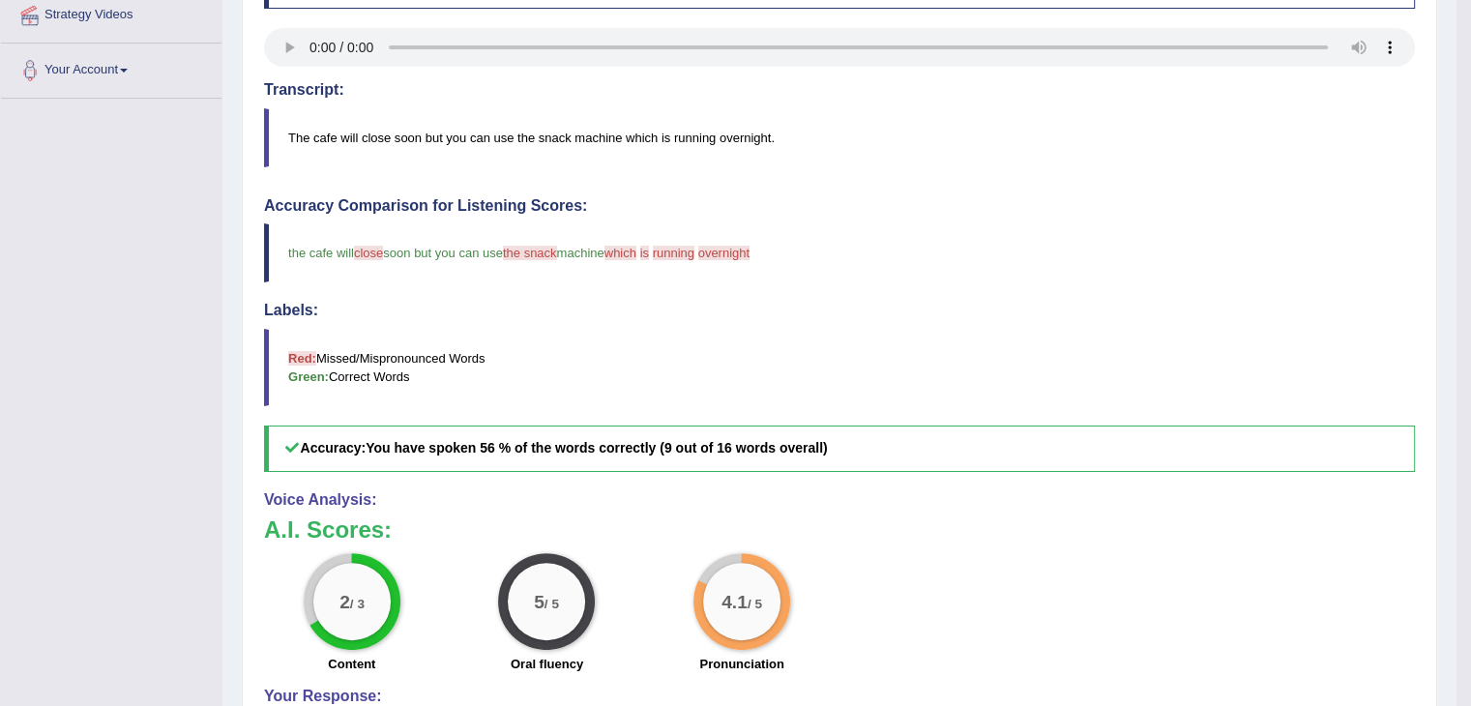
scroll to position [410, 0]
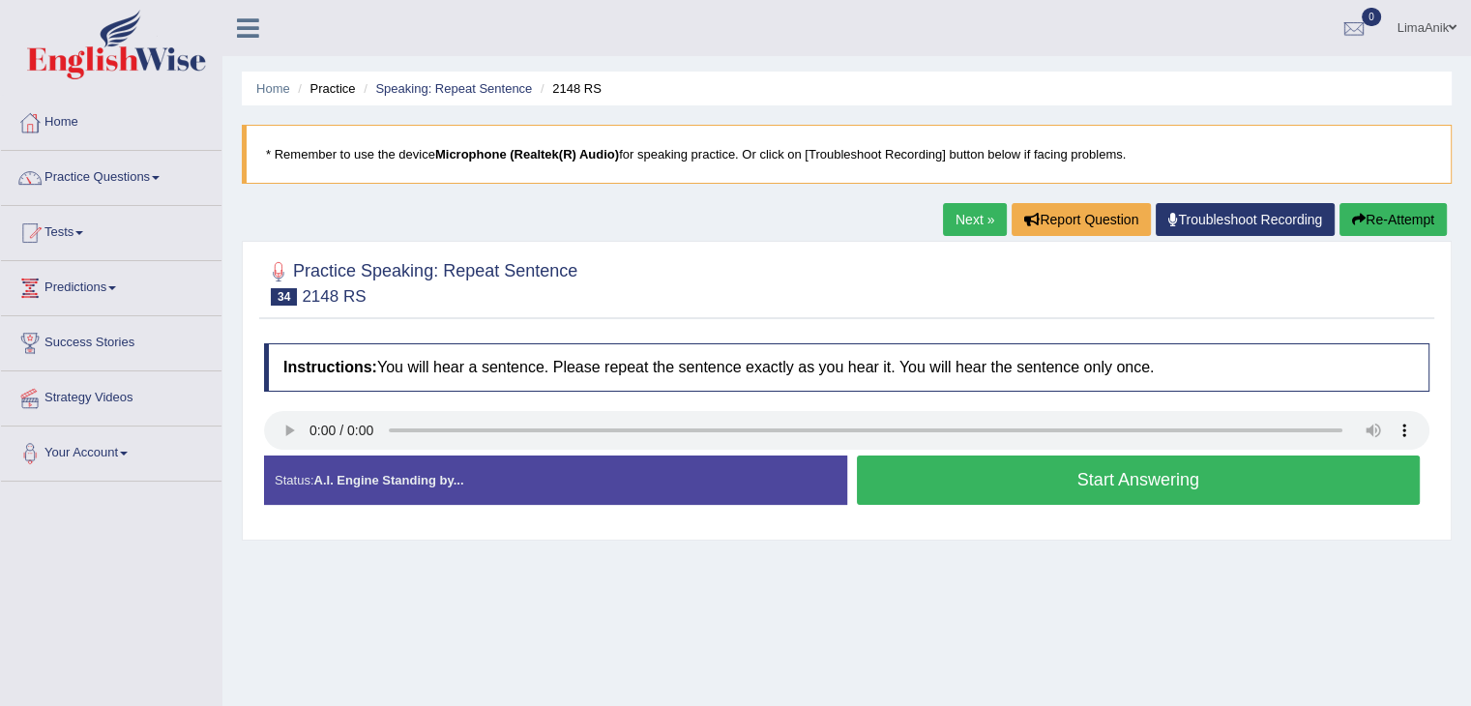
click at [978, 470] on button "Start Answering" at bounding box center [1139, 480] width 564 height 49
click at [969, 477] on button "Start Answering" at bounding box center [1139, 480] width 564 height 49
click at [961, 482] on button "Start Answering" at bounding box center [1139, 480] width 564 height 49
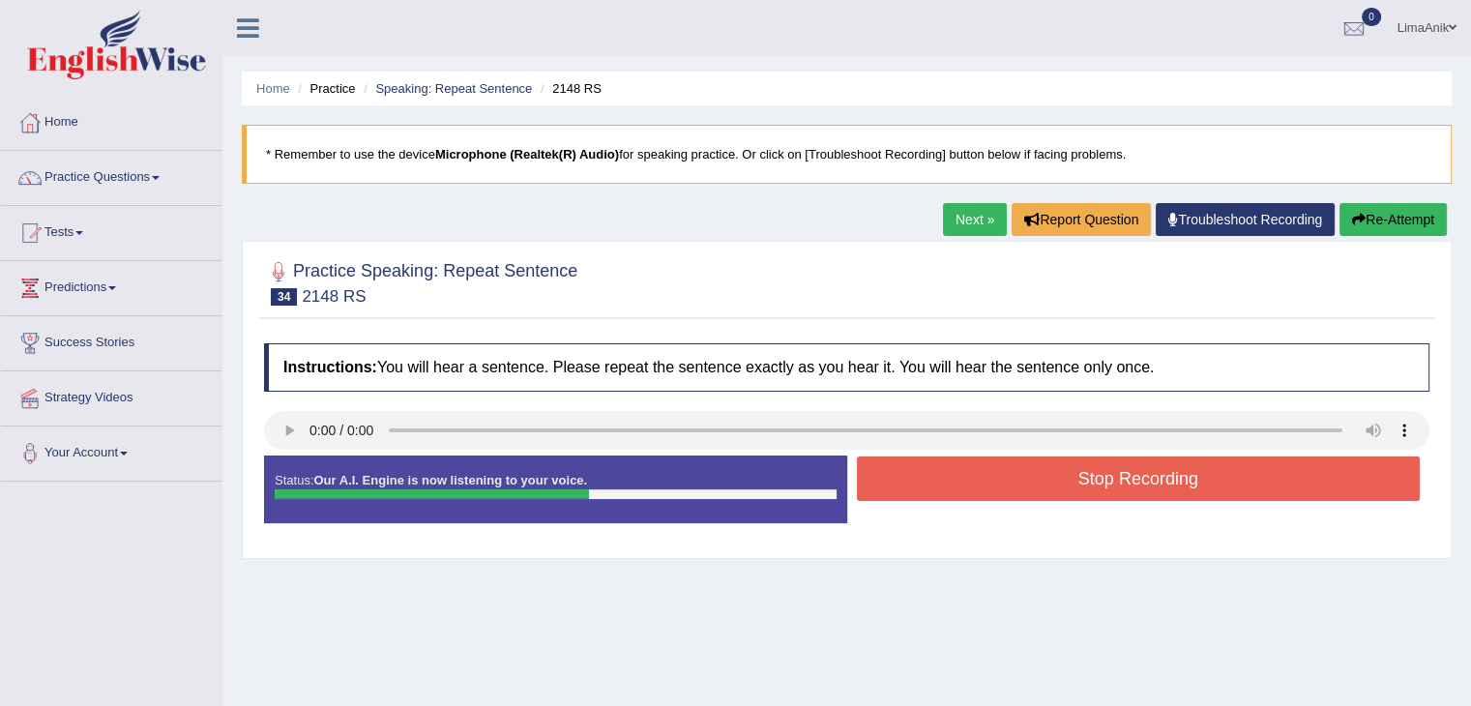
click at [961, 482] on button "Stop Recording" at bounding box center [1139, 478] width 564 height 44
click at [1010, 485] on button "Stop Recording" at bounding box center [1139, 478] width 564 height 44
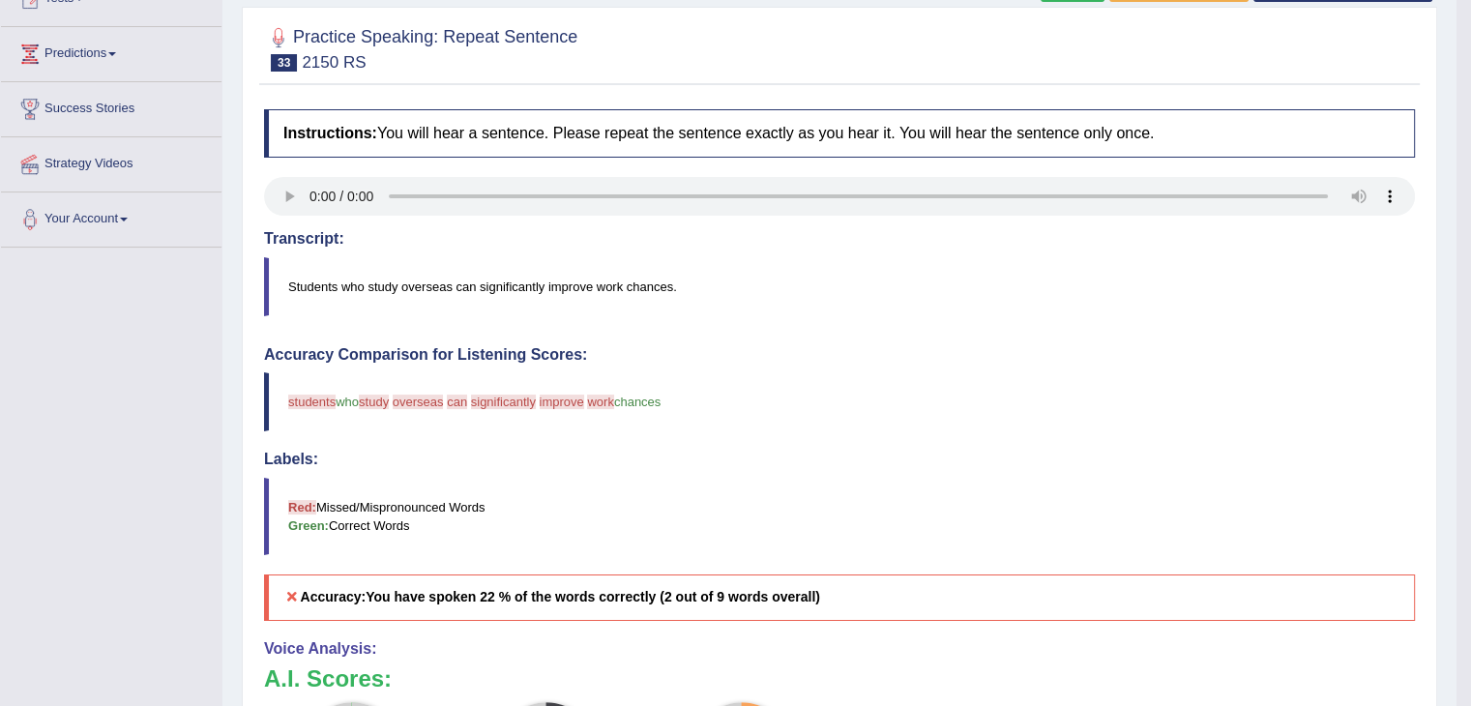
scroll to position [413, 0]
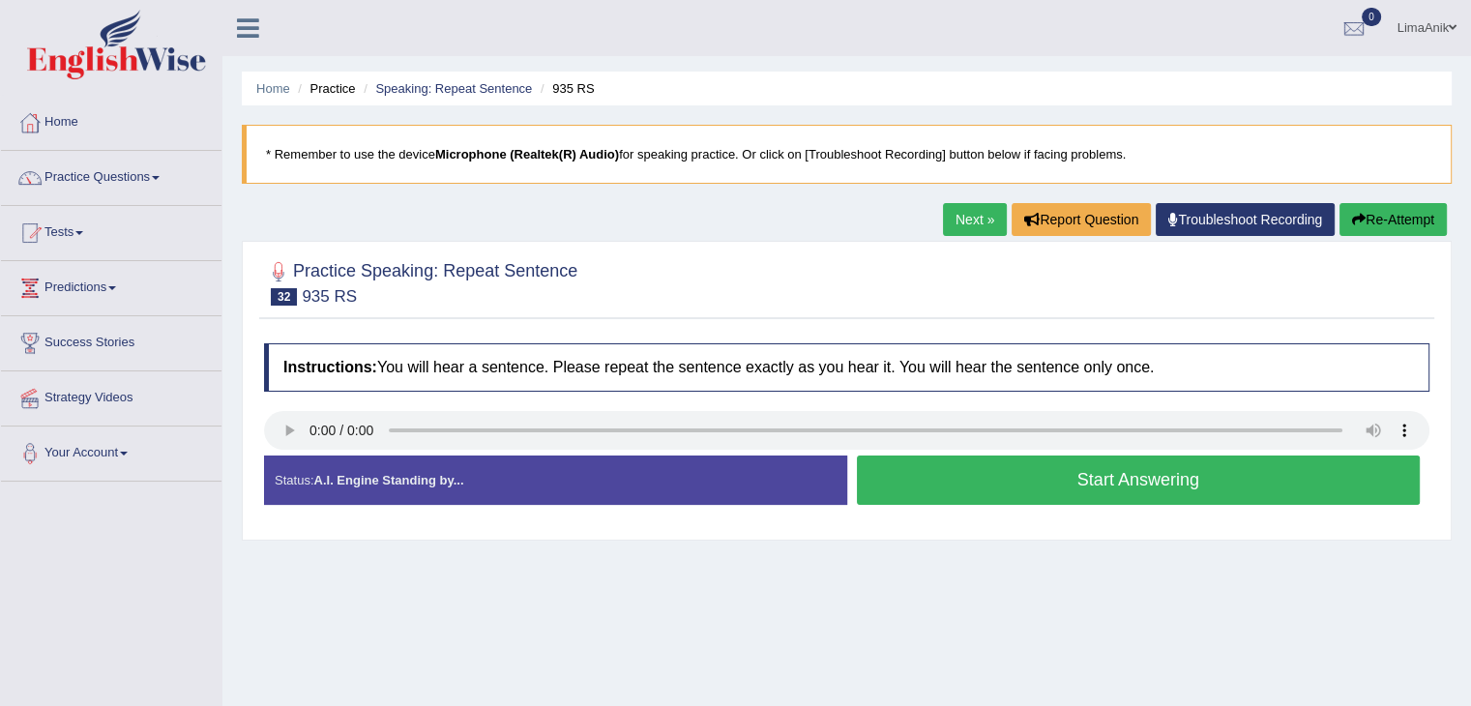
click at [1028, 491] on button "Start Answering" at bounding box center [1139, 480] width 564 height 49
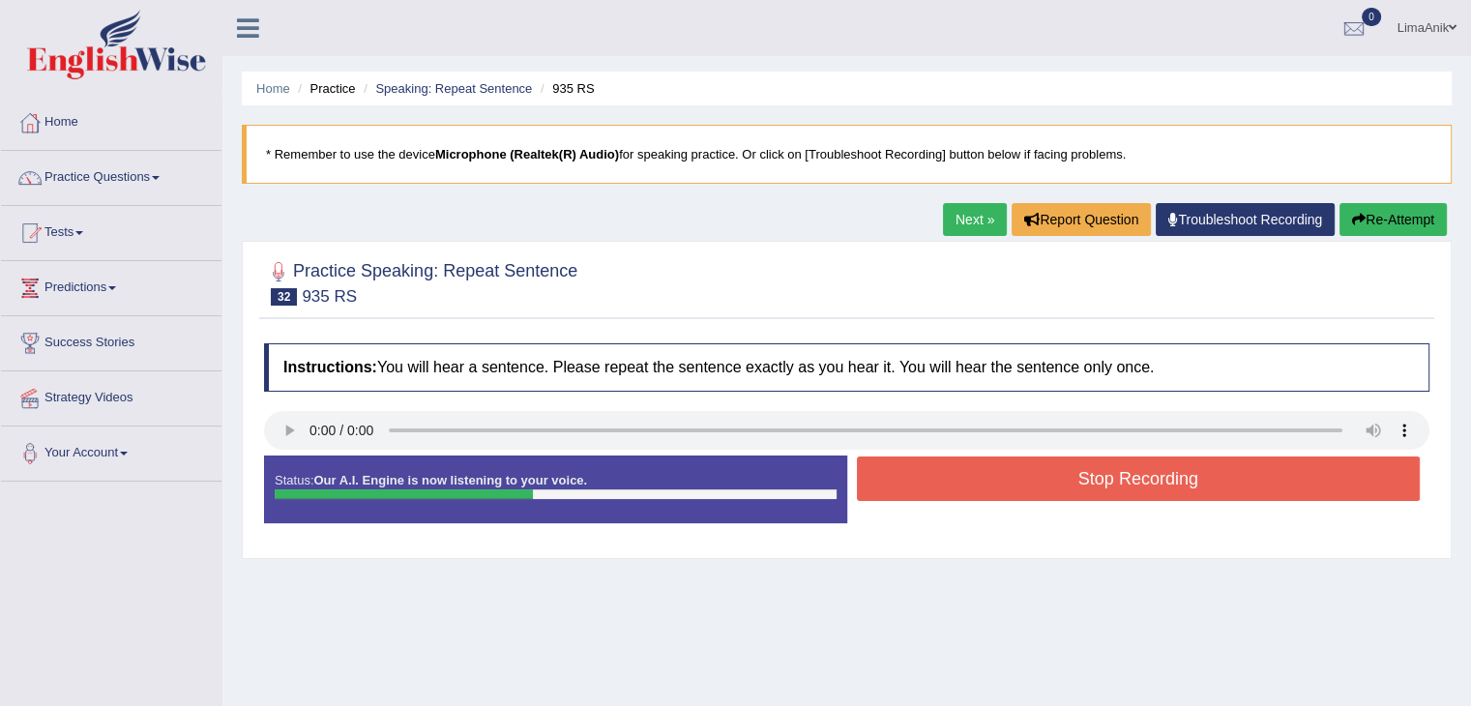
click at [1028, 491] on button "Stop Recording" at bounding box center [1139, 478] width 564 height 44
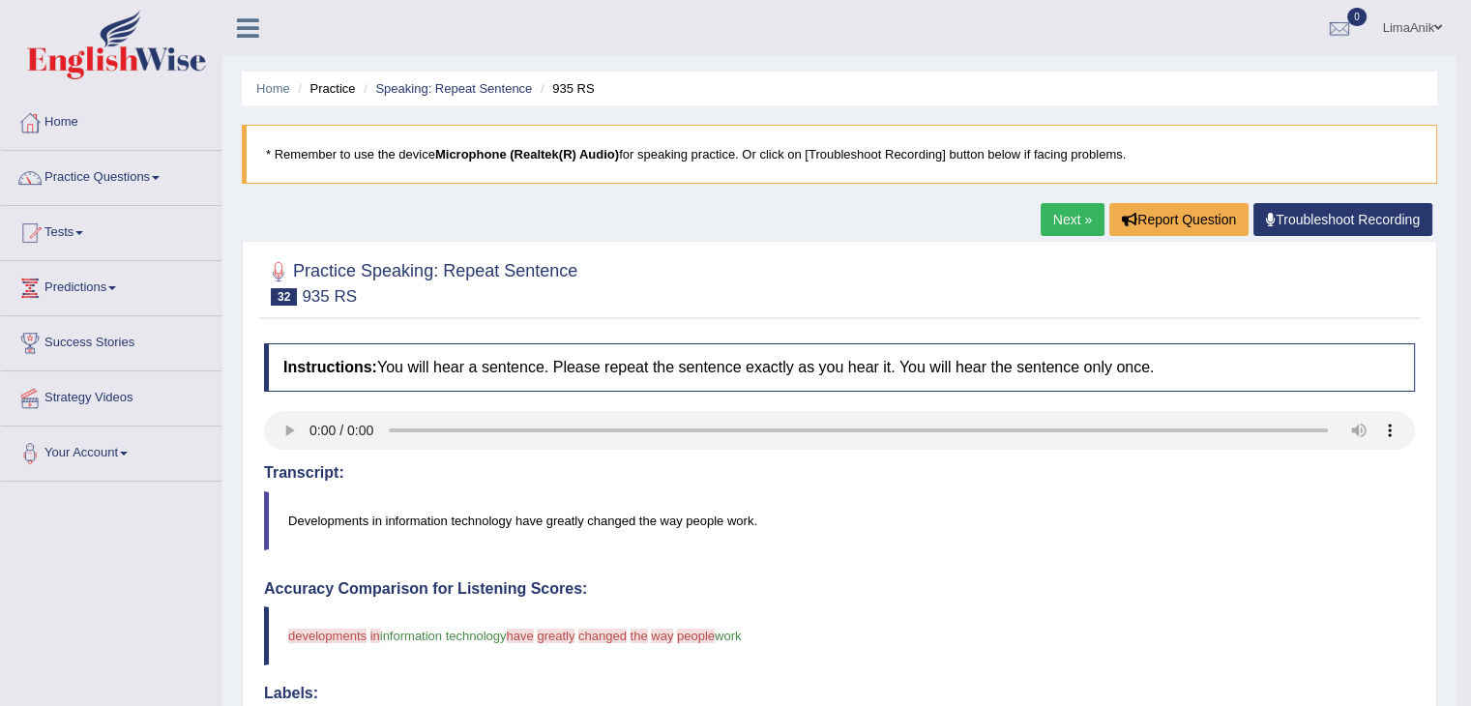
scroll to position [617, 0]
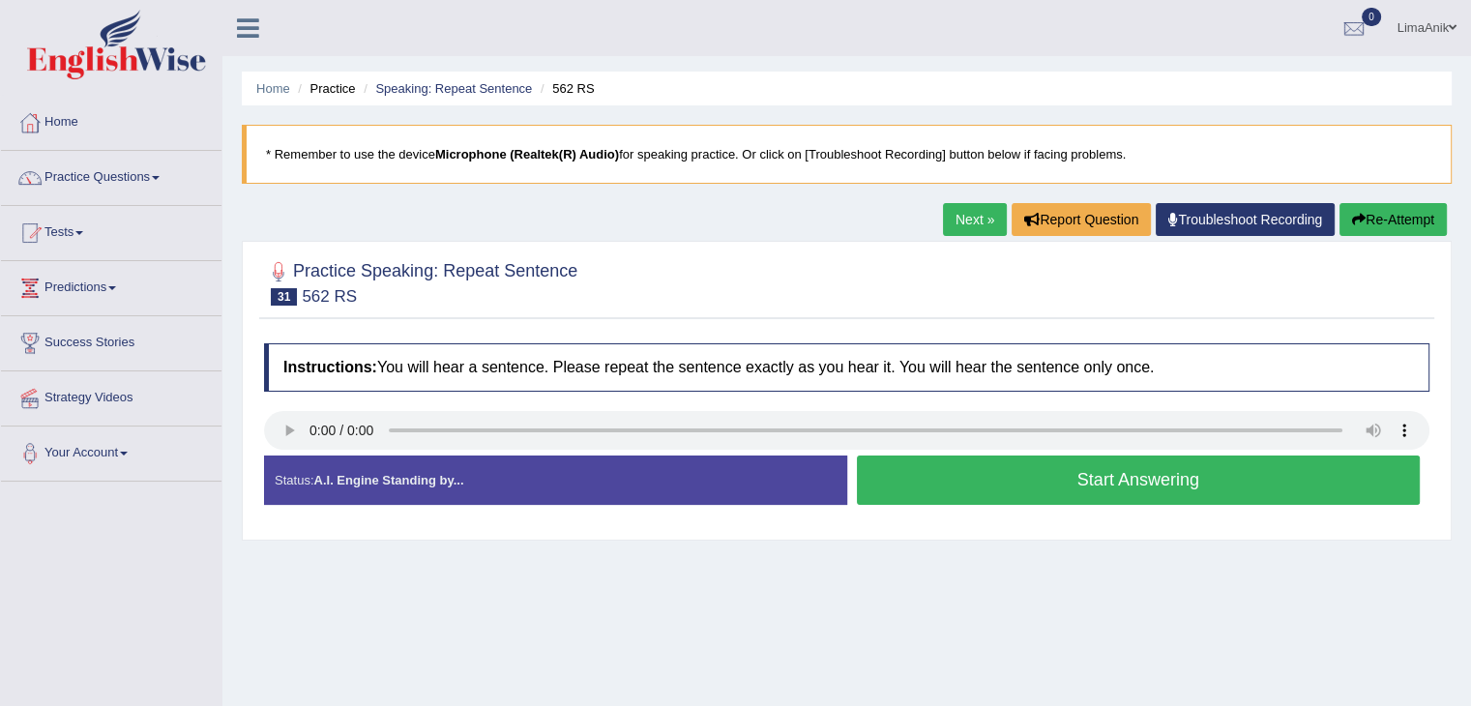
click at [1063, 486] on button "Start Answering" at bounding box center [1139, 480] width 564 height 49
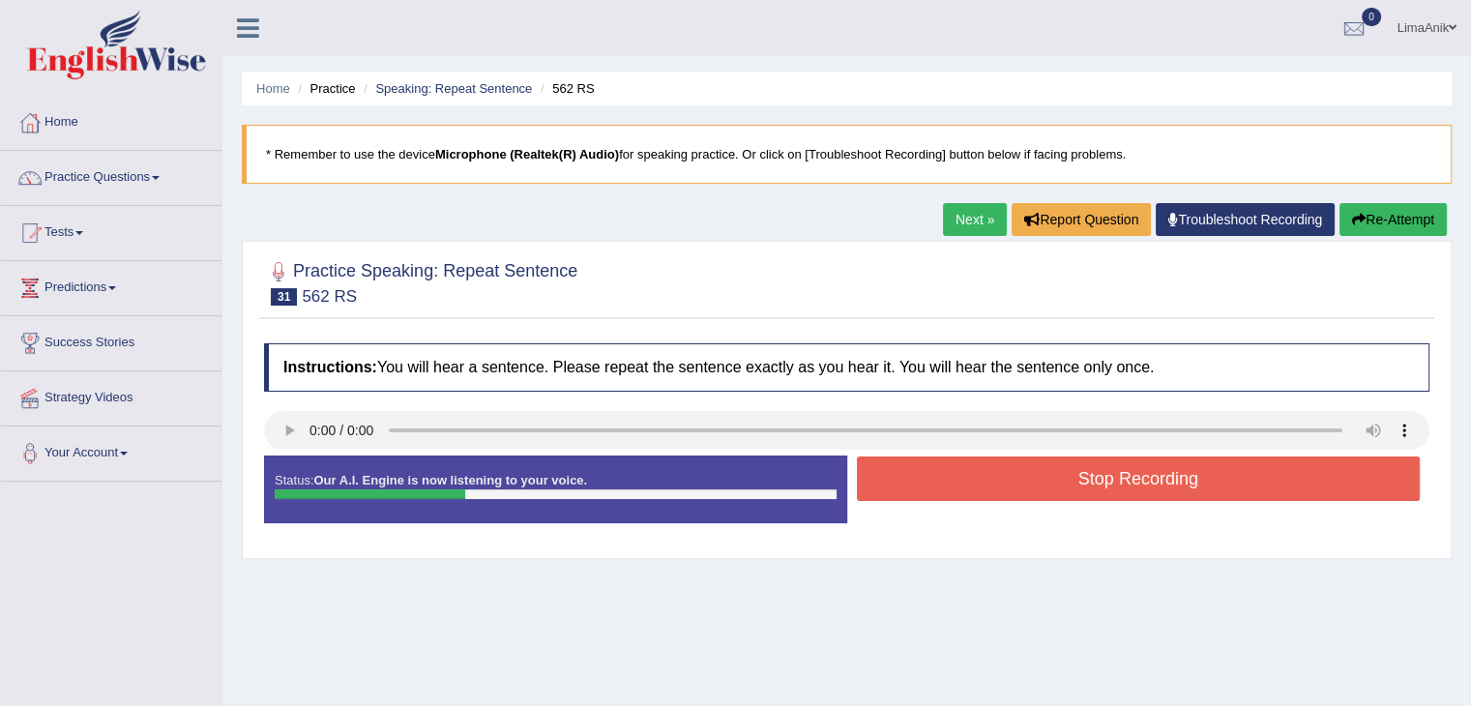
click at [1063, 486] on button "Stop Recording" at bounding box center [1139, 478] width 564 height 44
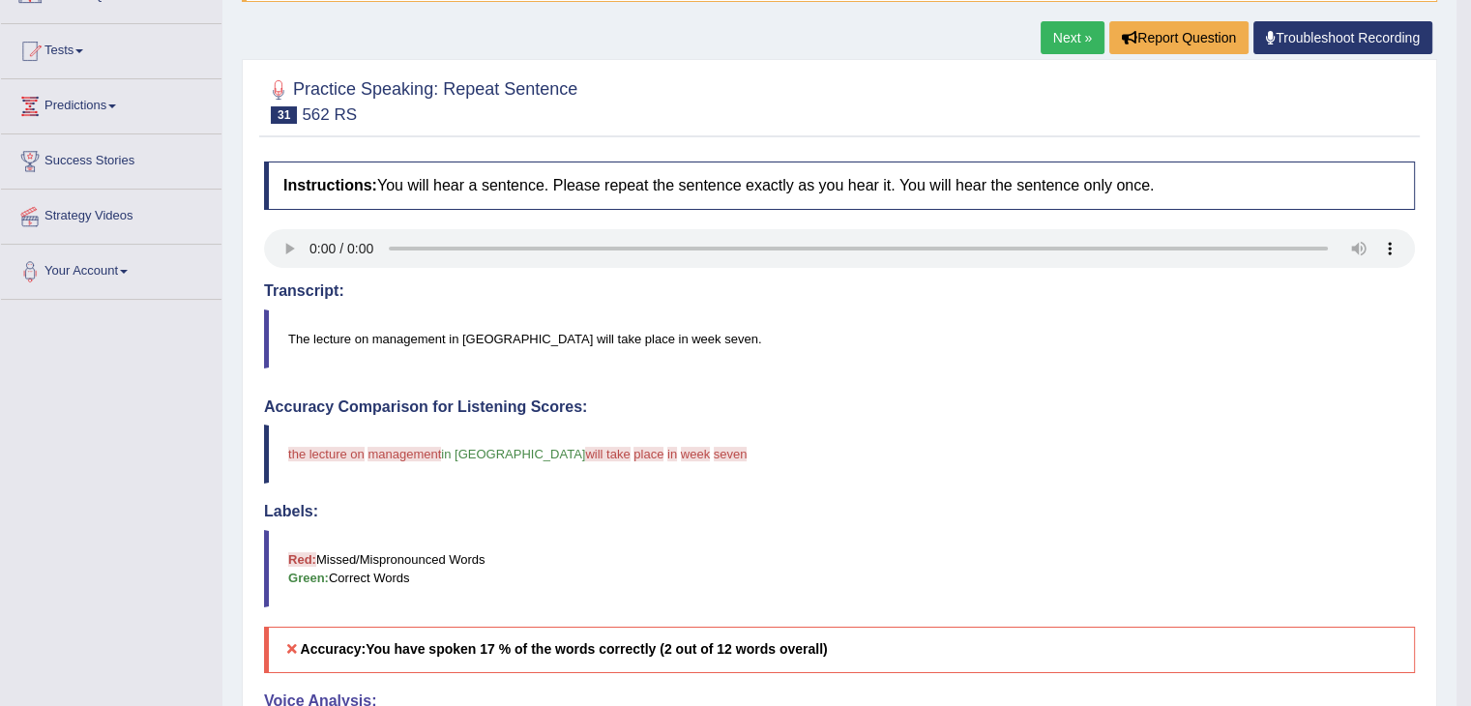
scroll to position [349, 0]
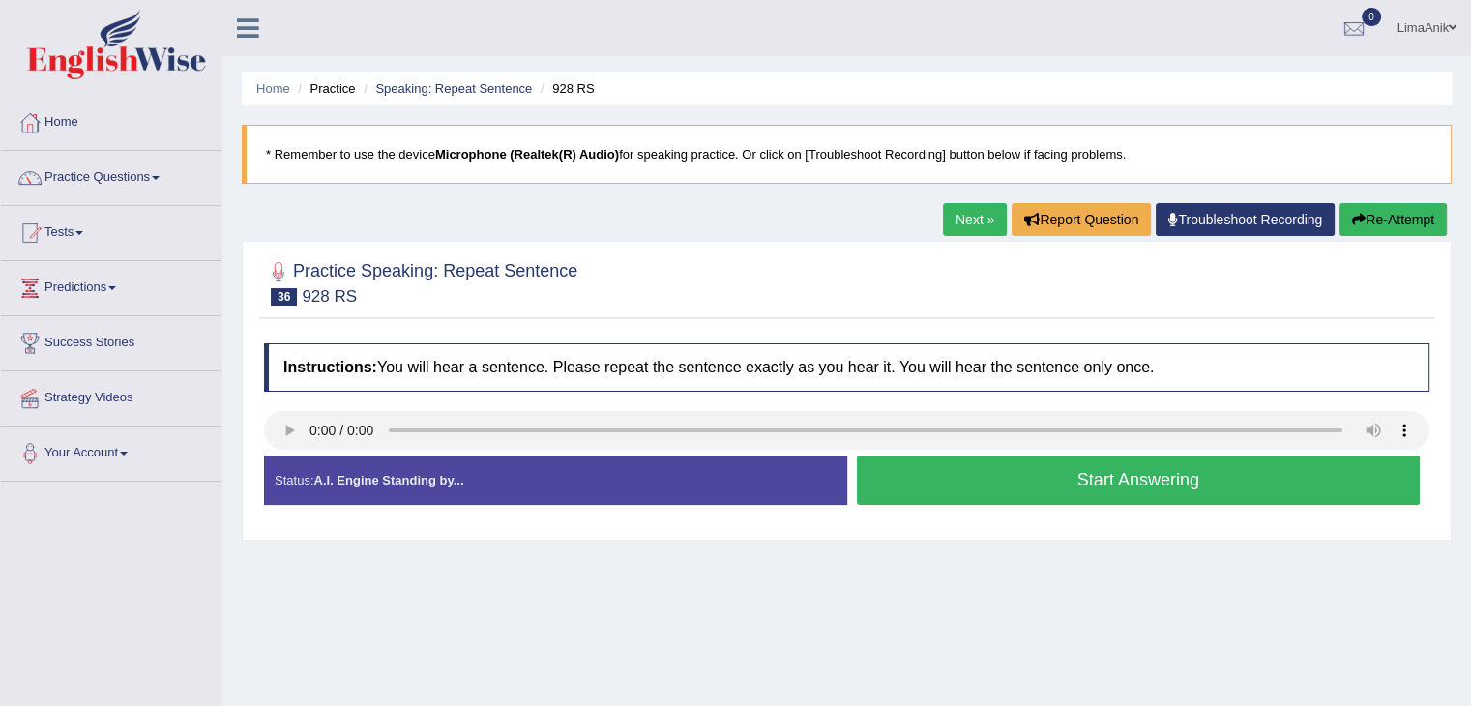
click at [1010, 476] on button "Start Answering" at bounding box center [1139, 480] width 564 height 49
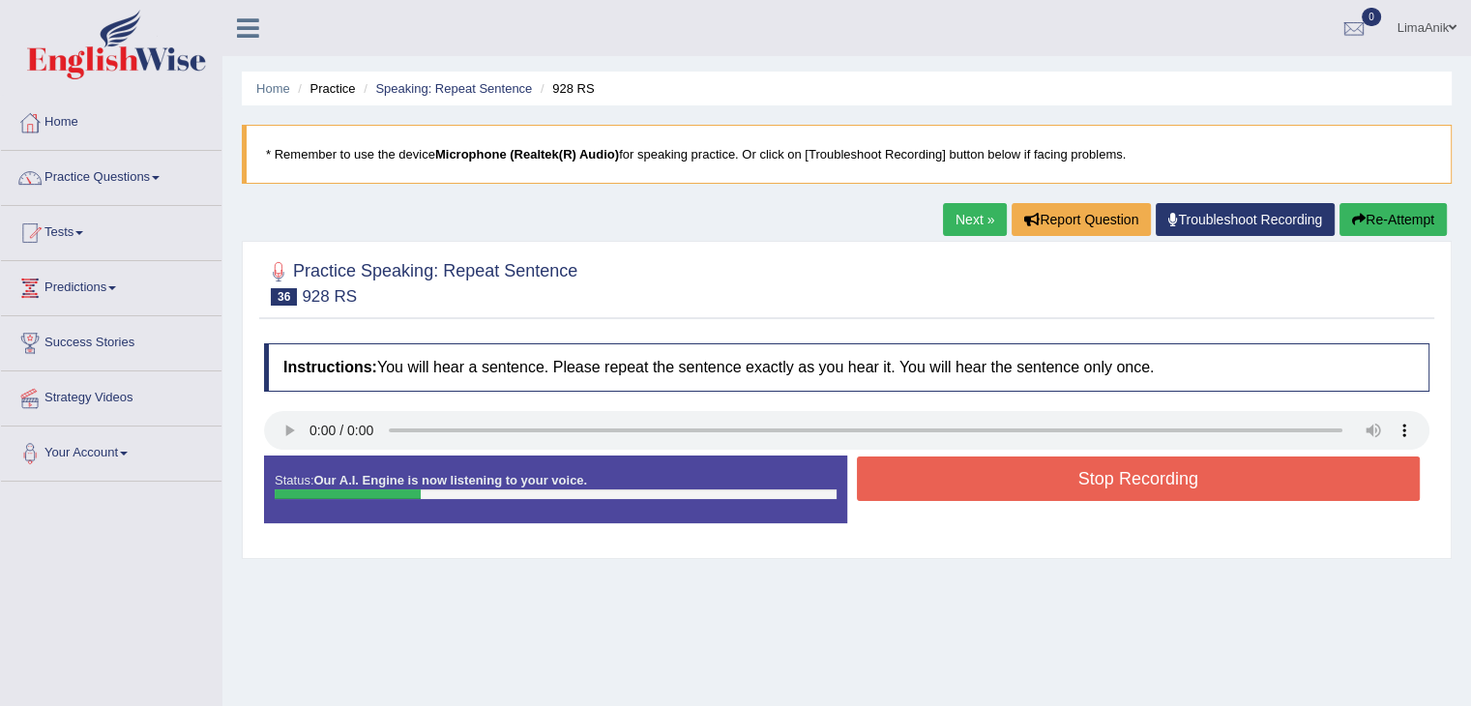
click at [1010, 476] on button "Stop Recording" at bounding box center [1139, 478] width 564 height 44
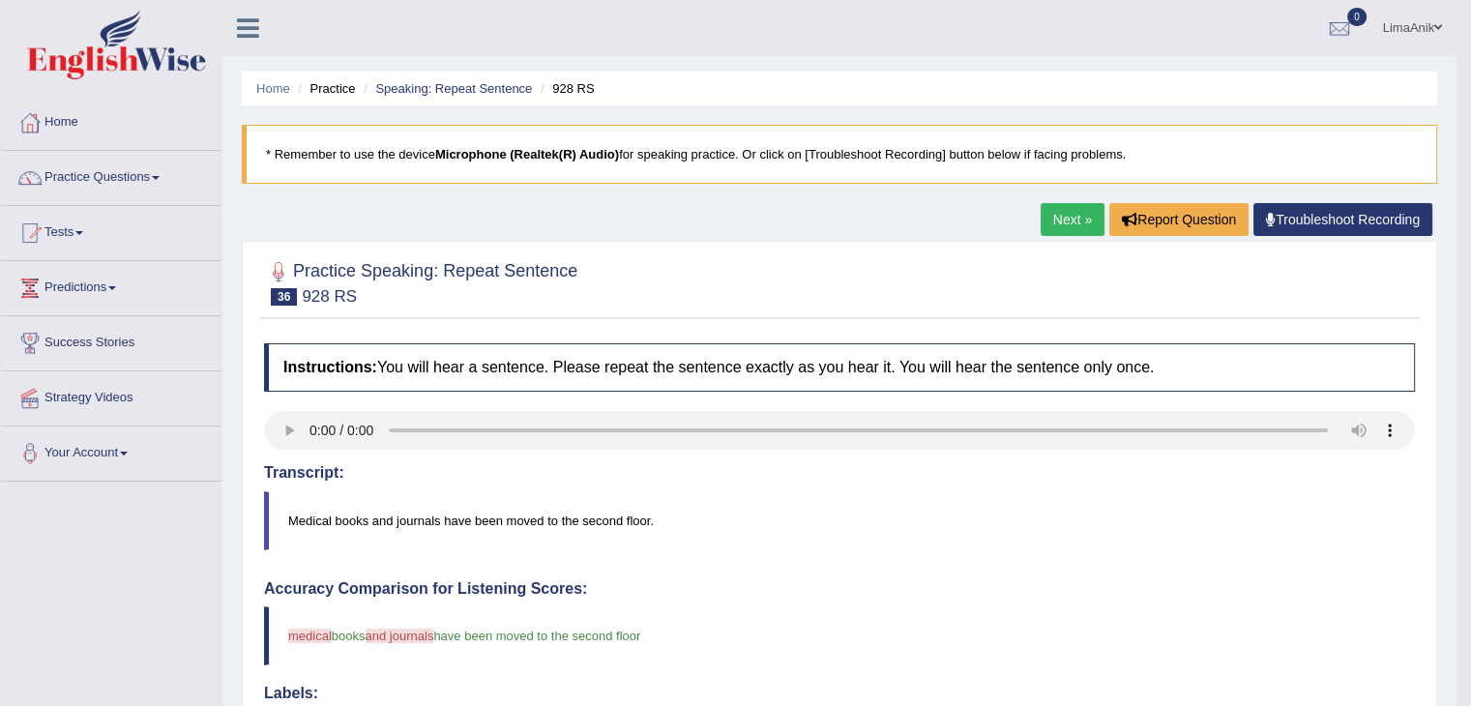
scroll to position [306, 0]
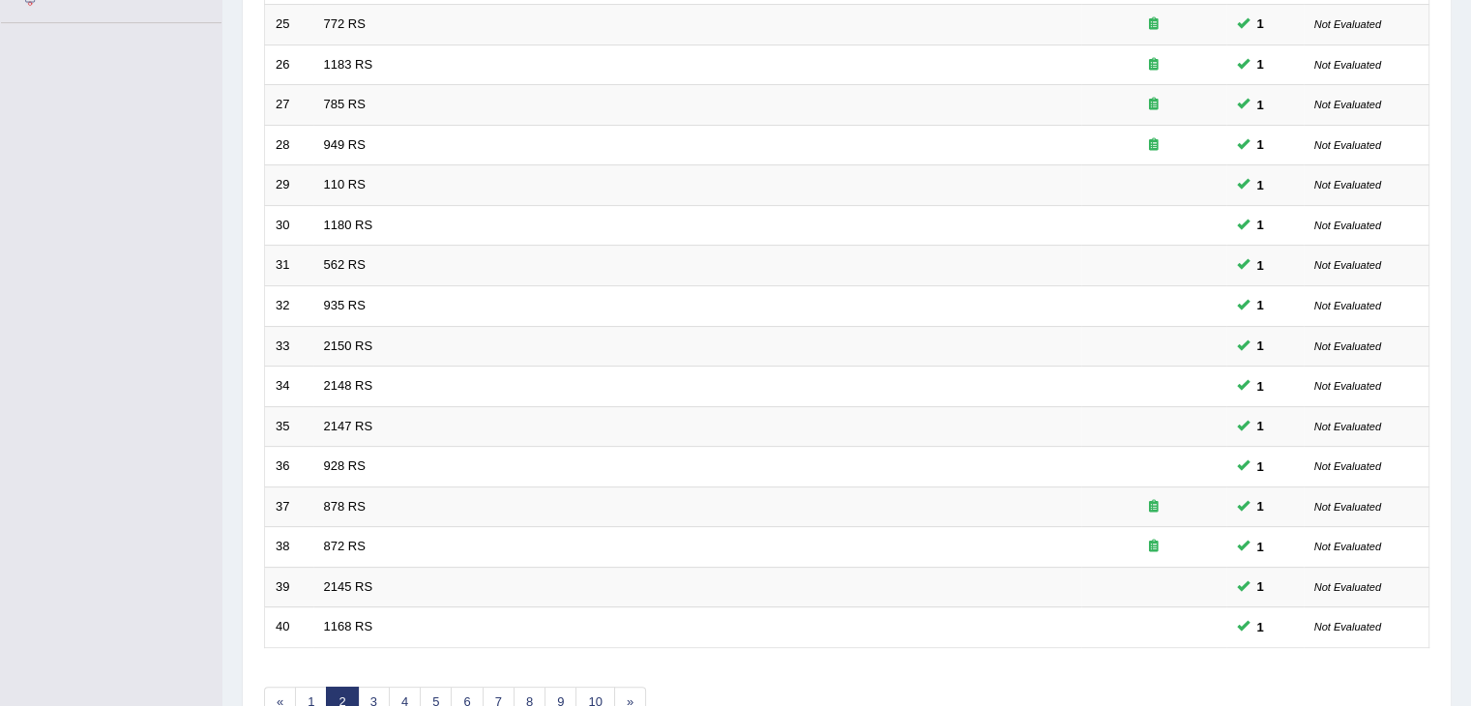
scroll to position [569, 0]
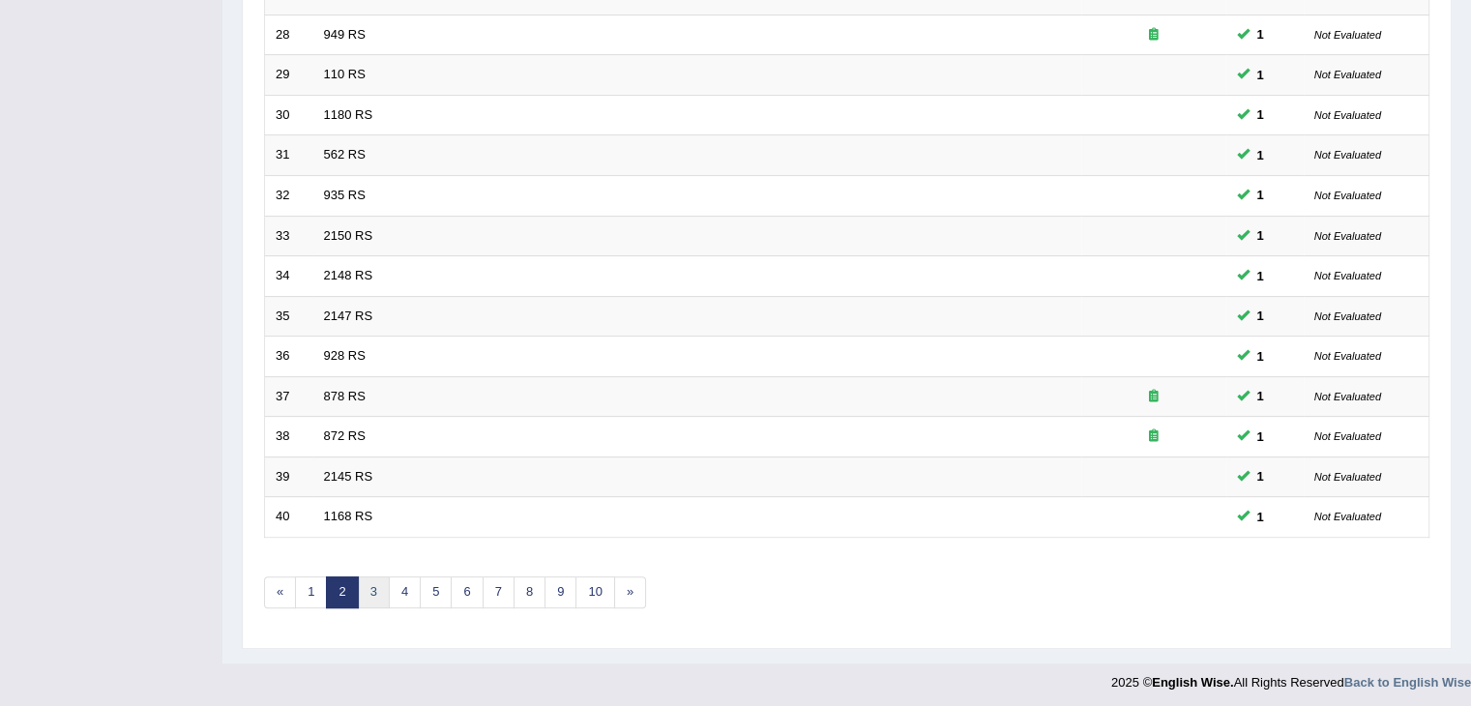
click at [379, 580] on link "3" at bounding box center [374, 592] width 32 height 32
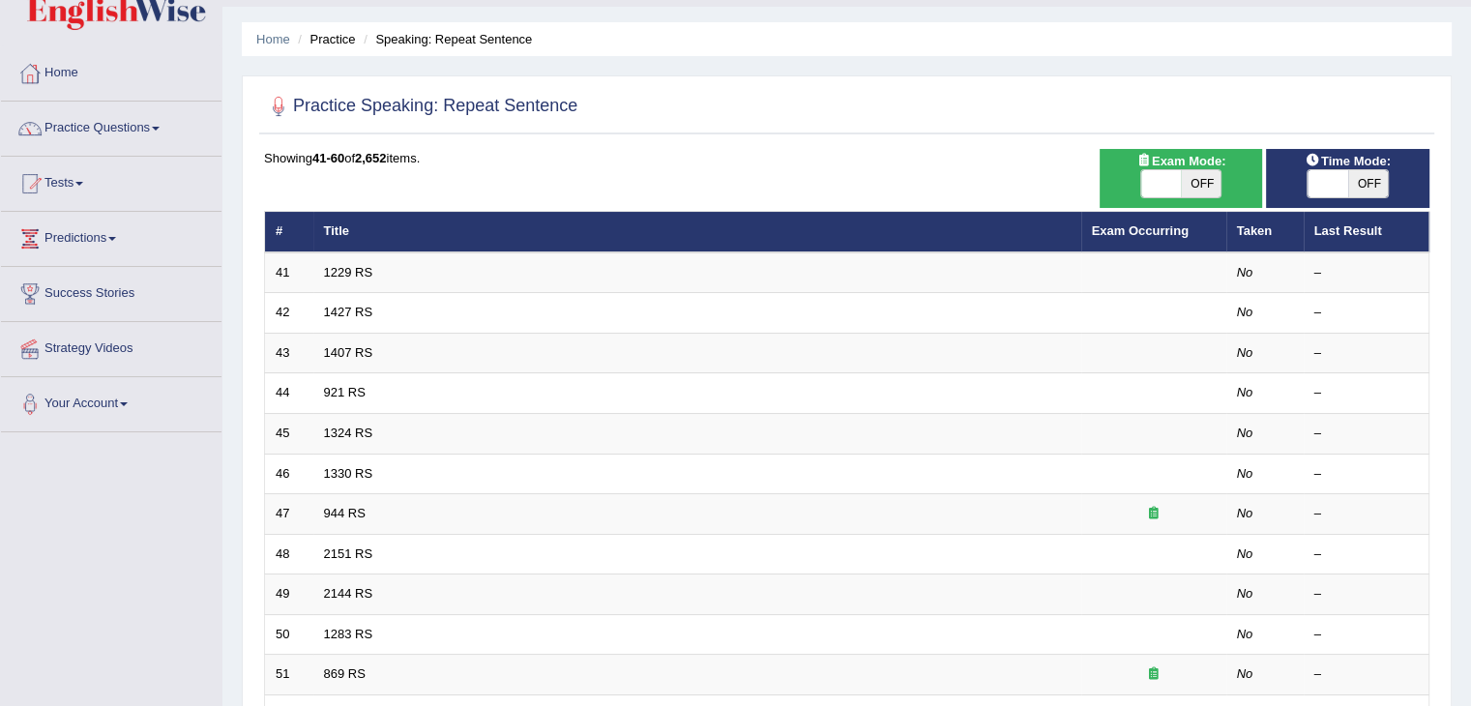
scroll to position [15, 0]
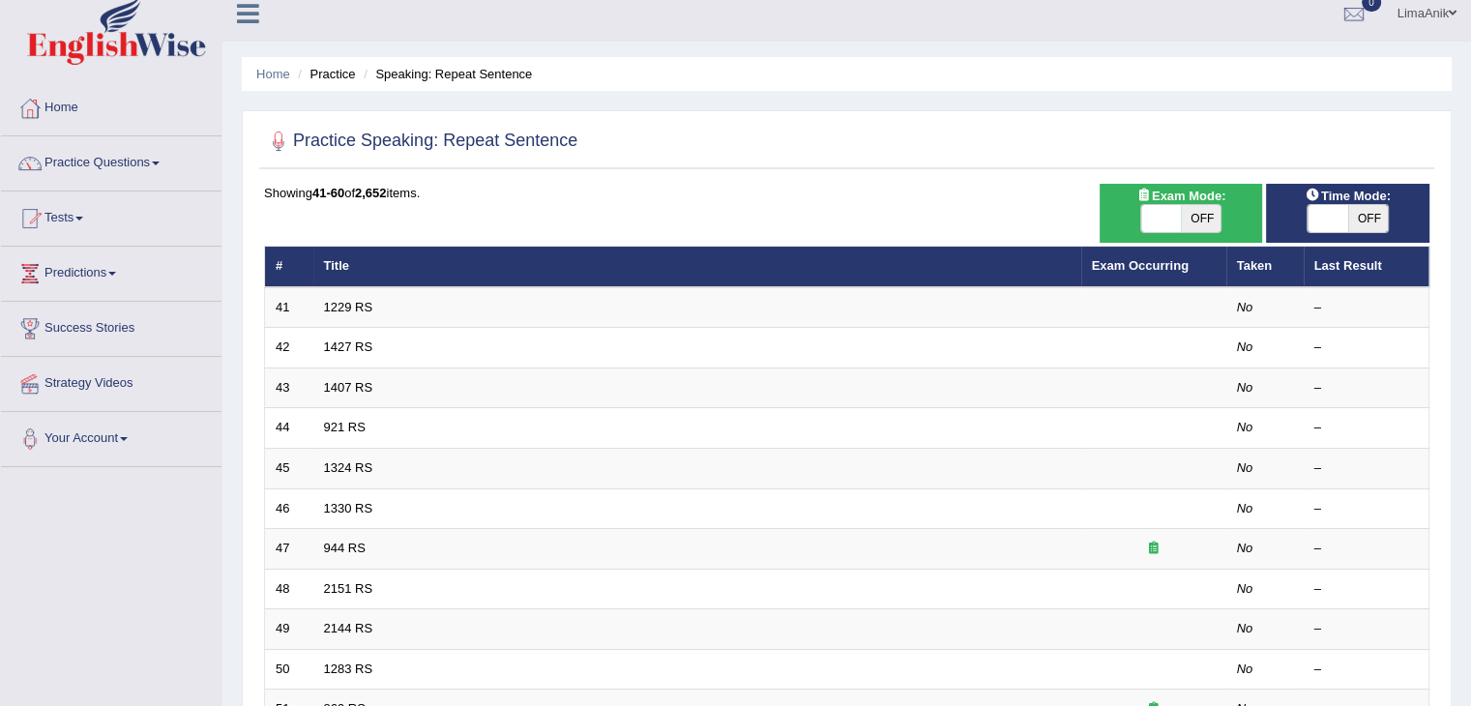
drag, startPoint x: 0, startPoint y: 0, endPoint x: 1485, endPoint y: 202, distance: 1498.3
click at [1470, 202] on html "Toggle navigation Home Practice Questions Speaking Practice Read Aloud Repeat S…" at bounding box center [735, 338] width 1471 height 706
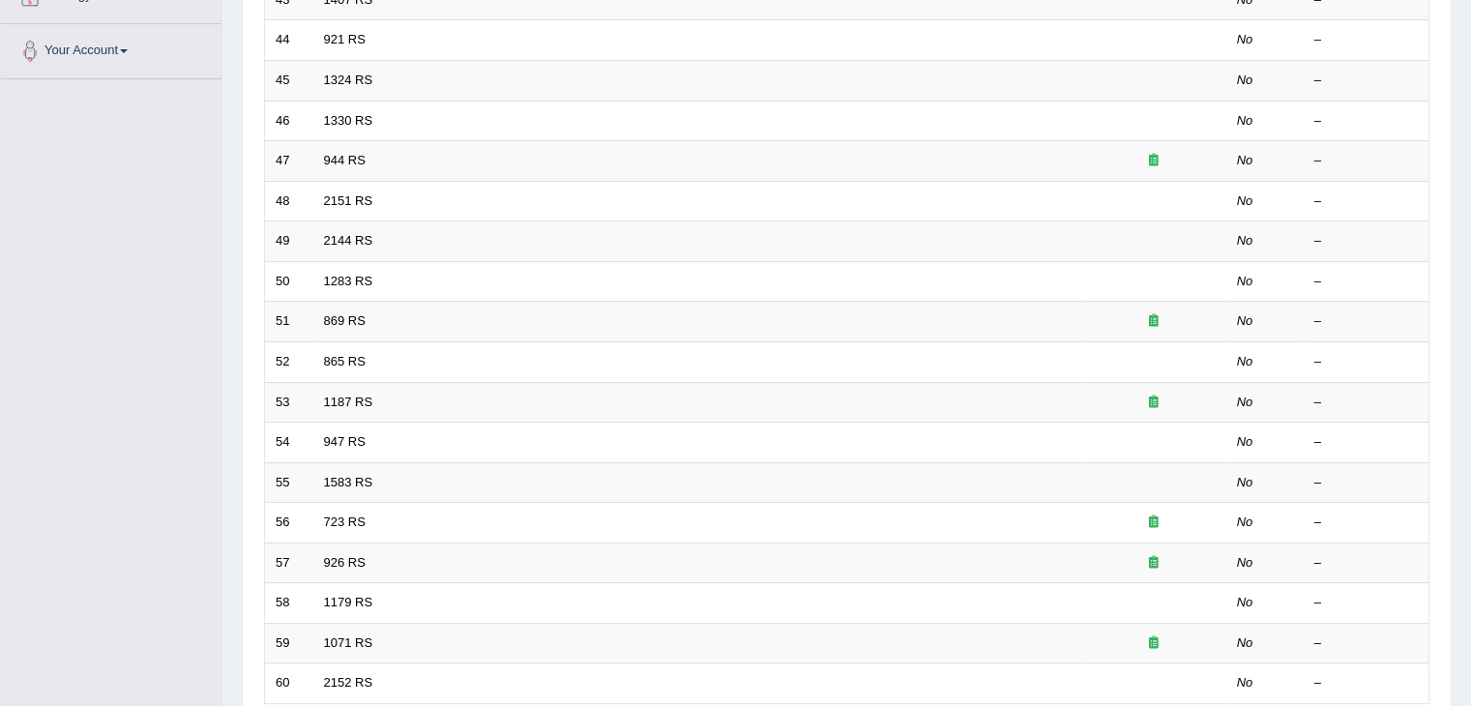
scroll to position [569, 0]
